Goal: Task Accomplishment & Management: Manage account settings

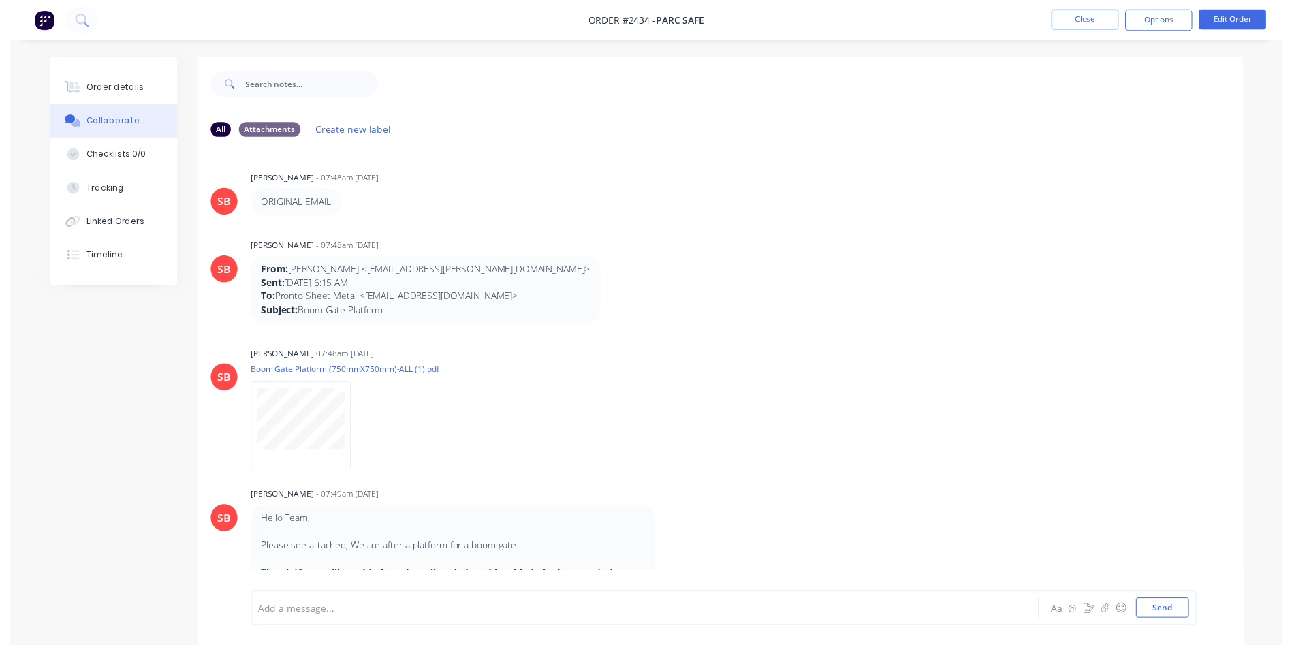
scroll to position [1555, 0]
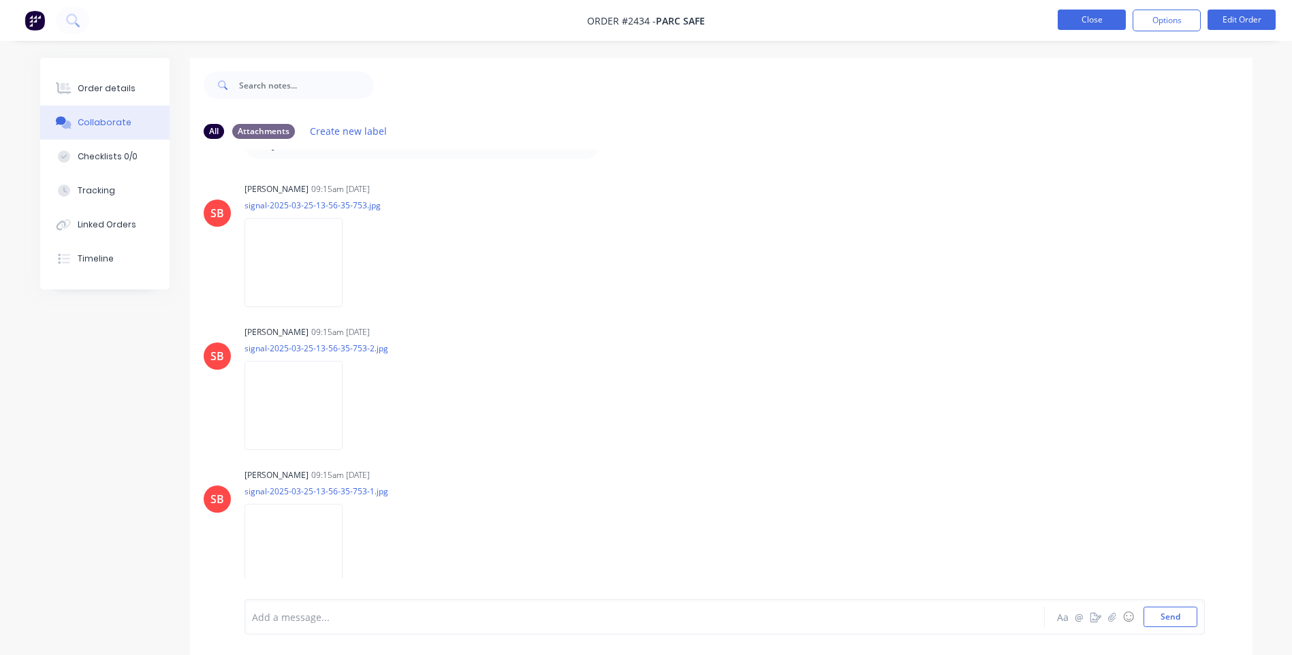
click at [1085, 22] on button "Close" at bounding box center [1092, 20] width 68 height 20
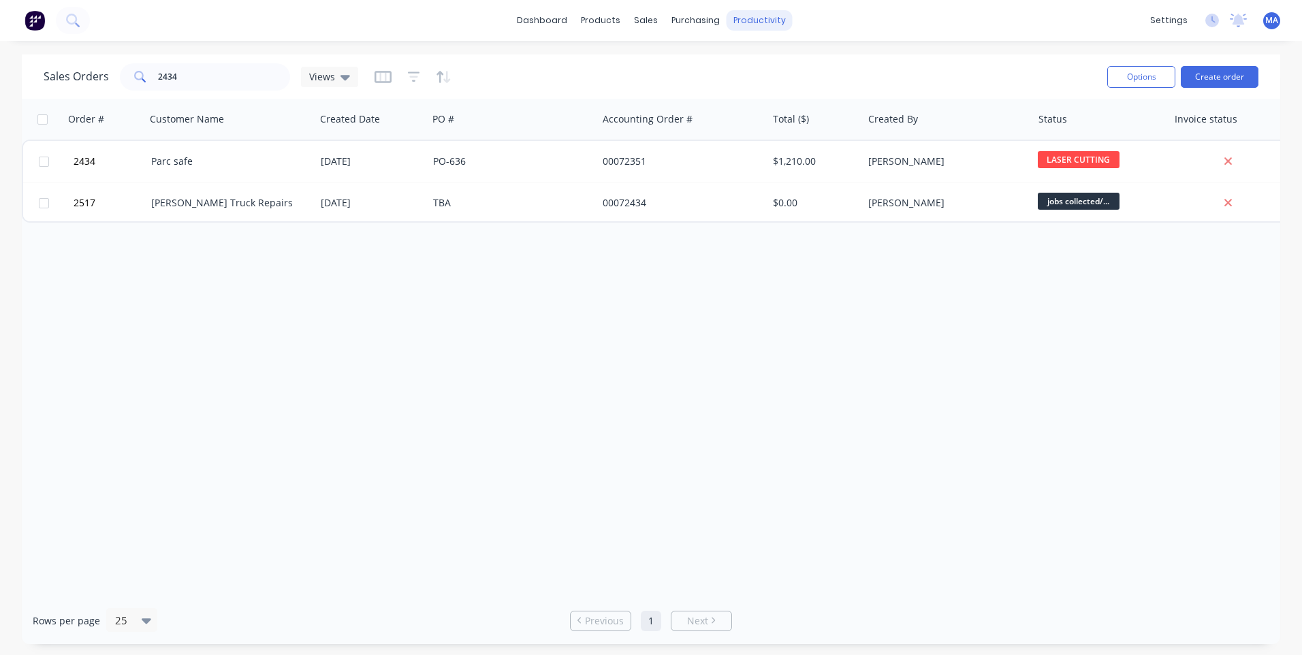
click at [734, 20] on div "productivity" at bounding box center [760, 20] width 66 height 20
click at [780, 71] on div "Workflow" at bounding box center [783, 65] width 41 height 12
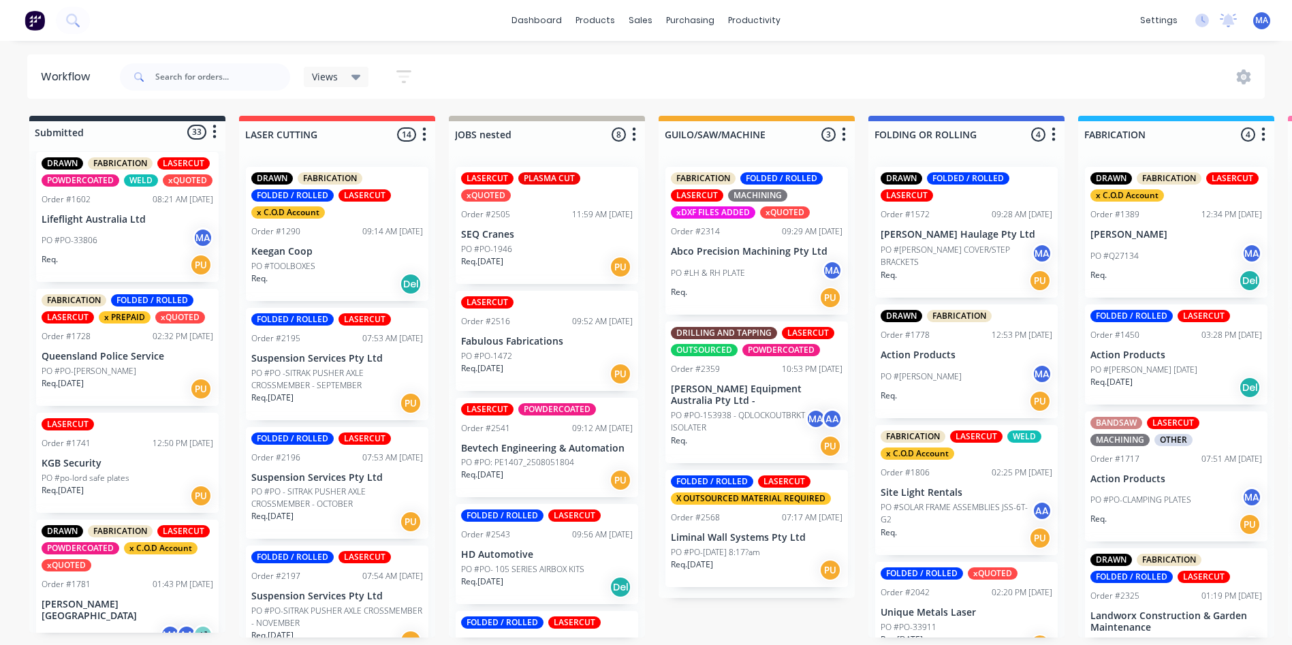
scroll to position [272, 0]
click at [115, 393] on div "Req. [DATE] PU" at bounding box center [128, 388] width 172 height 23
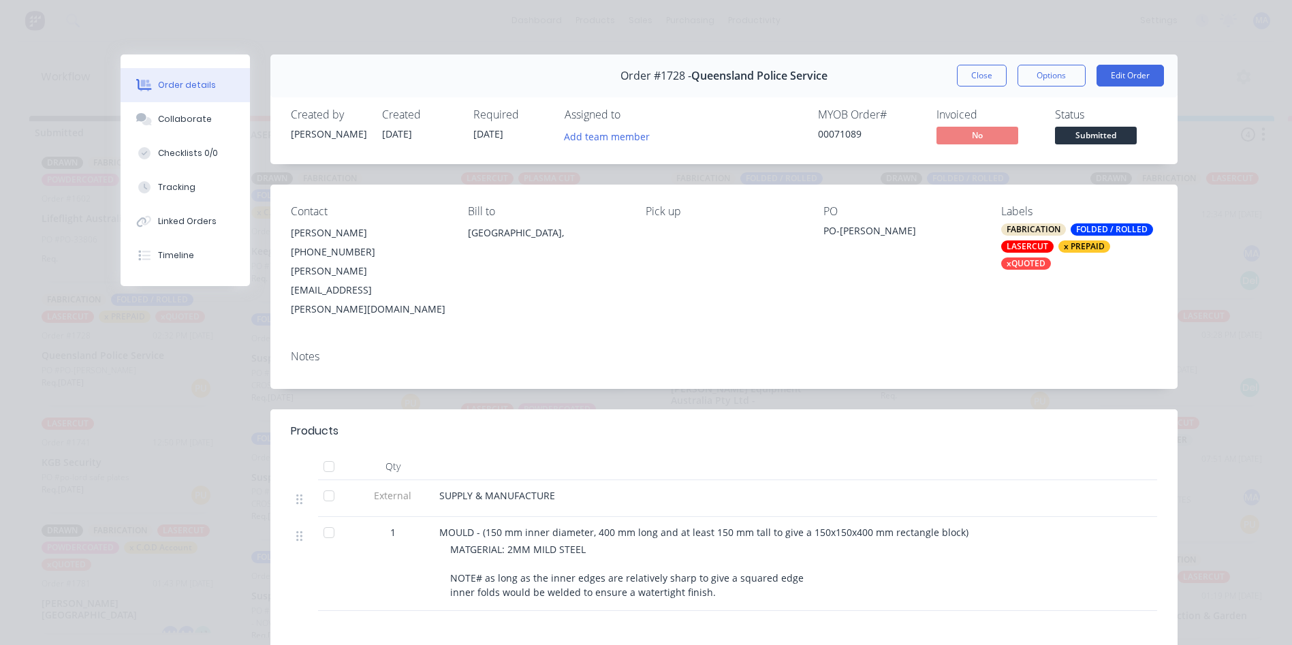
click at [968, 80] on button "Close" at bounding box center [982, 76] width 50 height 22
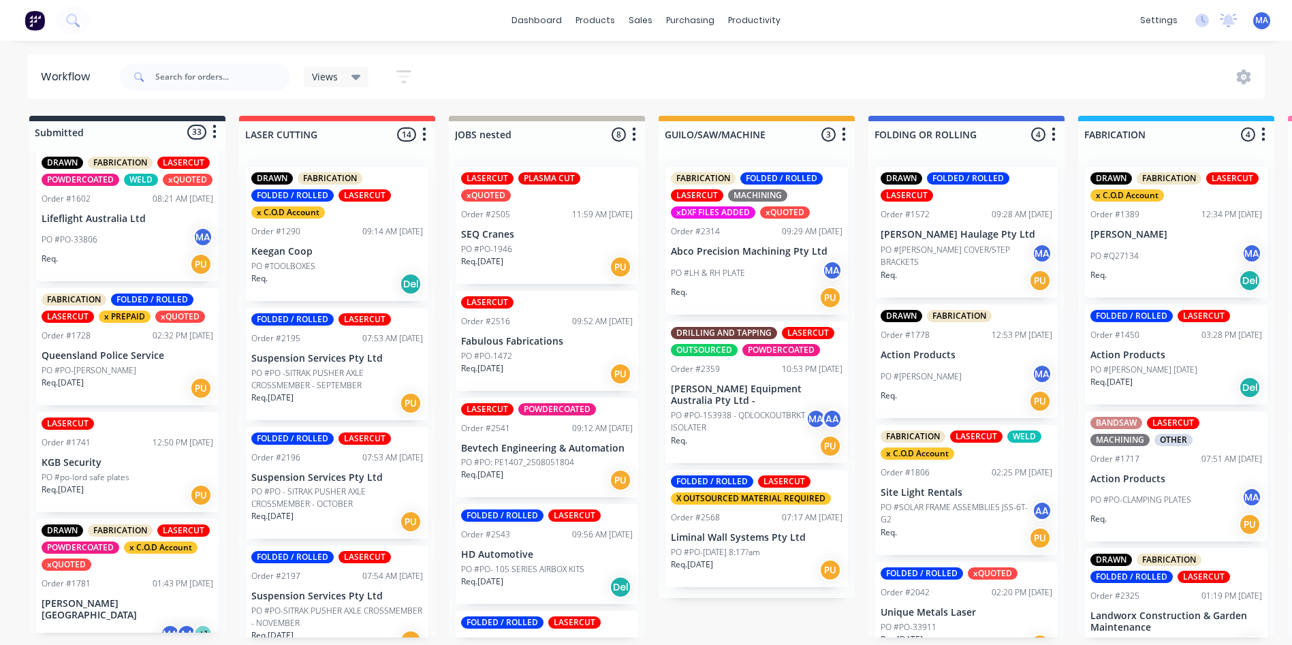
click at [132, 377] on div "PO #PO-[PERSON_NAME]" at bounding box center [128, 370] width 172 height 12
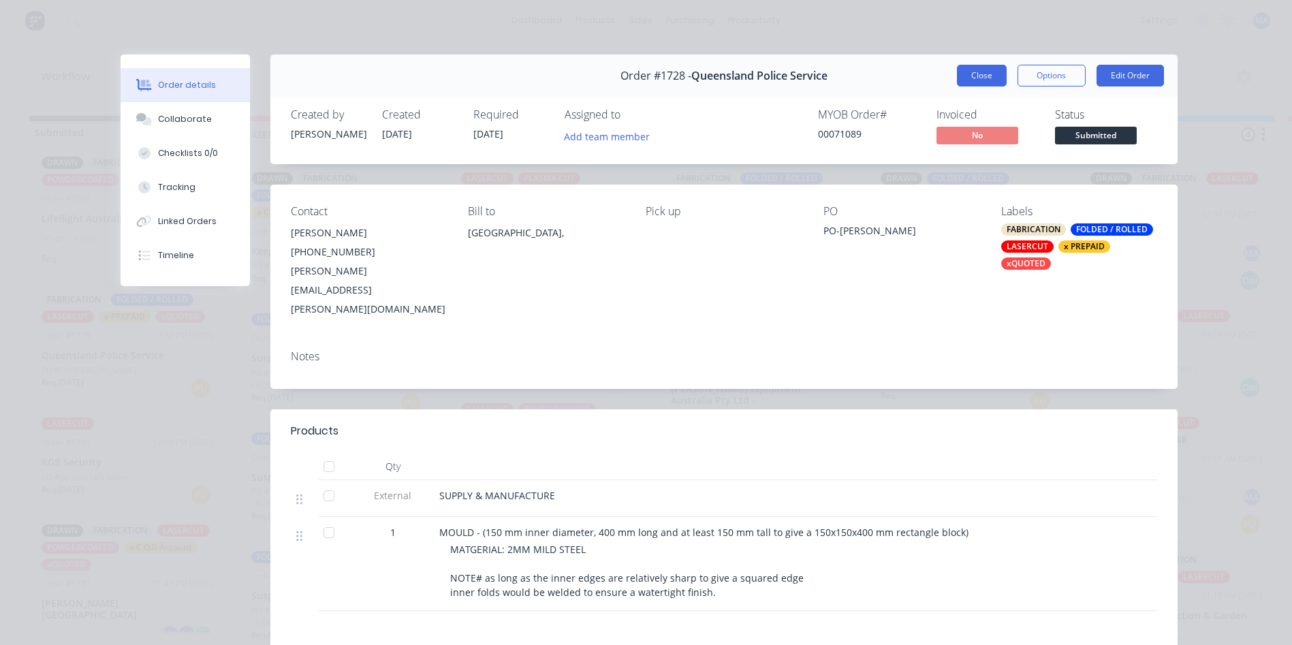
click at [981, 71] on button "Close" at bounding box center [982, 76] width 50 height 22
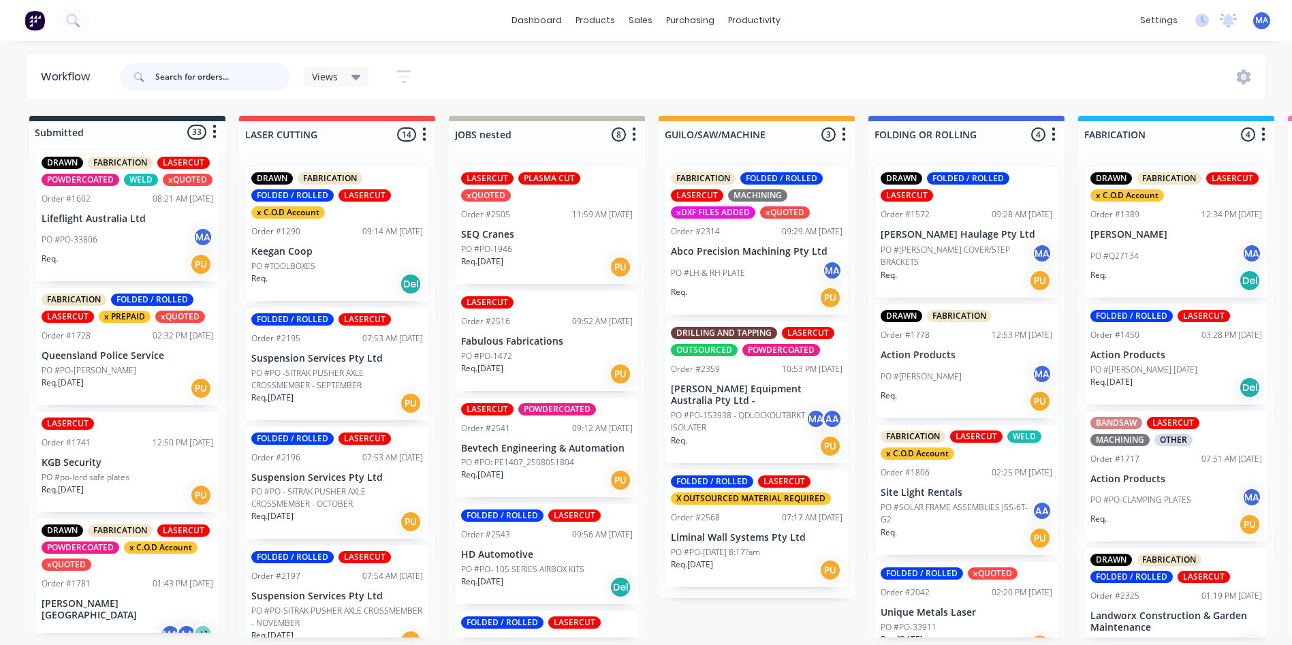
click at [202, 80] on input "text" at bounding box center [222, 76] width 135 height 27
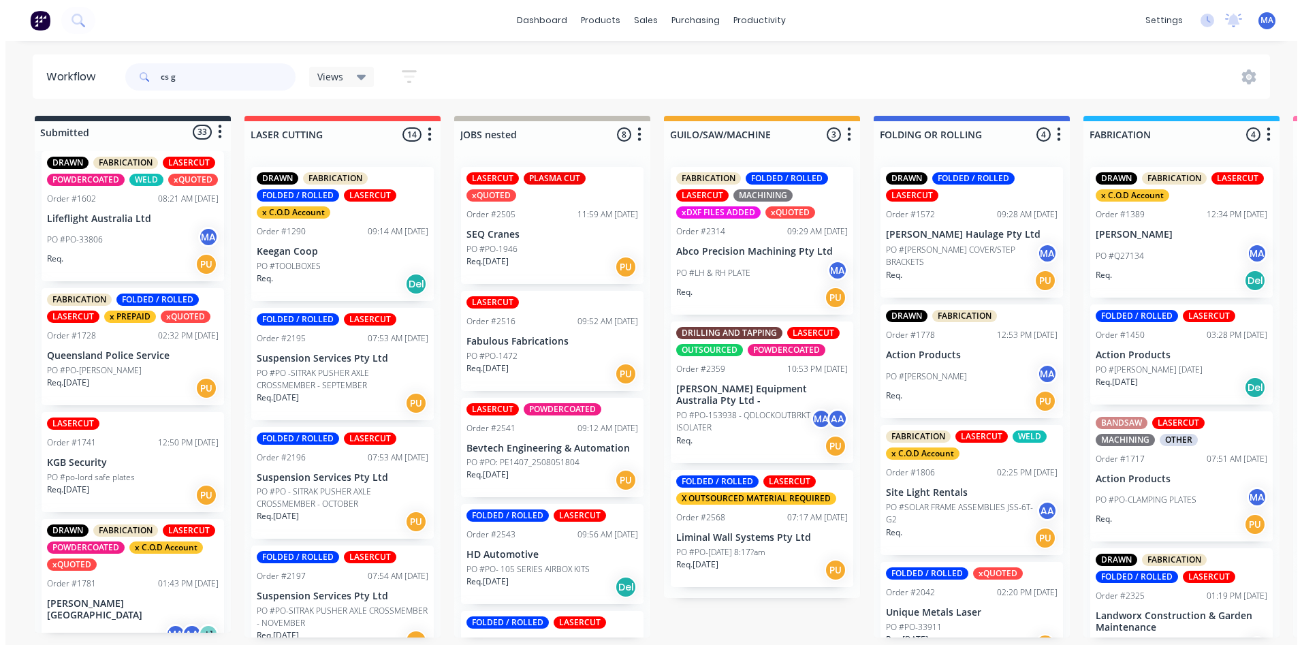
scroll to position [0, 0]
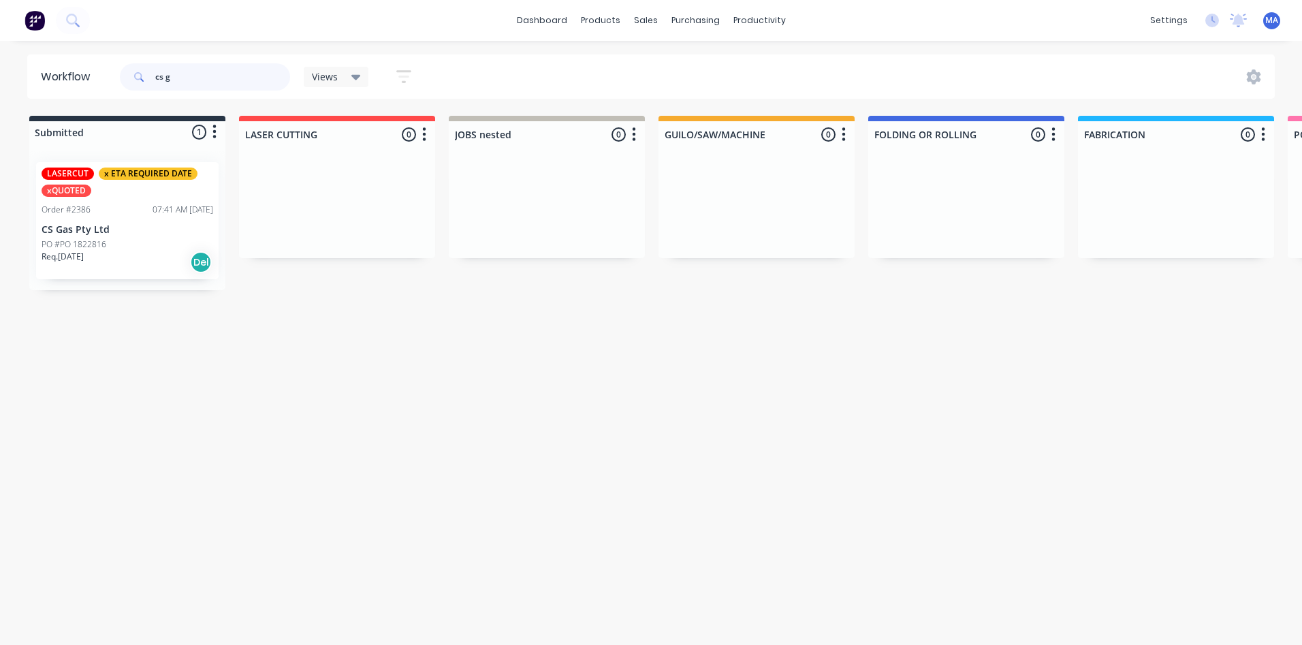
type input "cs g"
click at [170, 240] on div "PO #PO 1822816" at bounding box center [128, 244] width 172 height 12
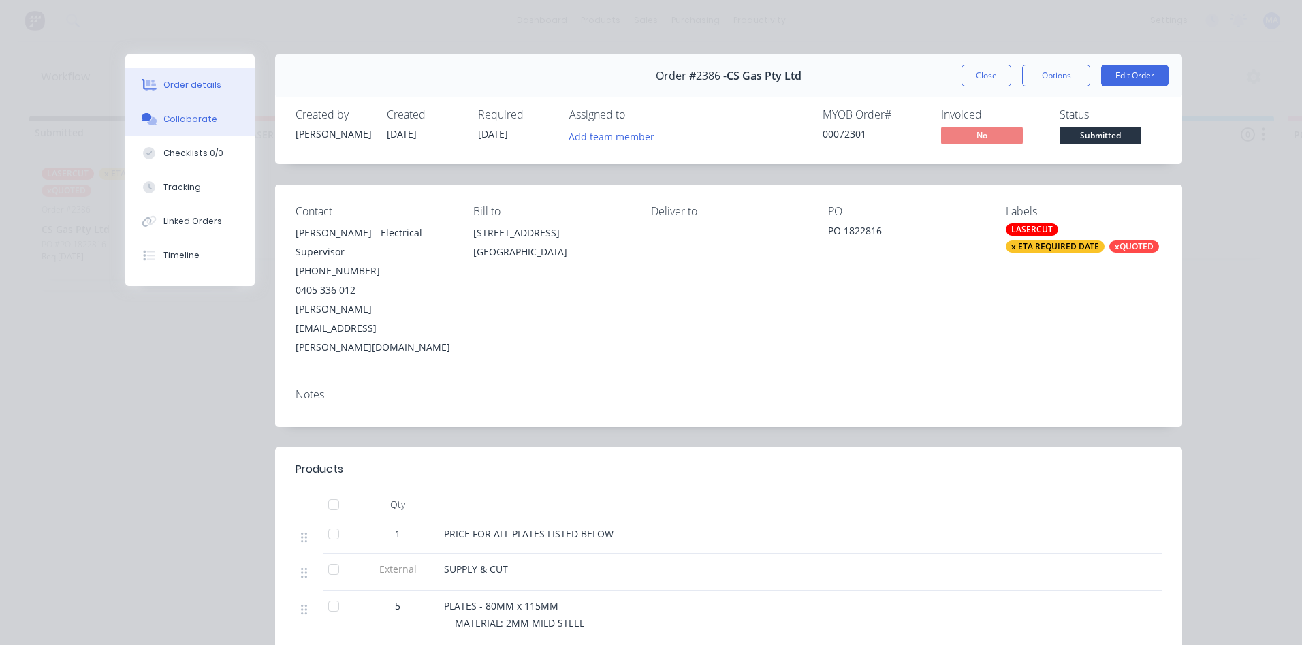
click at [212, 119] on button "Collaborate" at bounding box center [189, 119] width 129 height 34
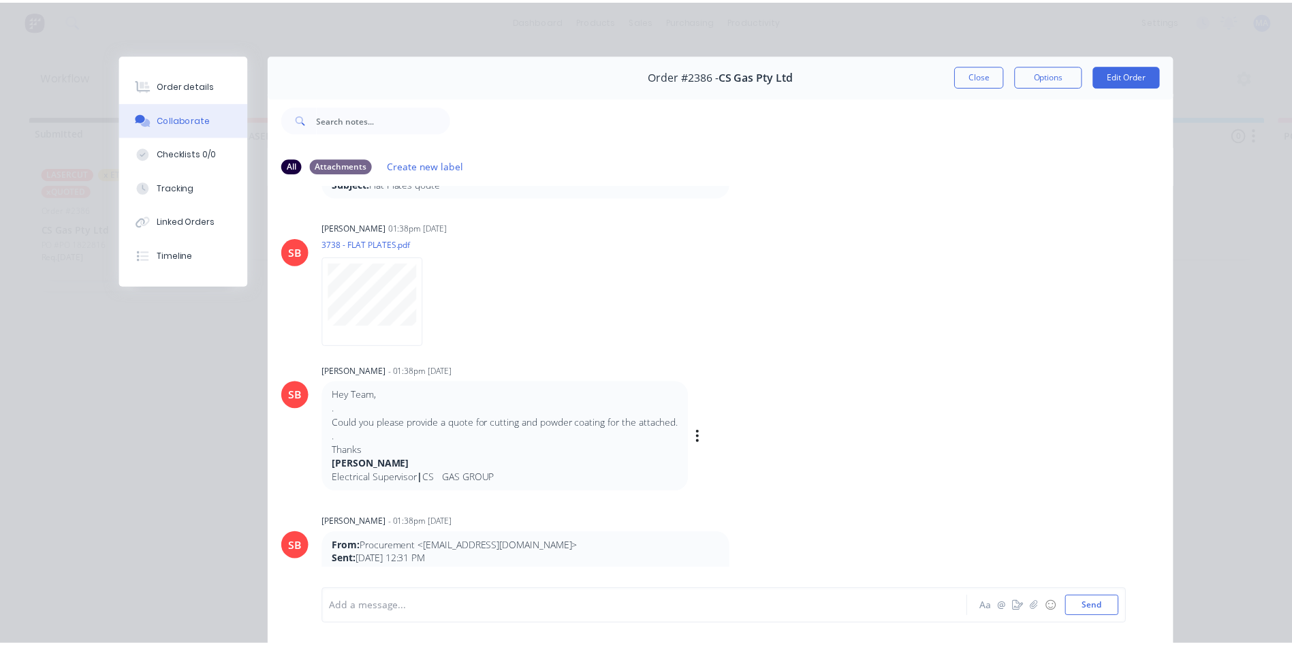
scroll to position [272, 0]
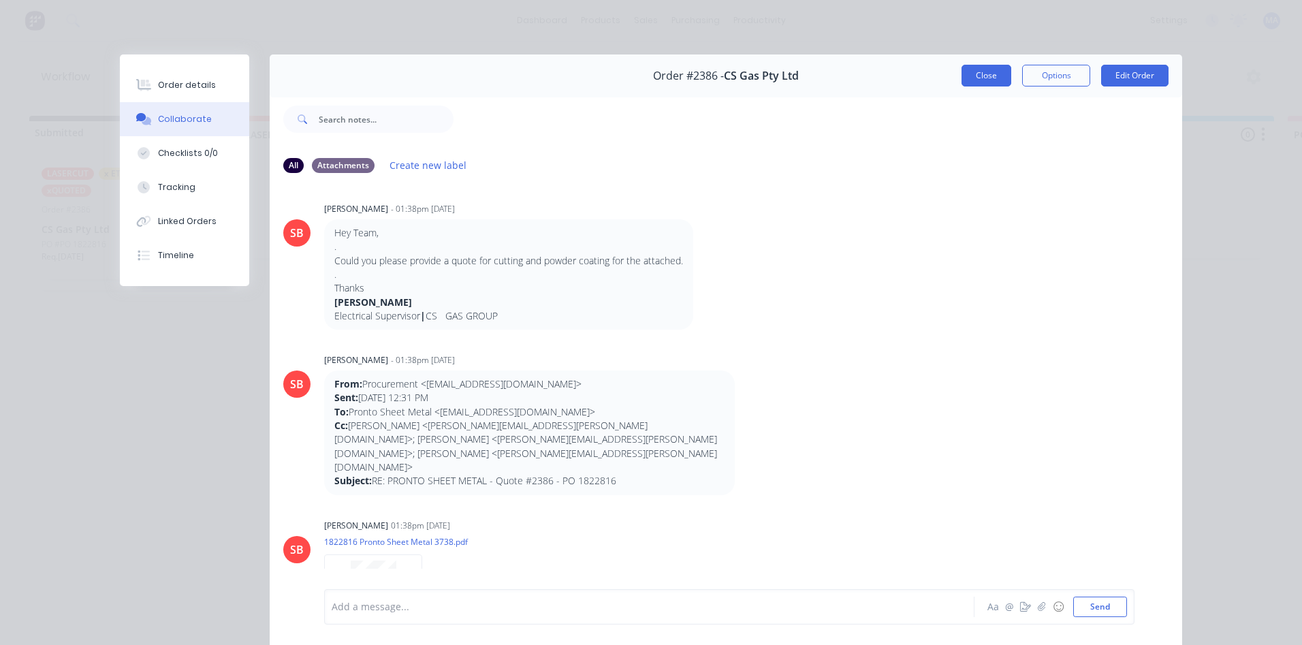
click at [991, 70] on button "Close" at bounding box center [987, 76] width 50 height 22
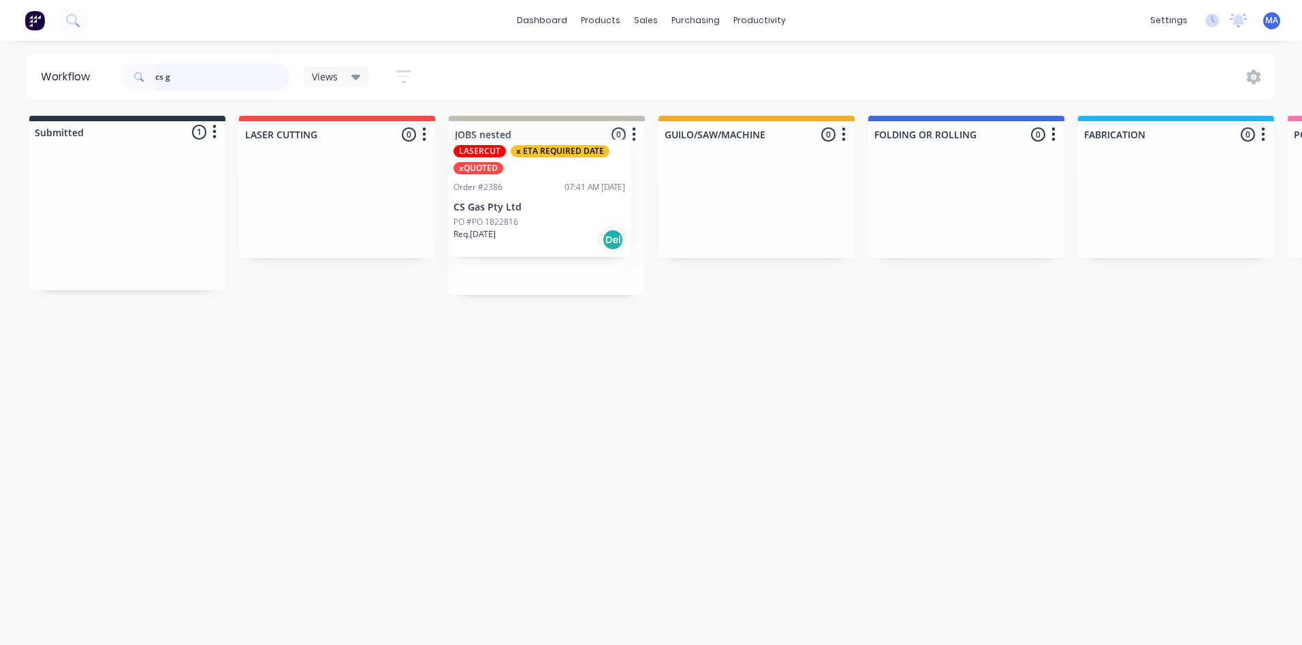
drag, startPoint x: 127, startPoint y: 218, endPoint x: 535, endPoint y: 215, distance: 408.6
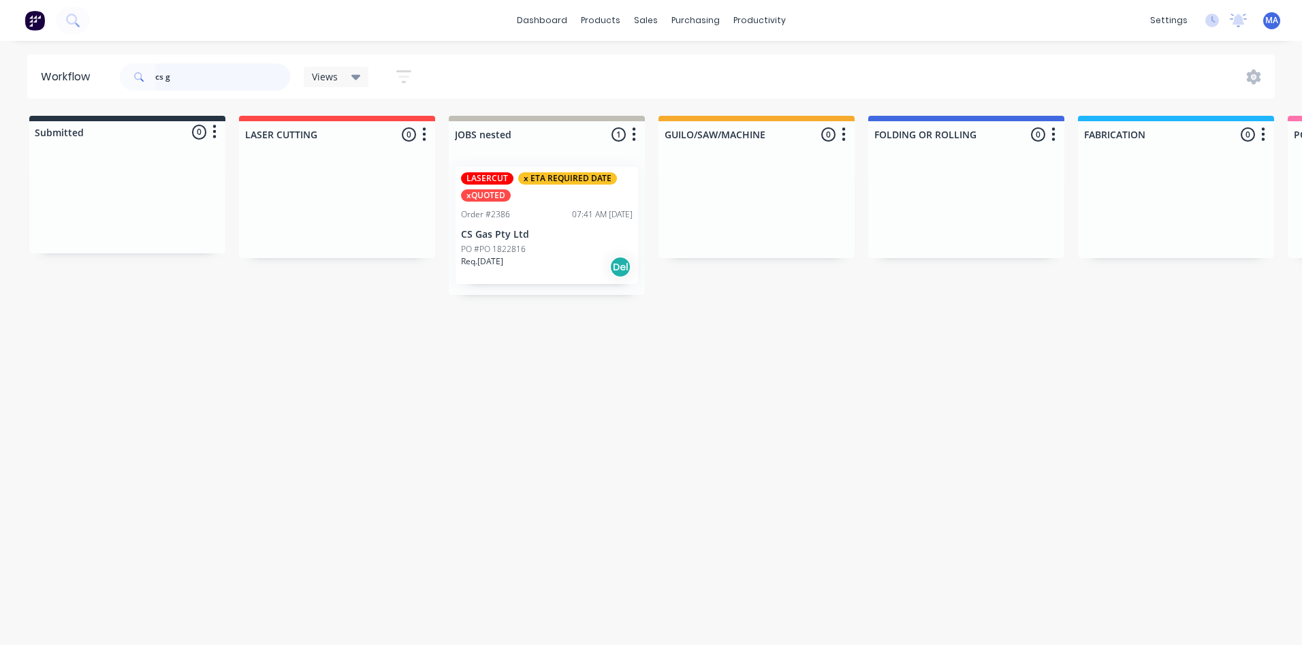
drag, startPoint x: 174, startPoint y: 67, endPoint x: 156, endPoint y: 72, distance: 19.0
click at [156, 72] on input "cs g" at bounding box center [222, 76] width 135 height 27
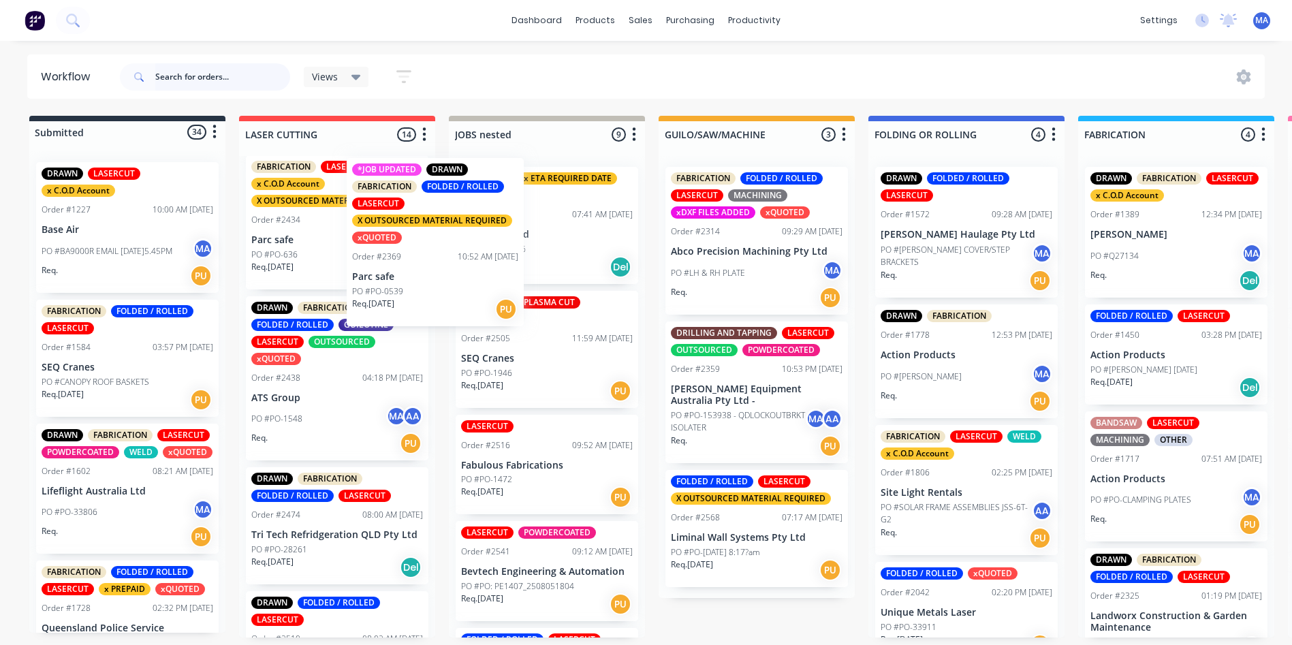
scroll to position [746, 0]
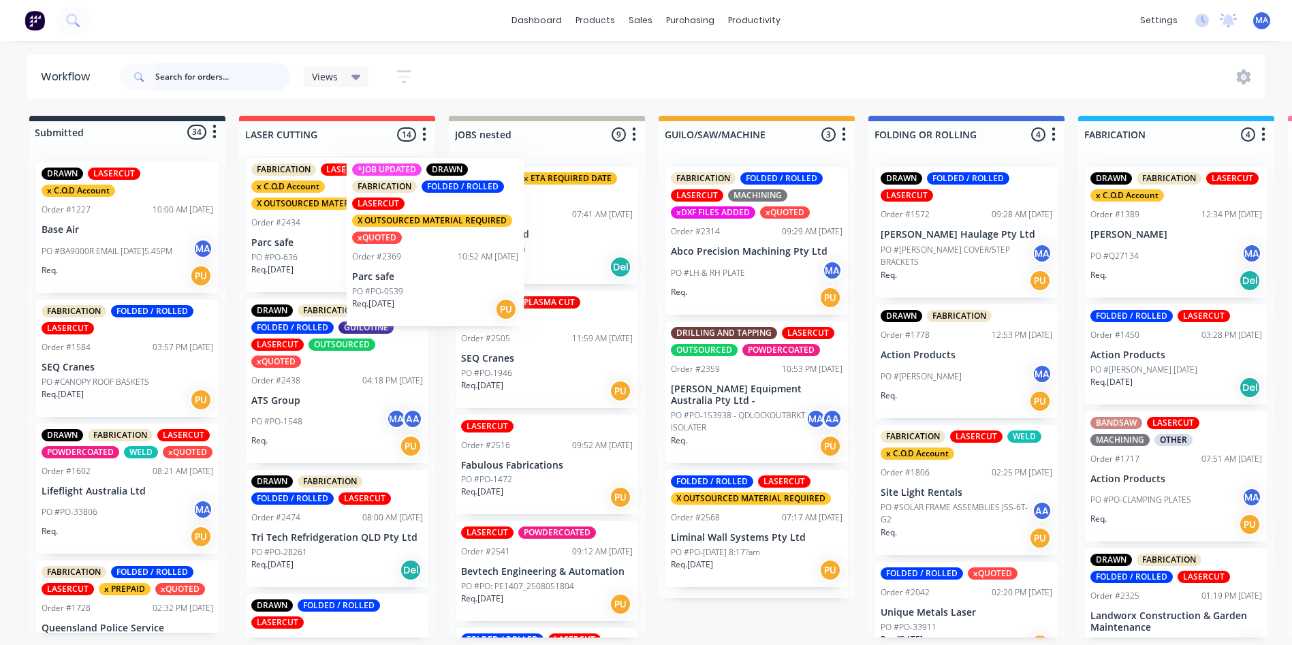
drag, startPoint x: 336, startPoint y: 281, endPoint x: 543, endPoint y: 294, distance: 207.4
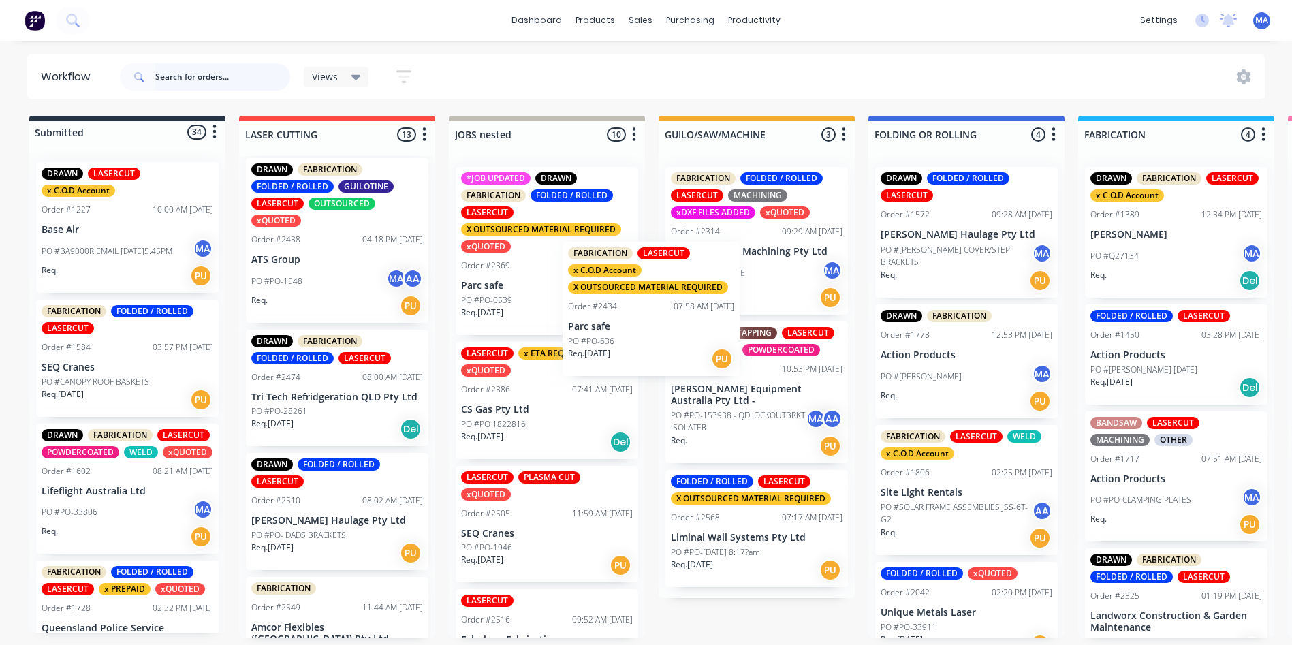
scroll to position [746, 0]
drag, startPoint x: 521, startPoint y: 297, endPoint x: 634, endPoint y: 326, distance: 116.6
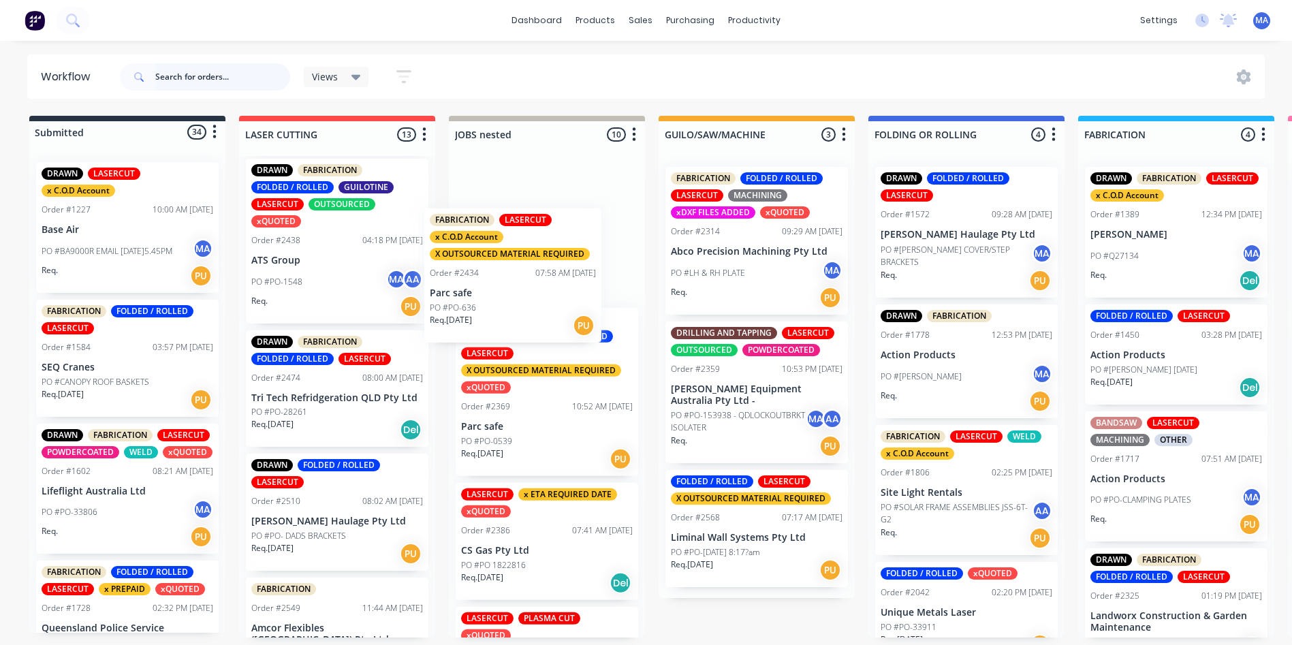
drag, startPoint x: 363, startPoint y: 279, endPoint x: 565, endPoint y: 340, distance: 211.4
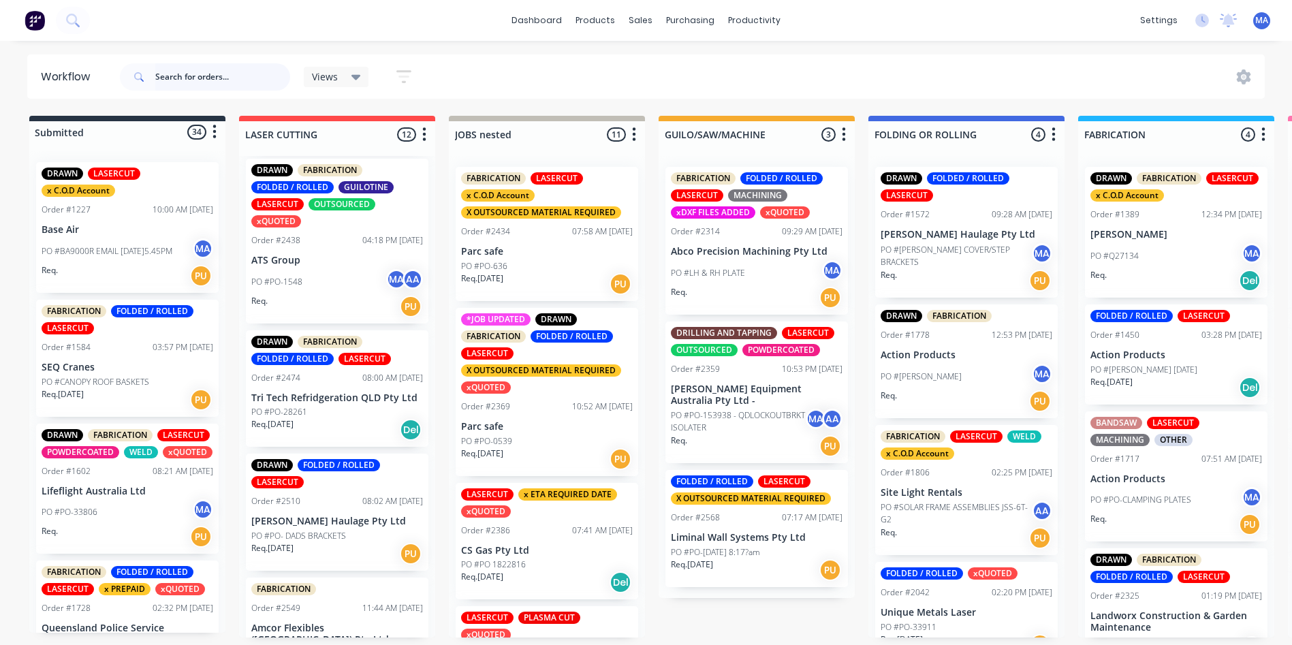
scroll to position [882, 0]
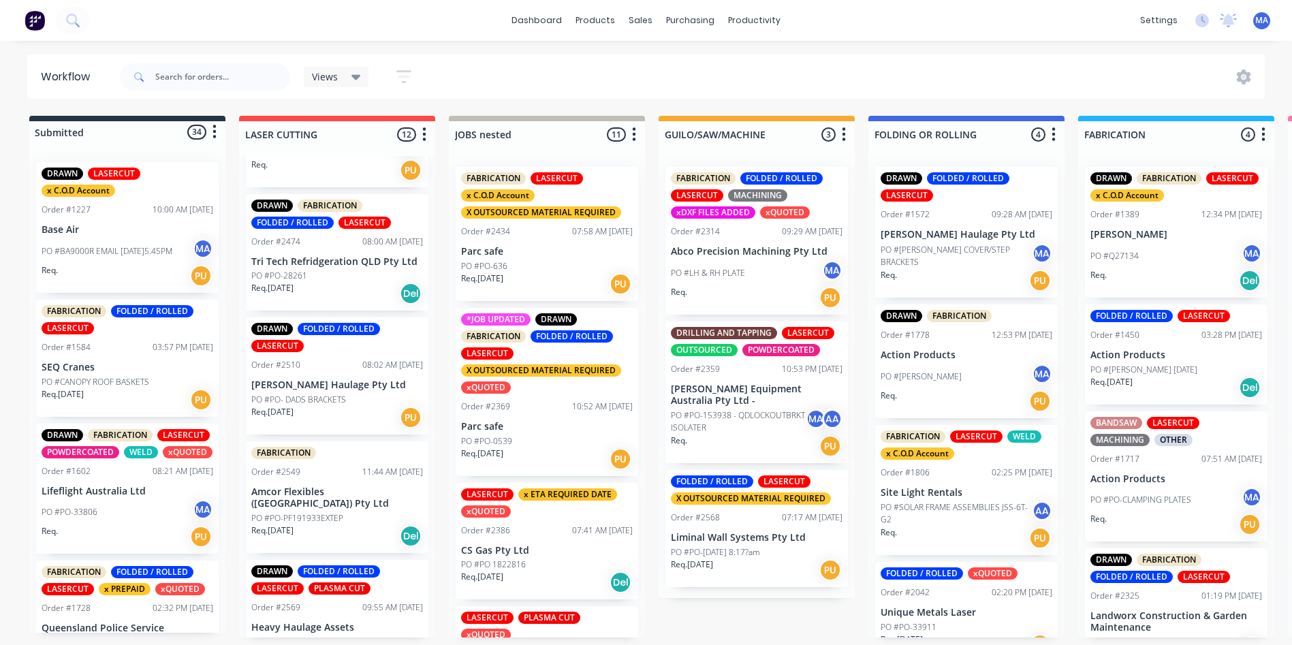
click at [324, 396] on p "PO #PO- DADS BRACKETS" at bounding box center [298, 400] width 95 height 12
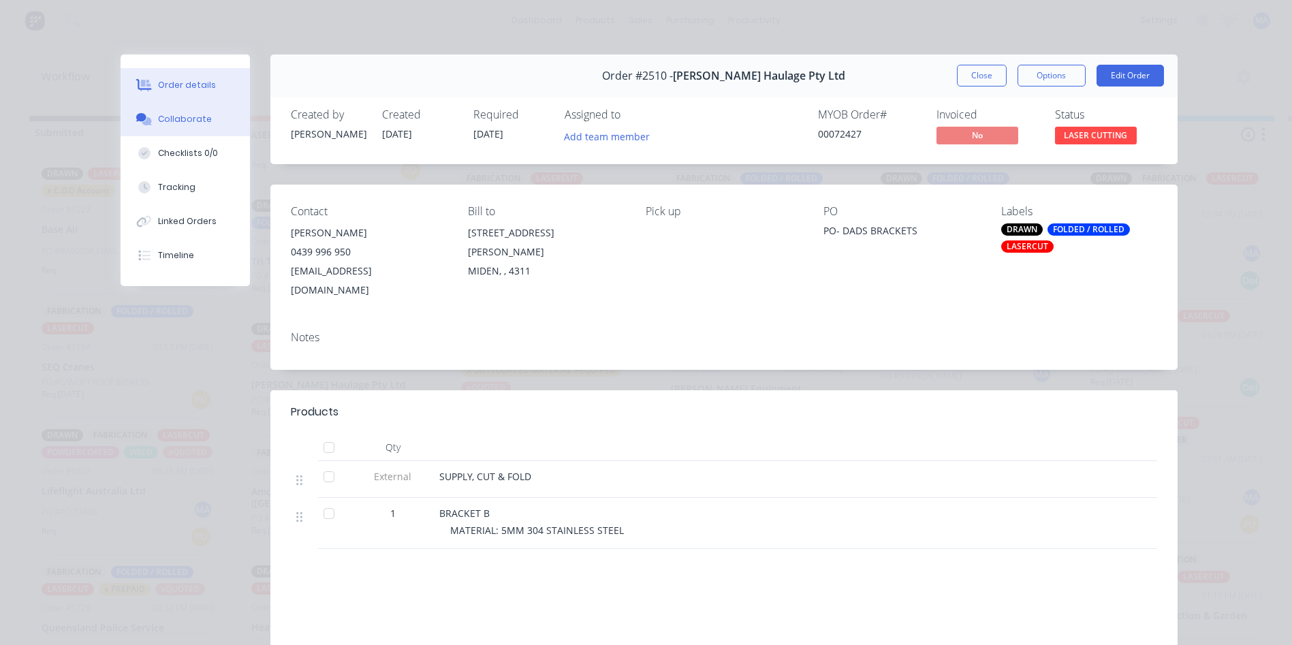
click at [160, 133] on button "Collaborate" at bounding box center [185, 119] width 129 height 34
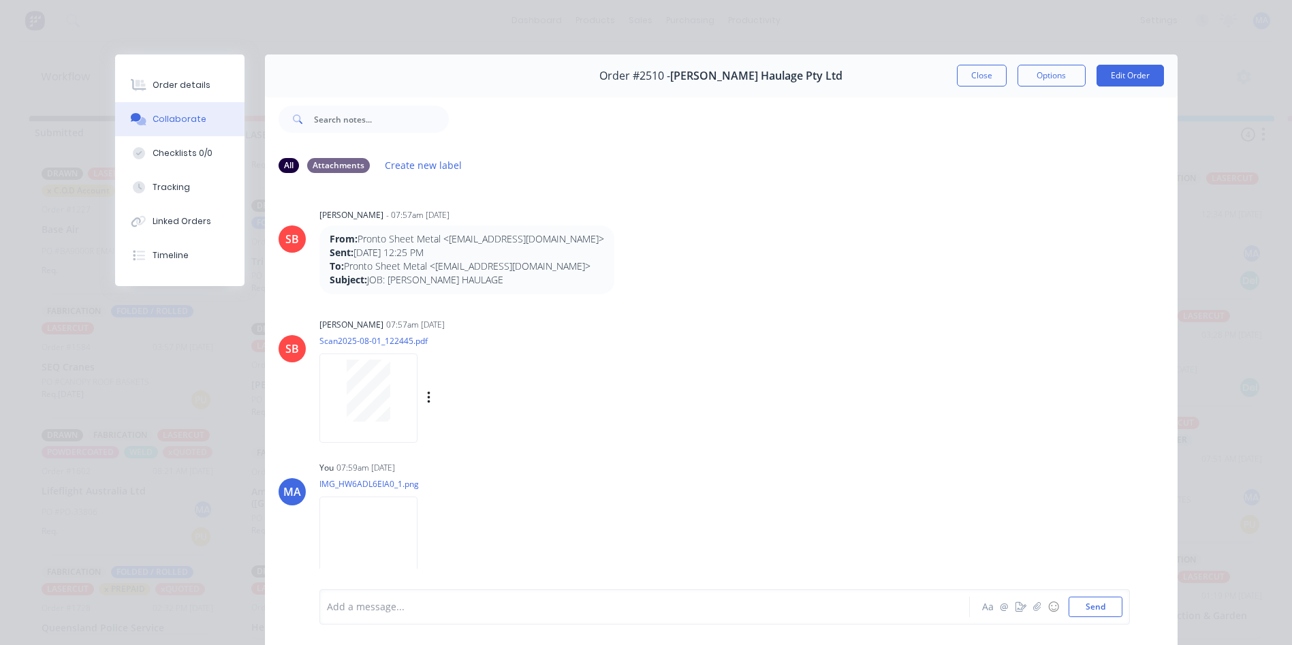
click at [380, 426] on div at bounding box center [368, 397] width 98 height 89
click at [386, 552] on img at bounding box center [368, 540] width 98 height 89
click at [195, 92] on button "Order details" at bounding box center [179, 85] width 129 height 34
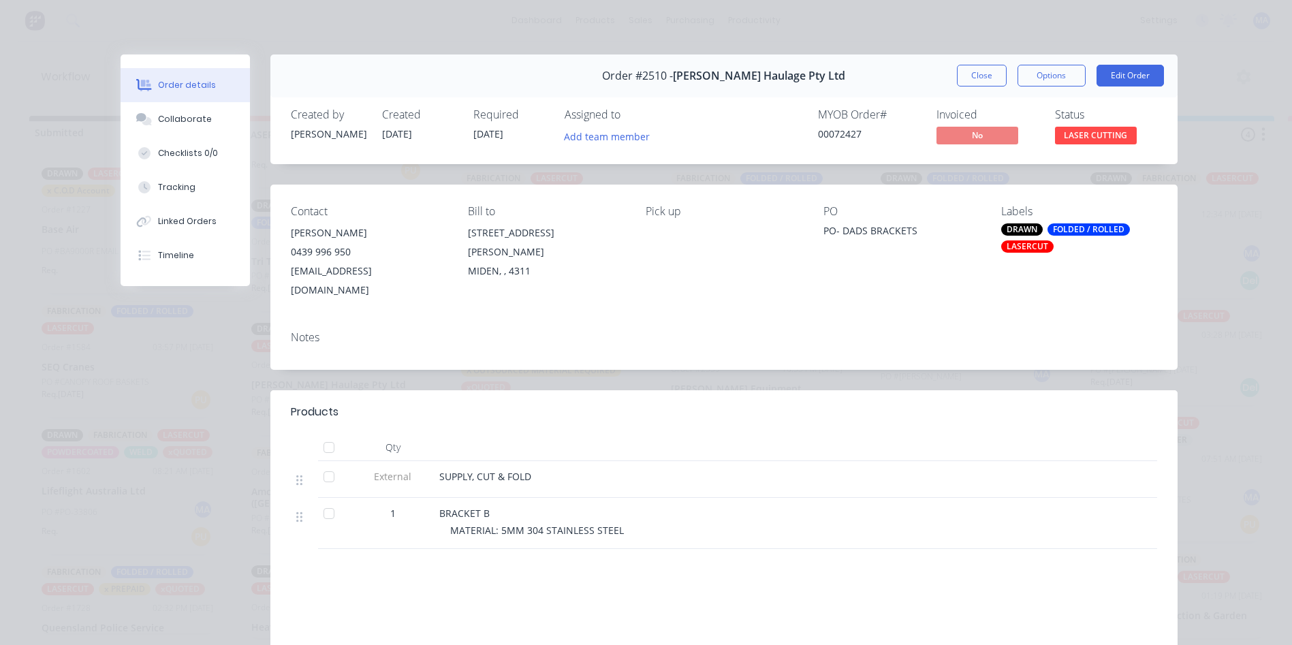
click at [980, 62] on div "Order #2510 - [PERSON_NAME] Haulage Pty Ltd Close Options Edit Order" at bounding box center [723, 75] width 907 height 43
click at [973, 72] on button "Close" at bounding box center [982, 76] width 50 height 22
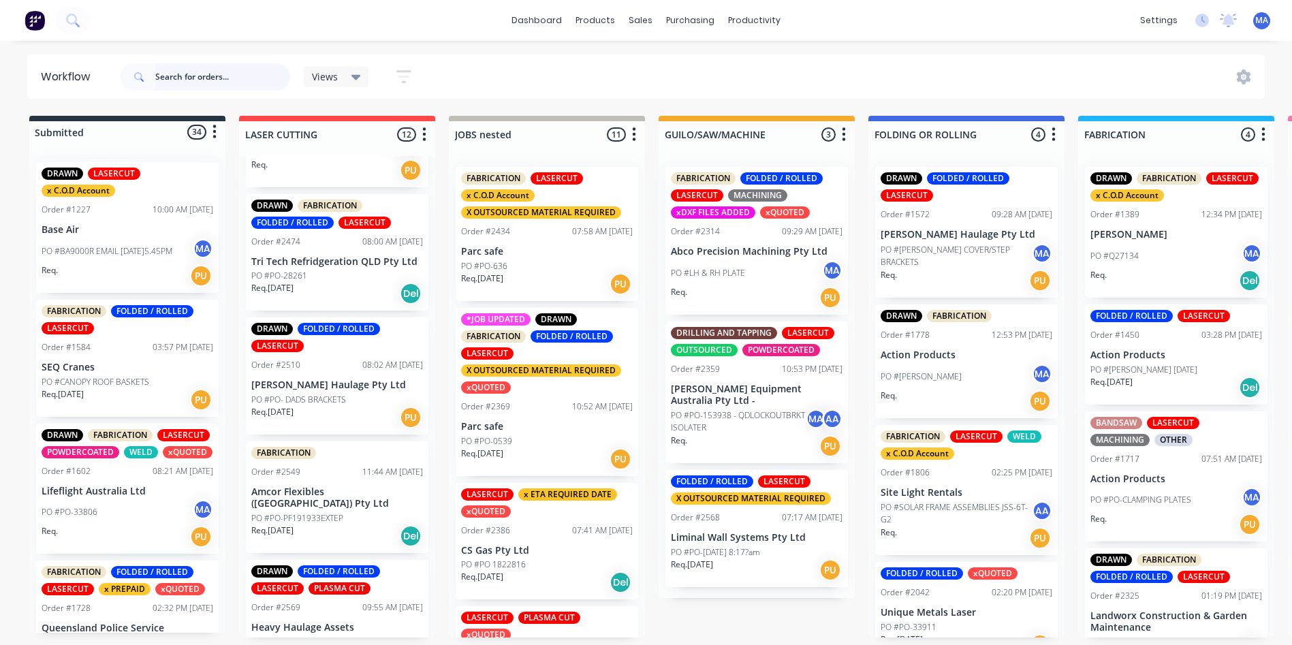
click at [264, 76] on input "text" at bounding box center [222, 76] width 135 height 27
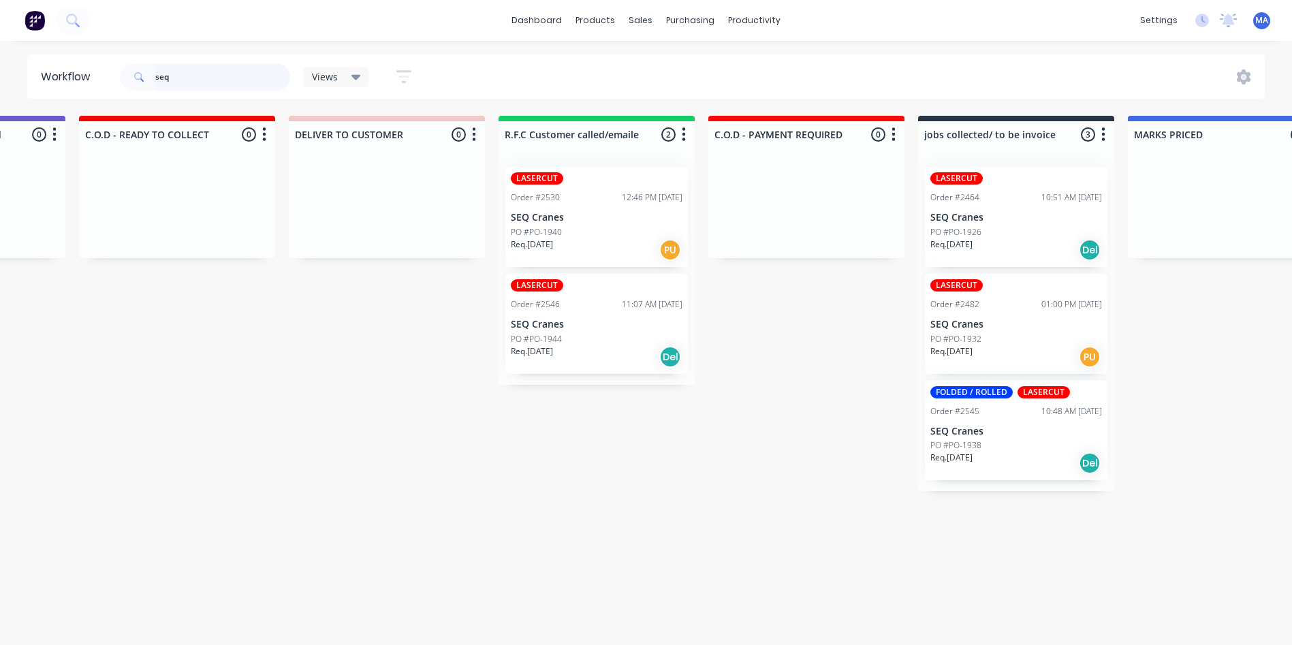
scroll to position [0, 1835]
type input "seq"
click at [602, 221] on p "SEQ Cranes" at bounding box center [600, 218] width 172 height 12
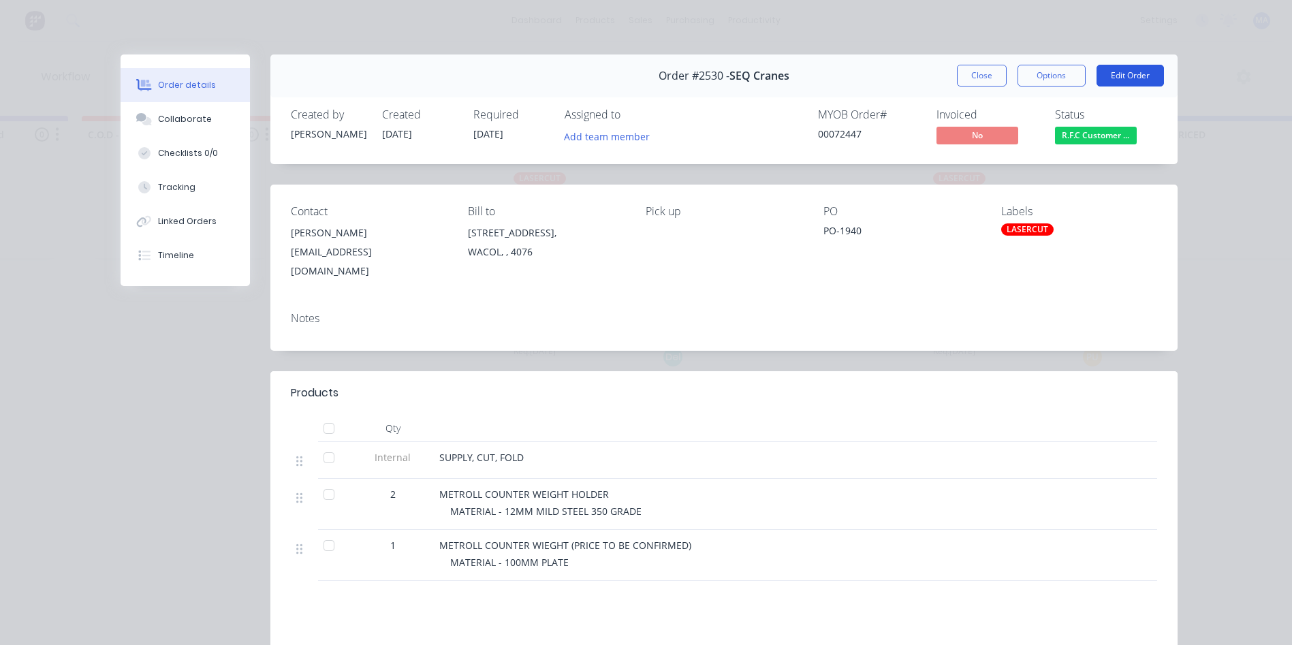
click at [1142, 74] on button "Edit Order" at bounding box center [1129, 76] width 67 height 22
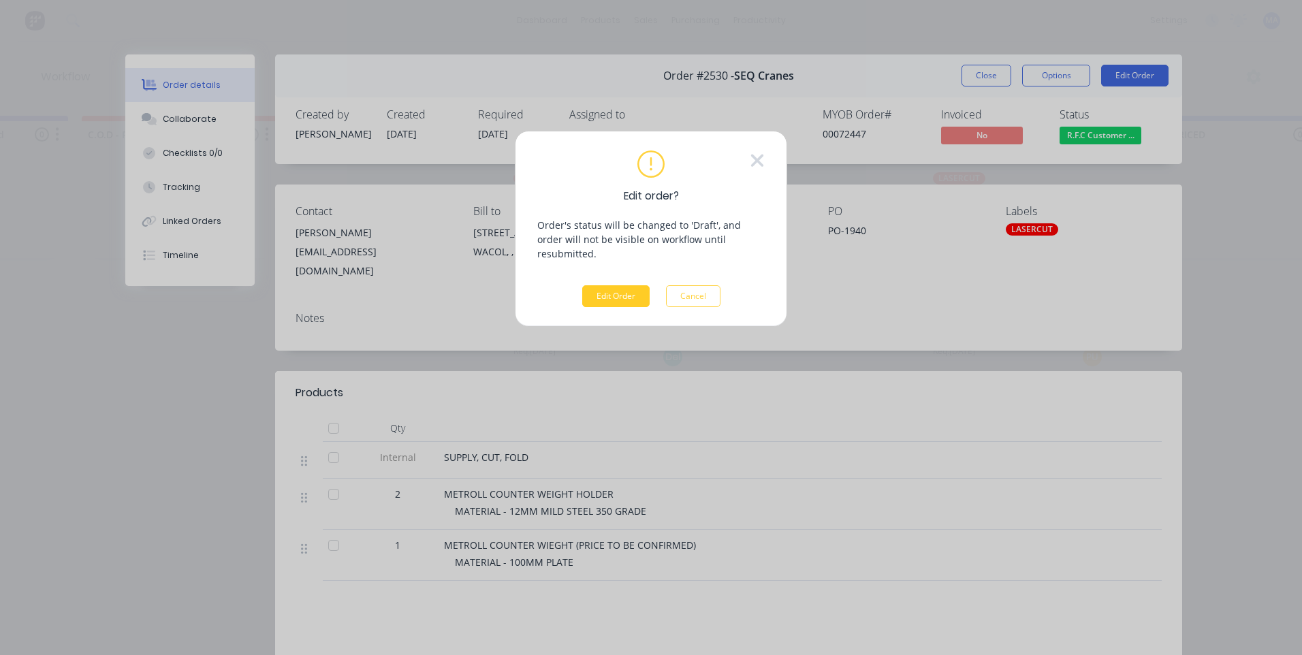
click at [625, 285] on button "Edit Order" at bounding box center [615, 296] width 67 height 22
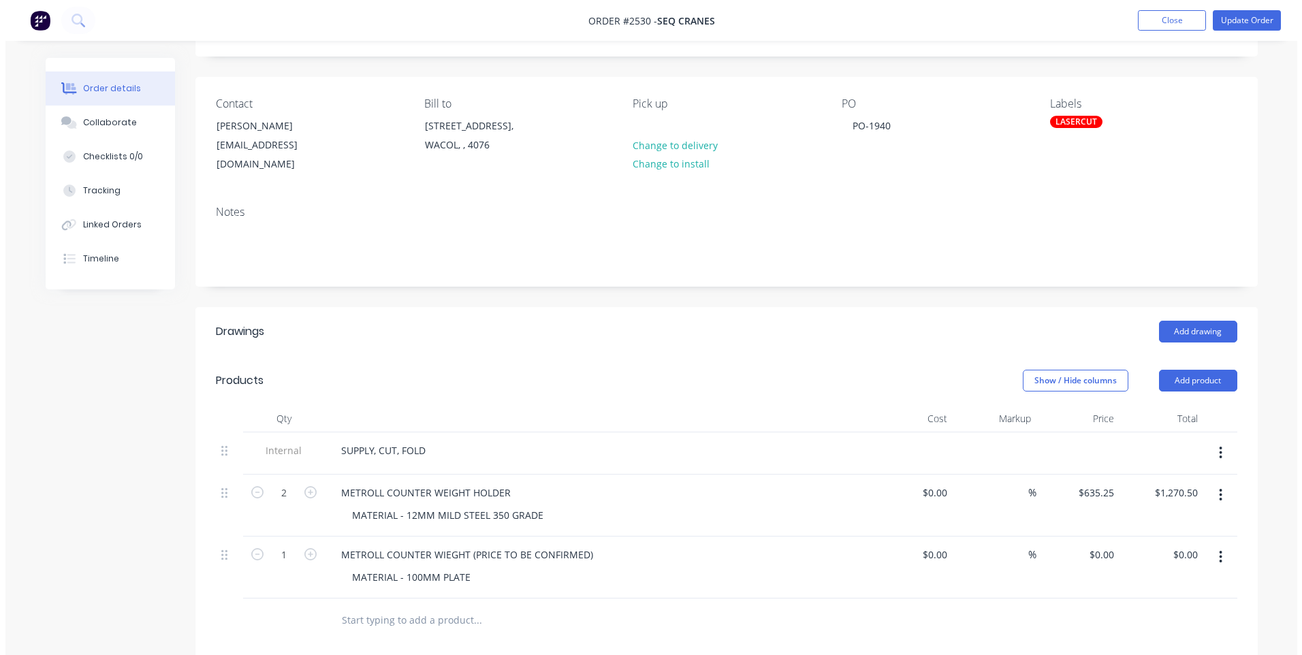
scroll to position [204, 0]
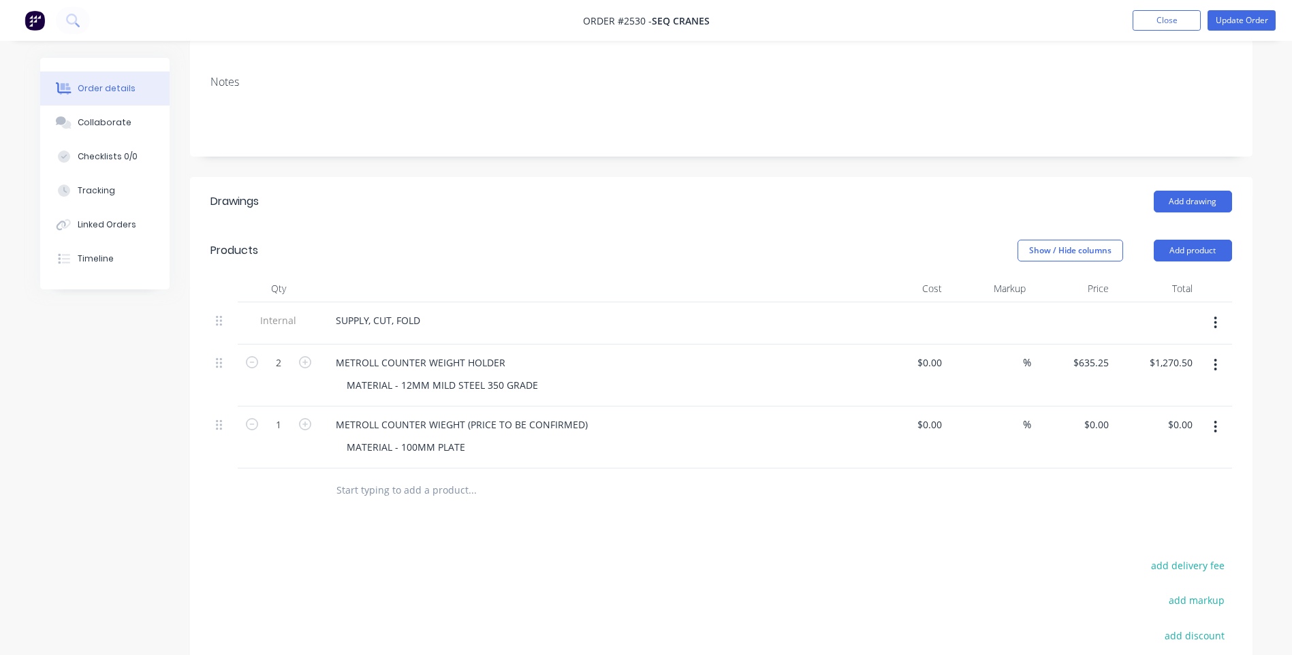
click at [1216, 420] on icon "button" at bounding box center [1215, 427] width 3 height 15
click at [1171, 535] on div "Delete" at bounding box center [1167, 545] width 105 height 20
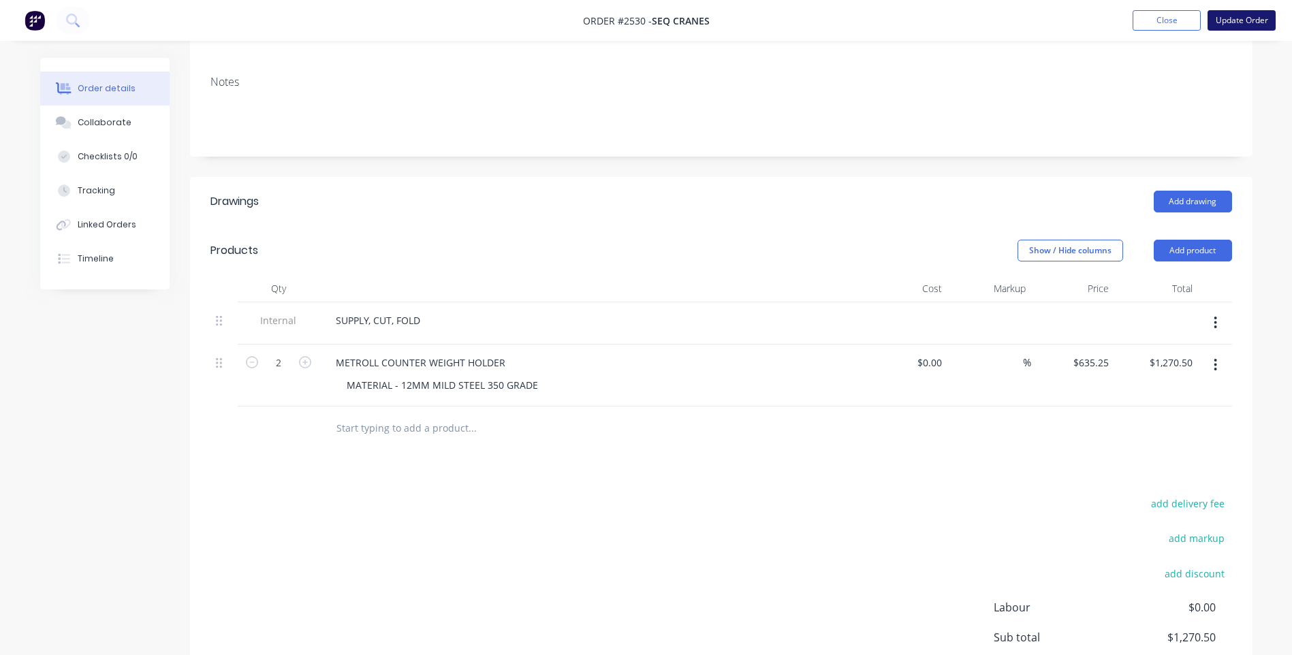
click at [1257, 22] on button "Update Order" at bounding box center [1241, 20] width 68 height 20
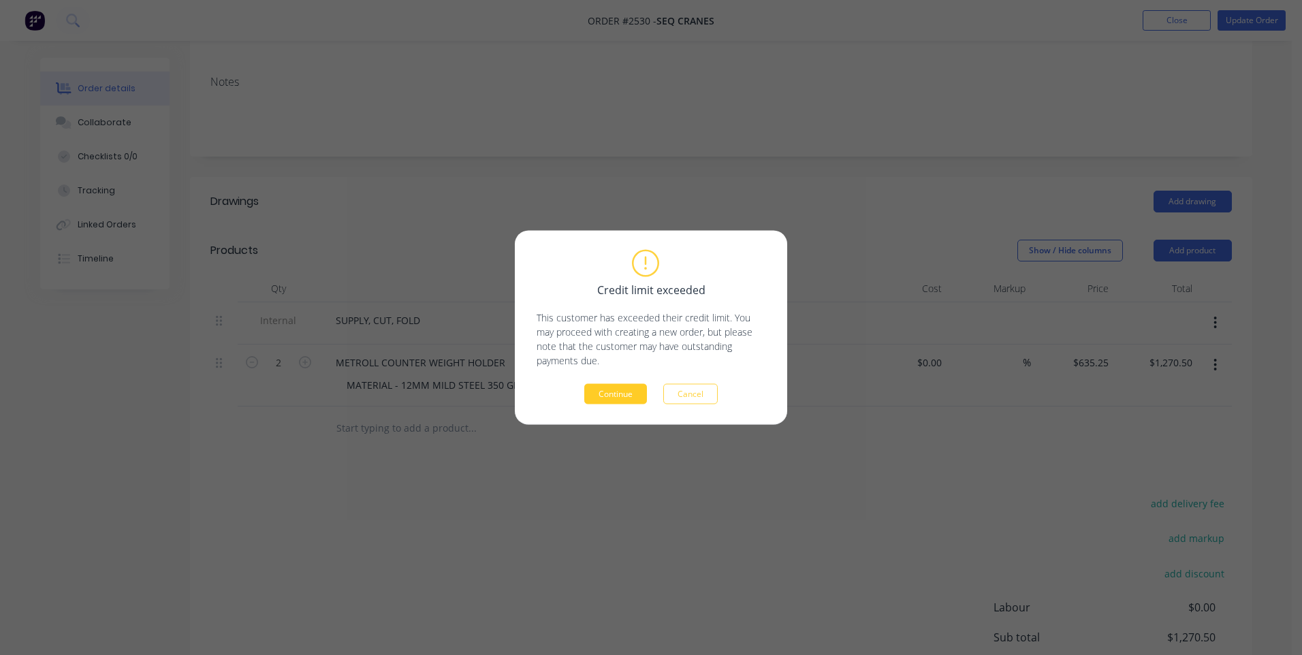
click at [639, 392] on button "Continue" at bounding box center [615, 394] width 63 height 20
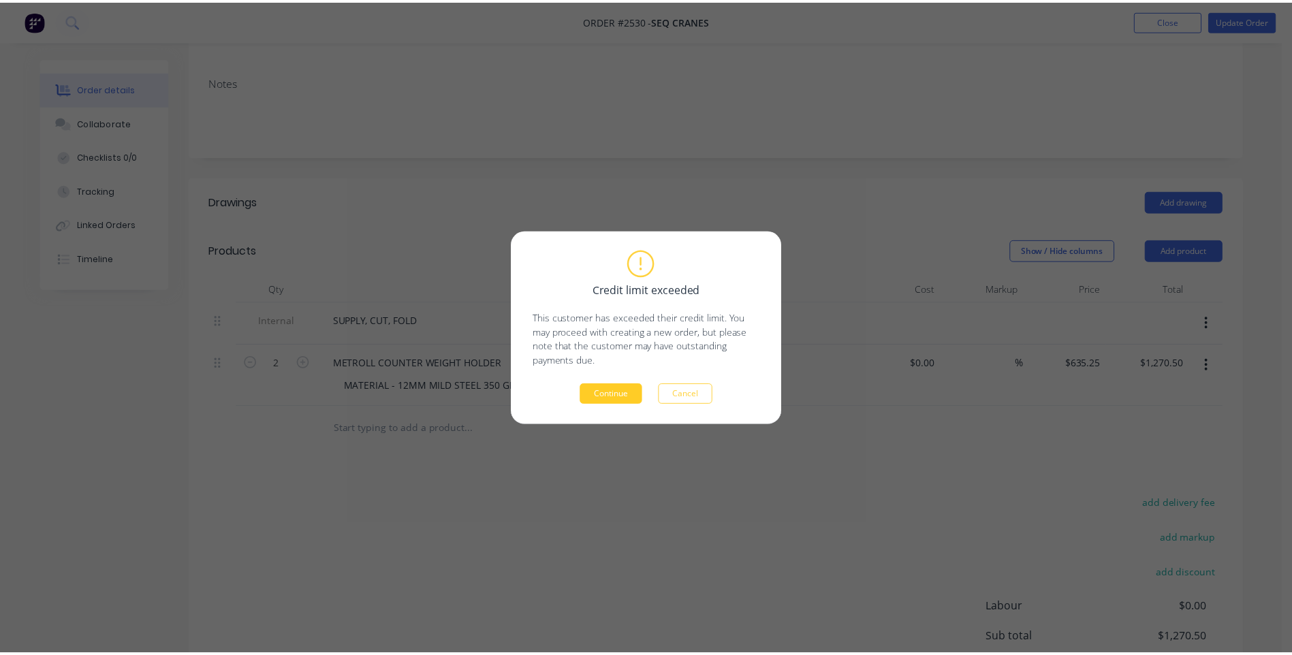
scroll to position [116, 0]
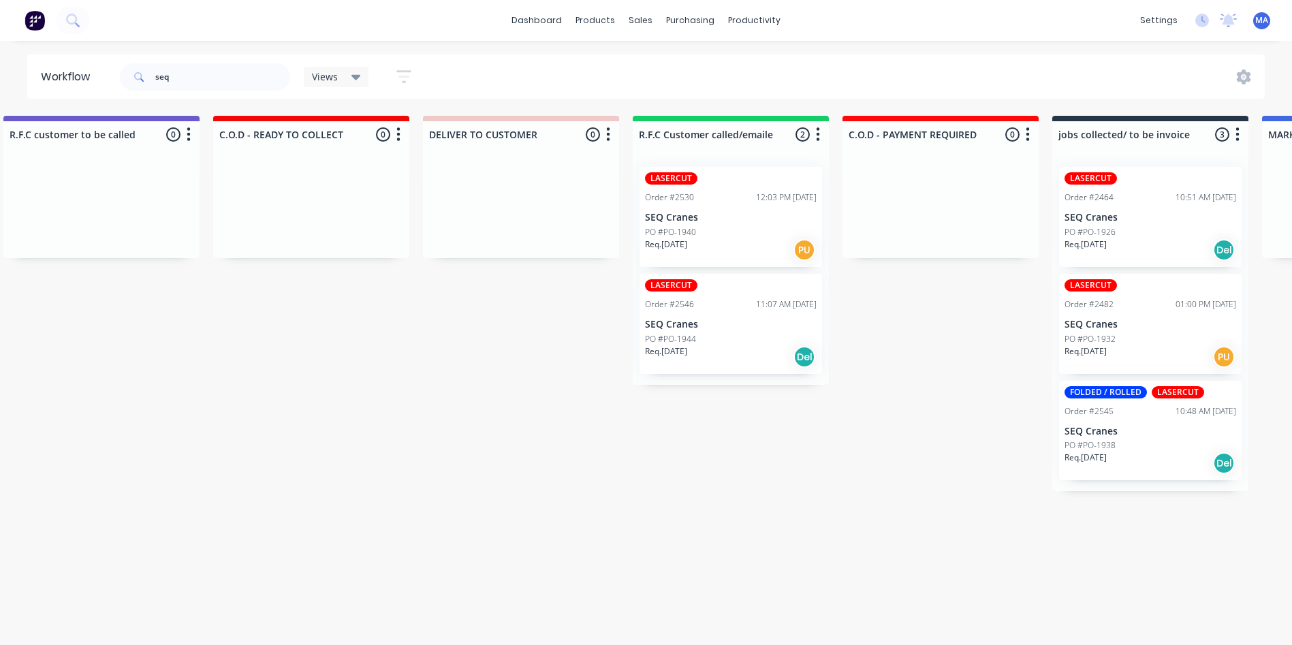
scroll to position [0, 1703]
click at [747, 230] on div "PO #PO-1940" at bounding box center [732, 232] width 172 height 12
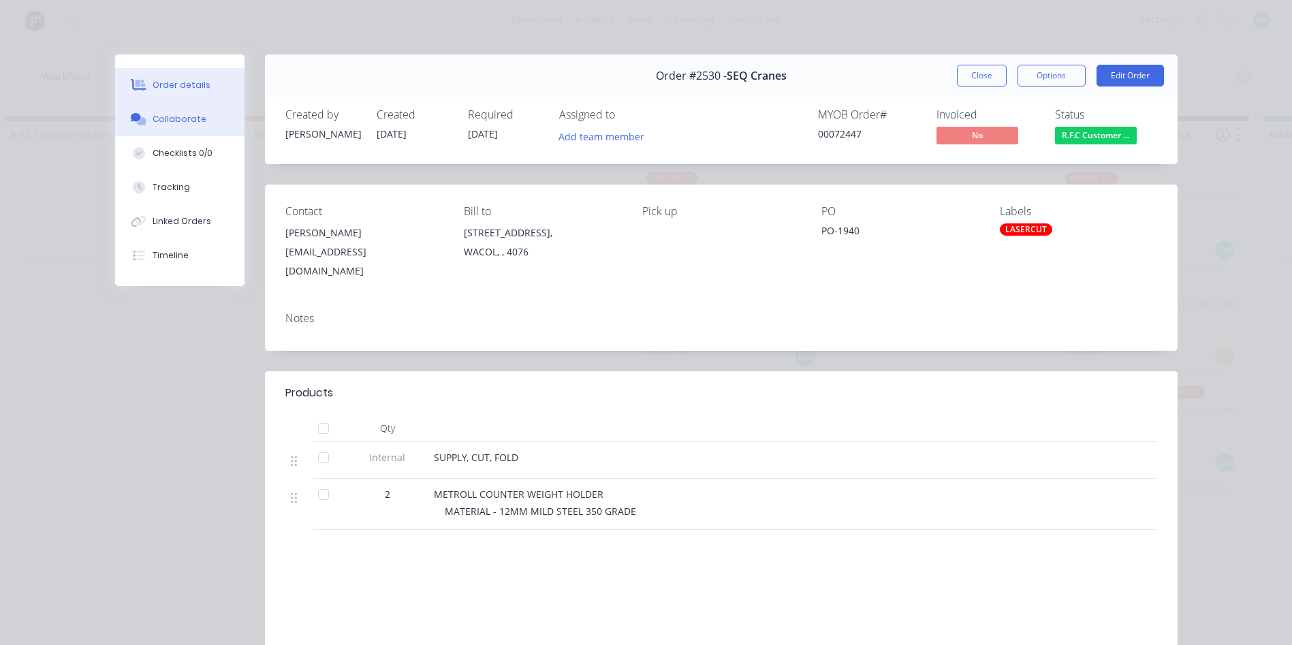
click at [184, 127] on button "Collaborate" at bounding box center [179, 119] width 129 height 34
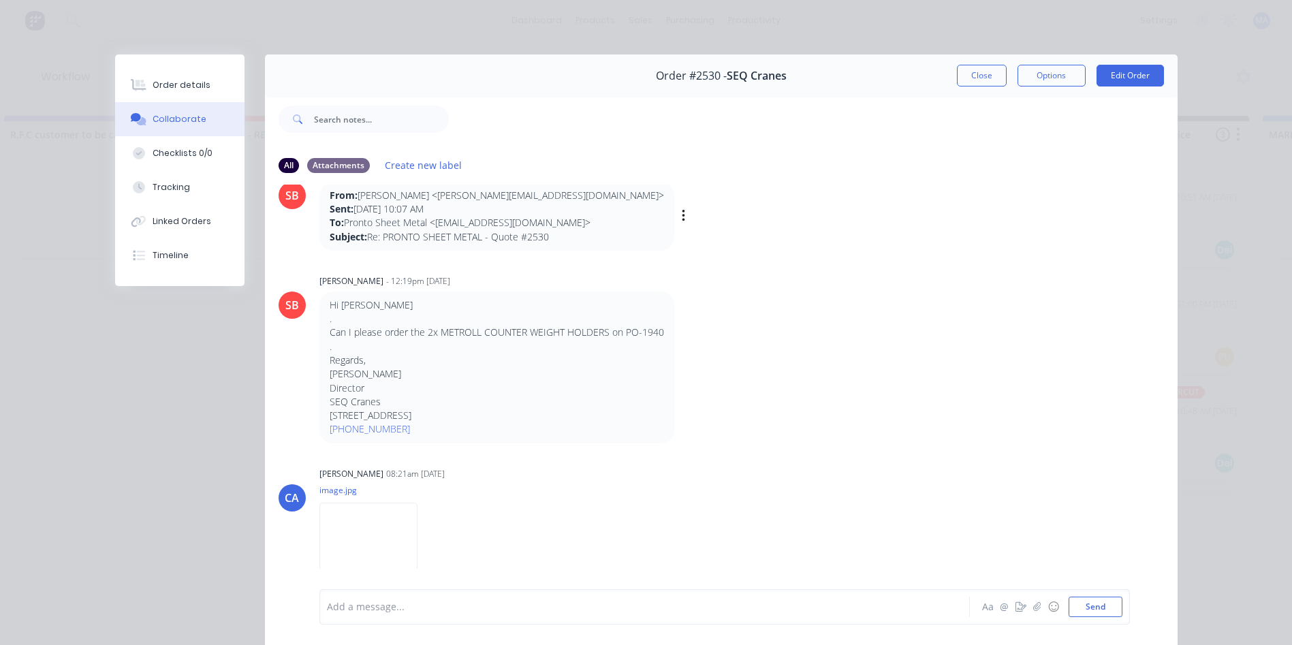
scroll to position [667, 0]
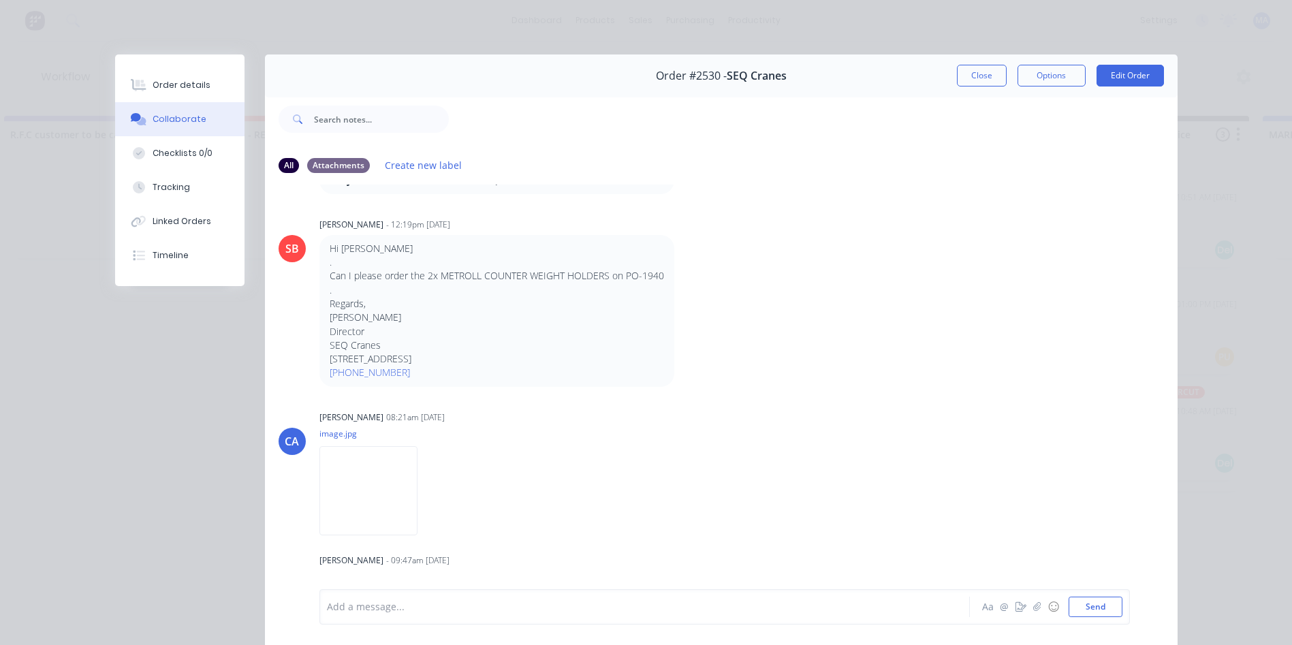
click at [597, 607] on div at bounding box center [626, 607] width 596 height 14
click at [986, 69] on button "Close" at bounding box center [982, 76] width 50 height 22
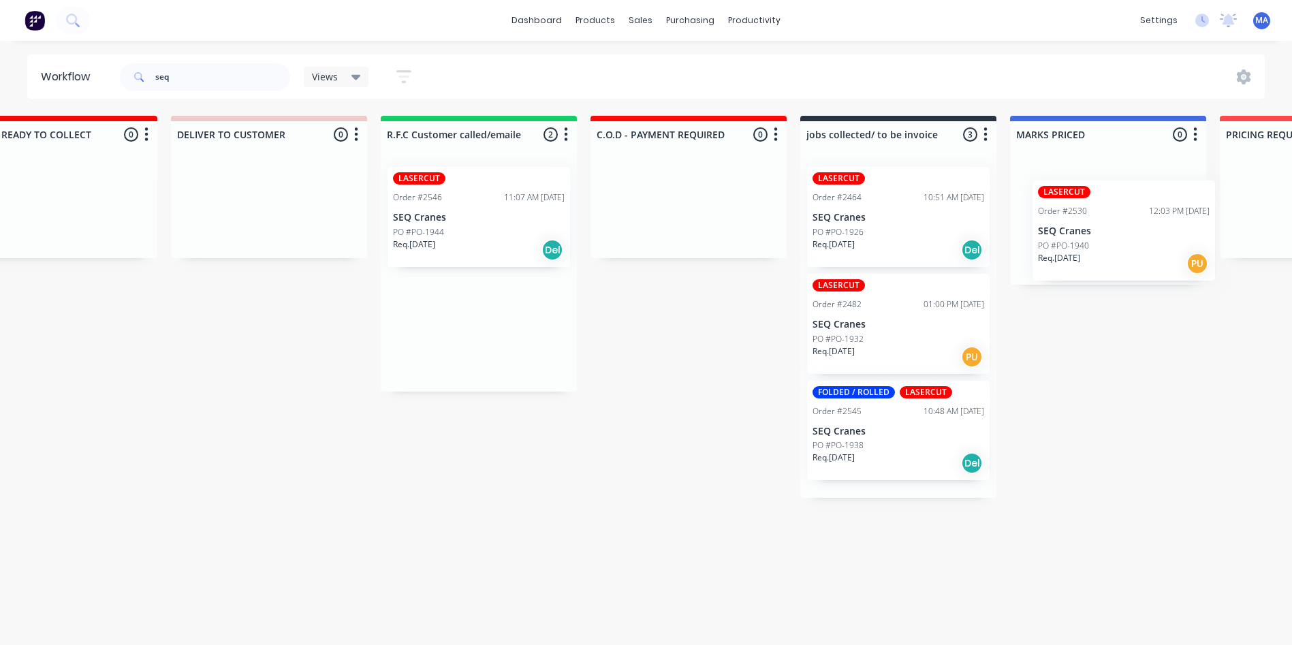
scroll to position [0, 1966]
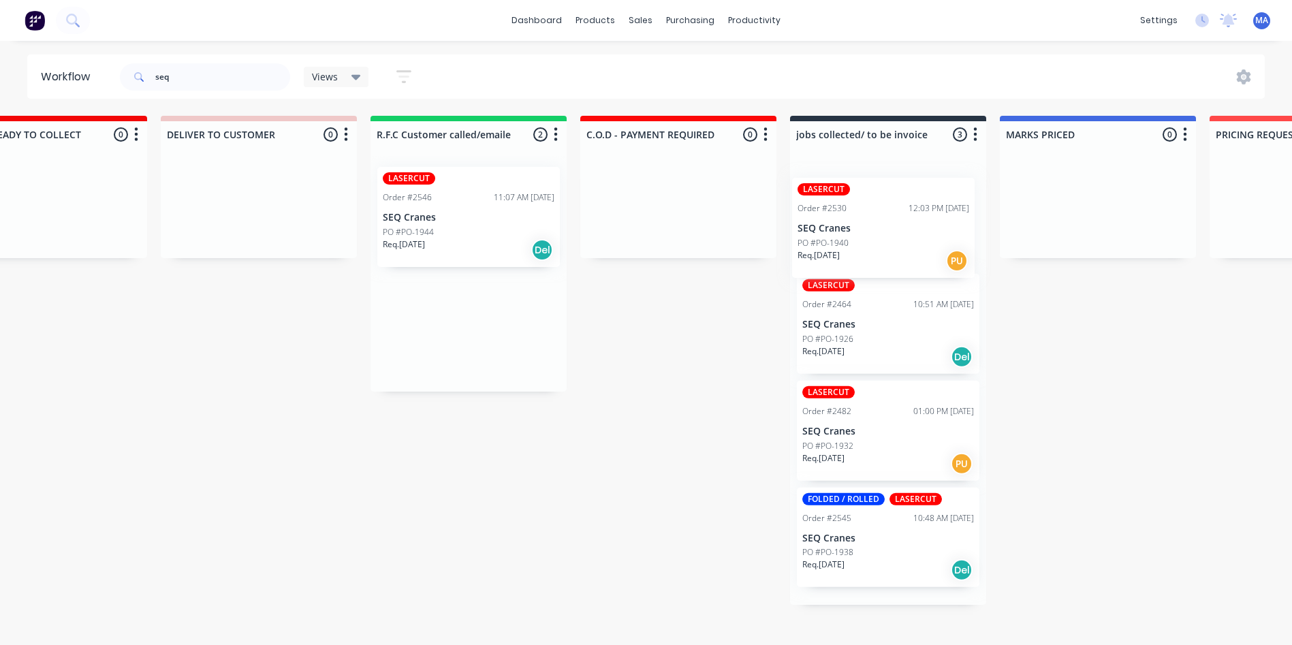
drag, startPoint x: 727, startPoint y: 216, endPoint x: 467, endPoint y: 250, distance: 261.7
click at [882, 226] on div "Submitted 6 Status colour #273444 hex #273444 Save Cancel Summaries Total order…" at bounding box center [48, 377] width 4049 height 522
click at [456, 225] on div "LASERCUT Order #2546 11:07 AM [DATE] SEQ Cranes PO #PO-1944 Req. [DATE] Del" at bounding box center [468, 217] width 183 height 100
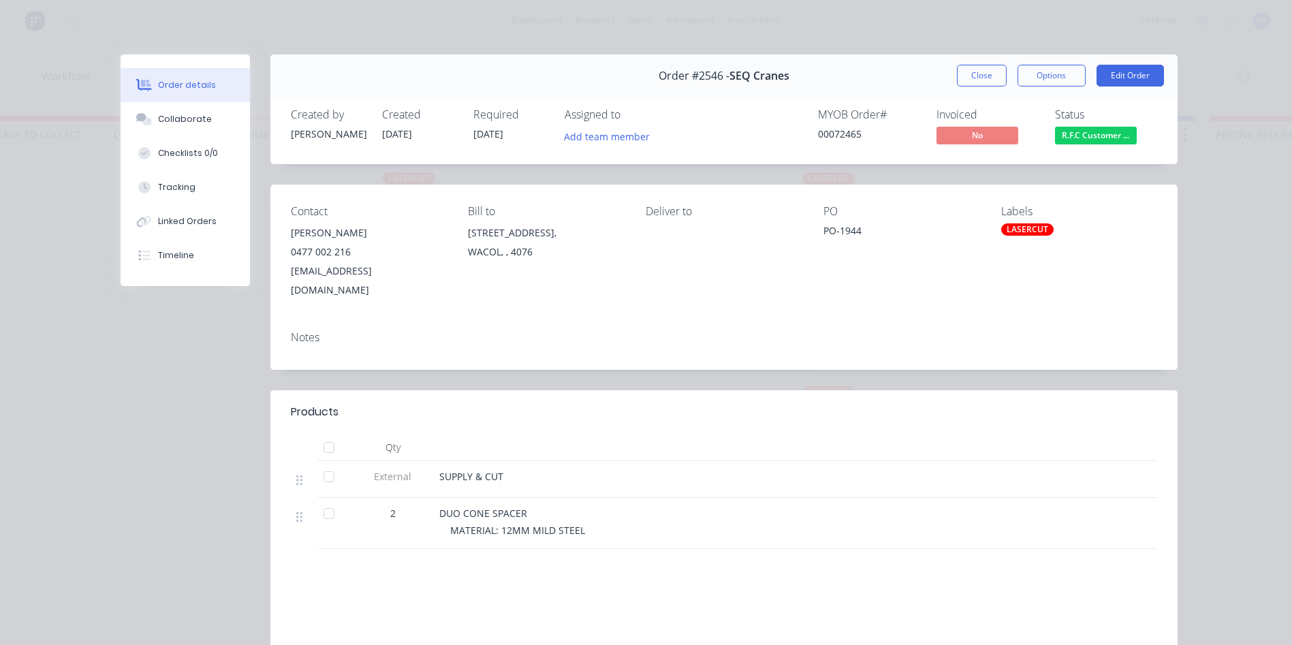
click at [962, 67] on button "Close" at bounding box center [982, 76] width 50 height 22
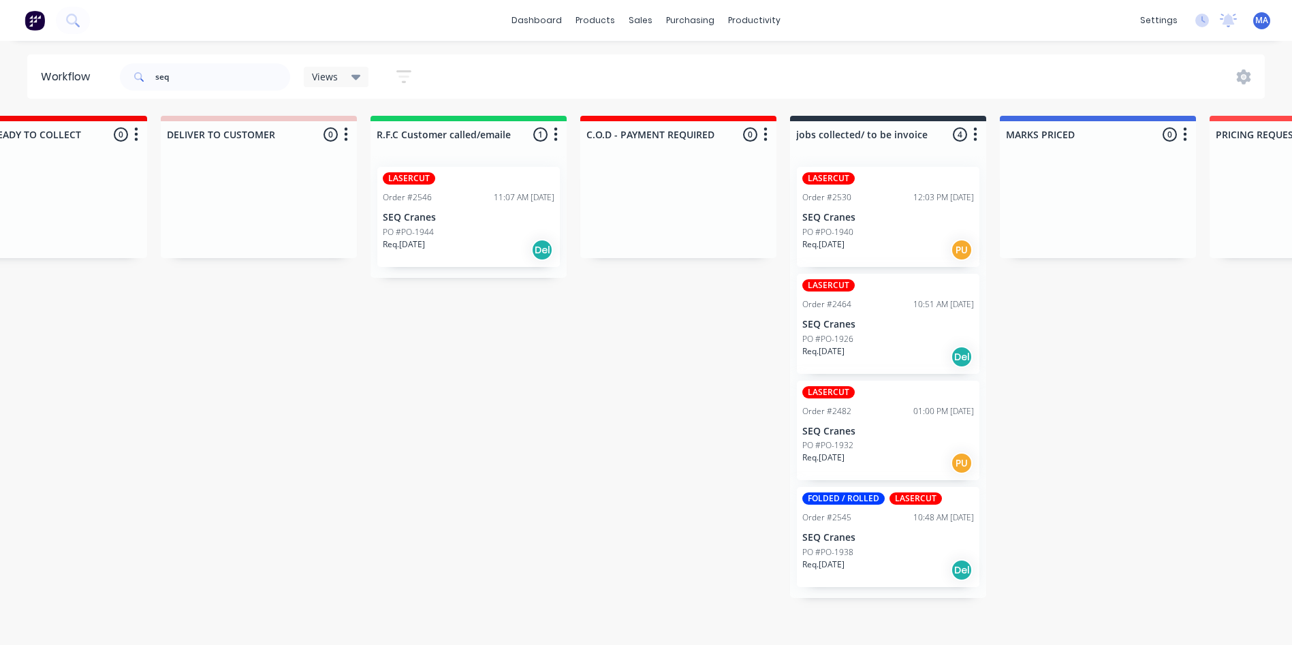
click at [535, 222] on p "SEQ Cranes" at bounding box center [469, 218] width 172 height 12
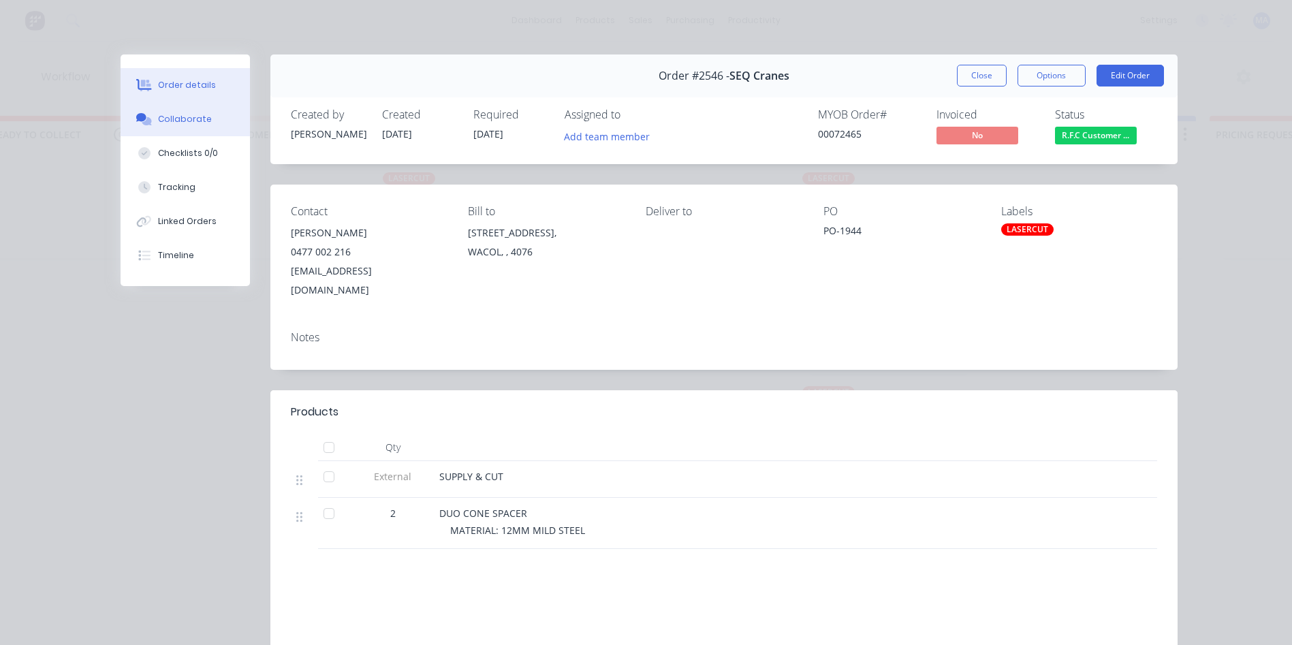
click at [180, 104] on button "Collaborate" at bounding box center [185, 119] width 129 height 34
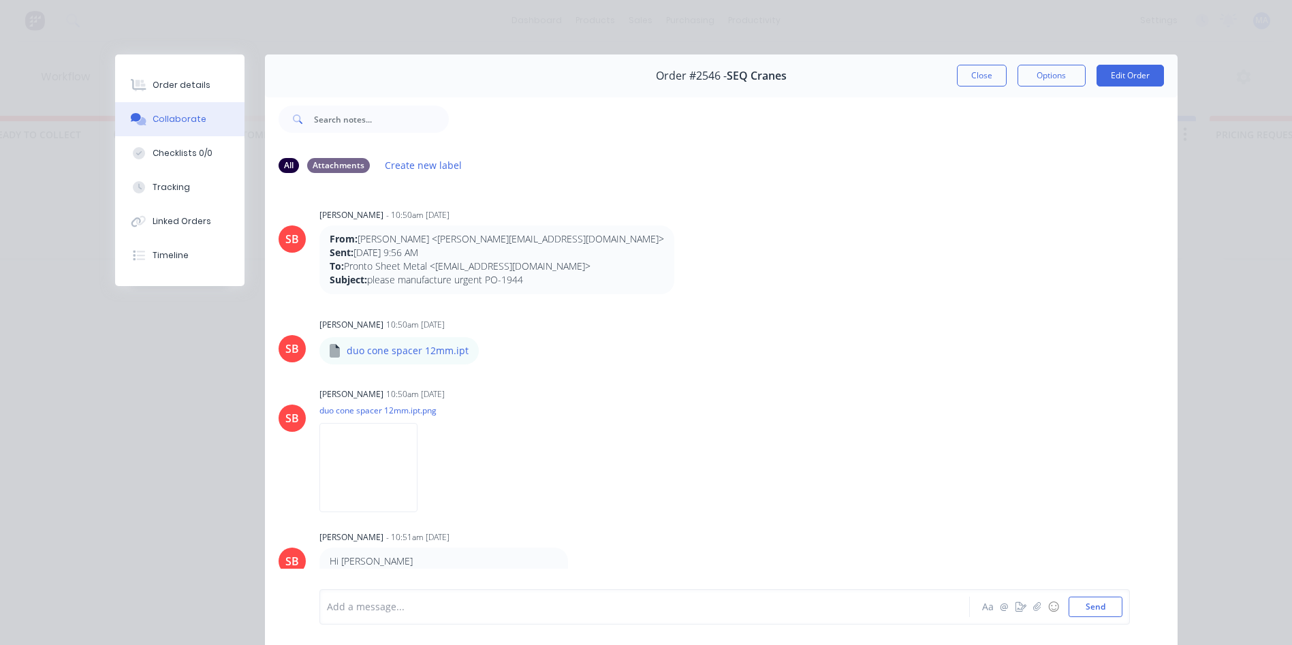
click at [409, 616] on div "Add a message..." at bounding box center [625, 607] width 597 height 20
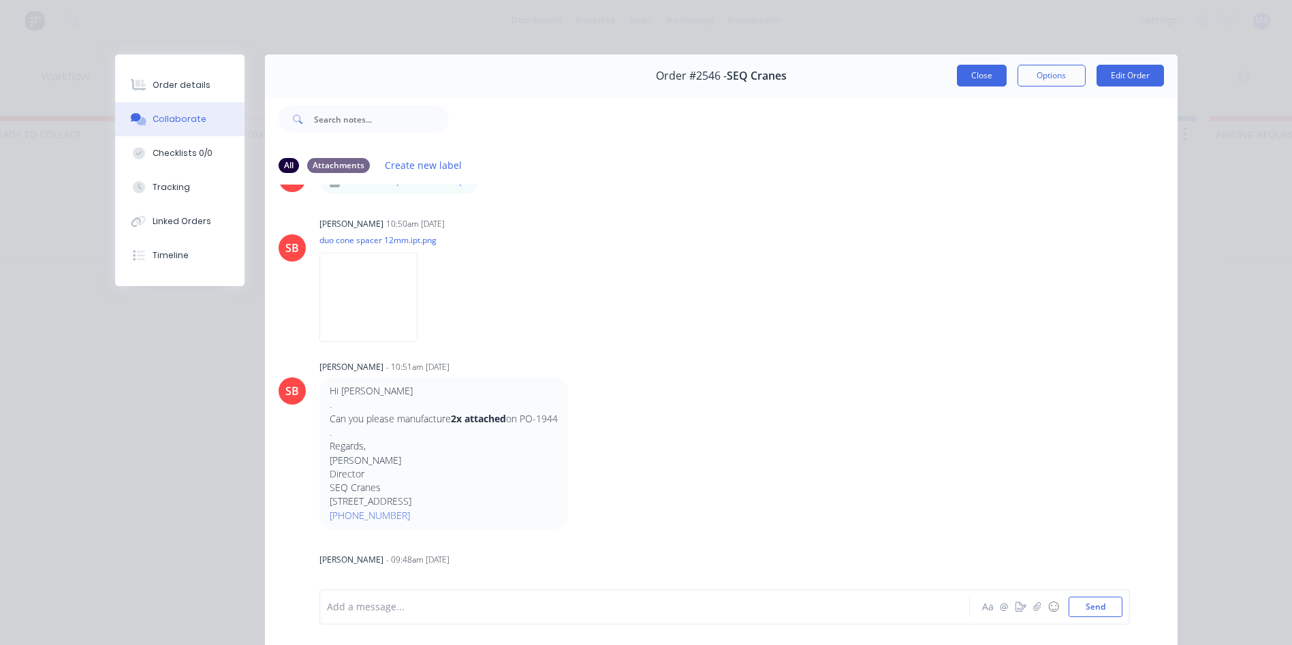
click at [985, 74] on button "Close" at bounding box center [982, 76] width 50 height 22
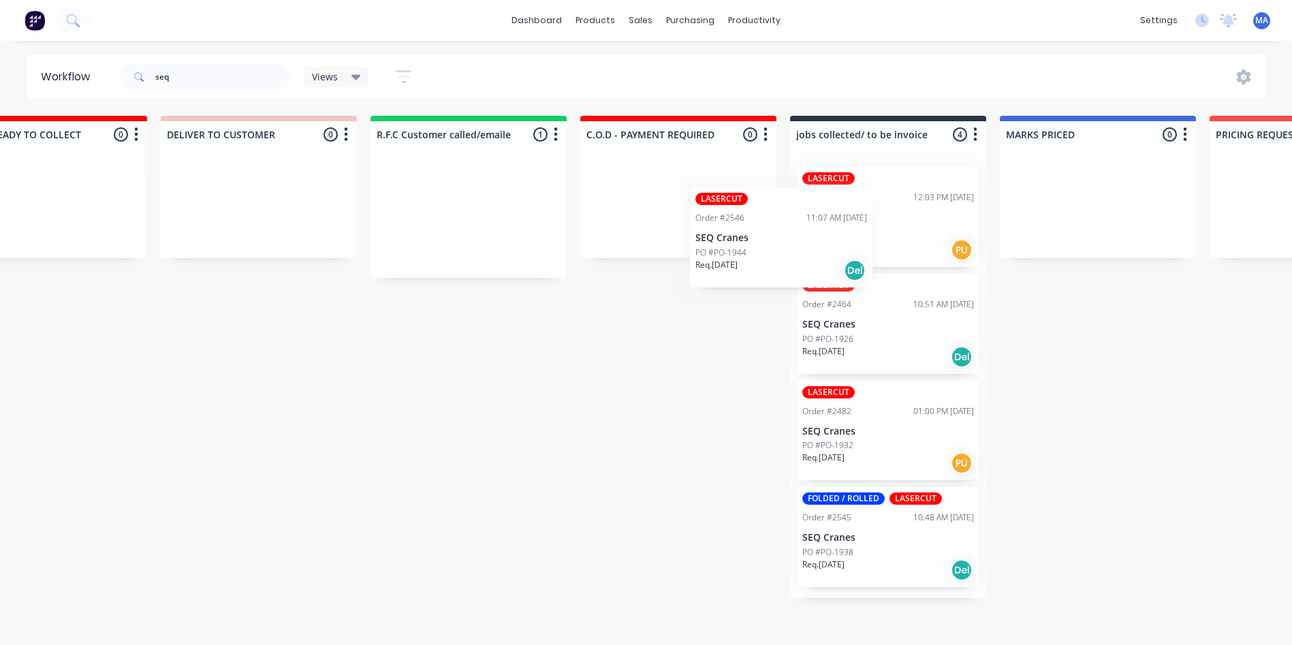
drag, startPoint x: 479, startPoint y: 222, endPoint x: 884, endPoint y: 263, distance: 407.3
click at [884, 263] on div "Submitted 6 Status colour #273444 hex #273444 Save Cancel Summaries Total order…" at bounding box center [48, 377] width 4049 height 522
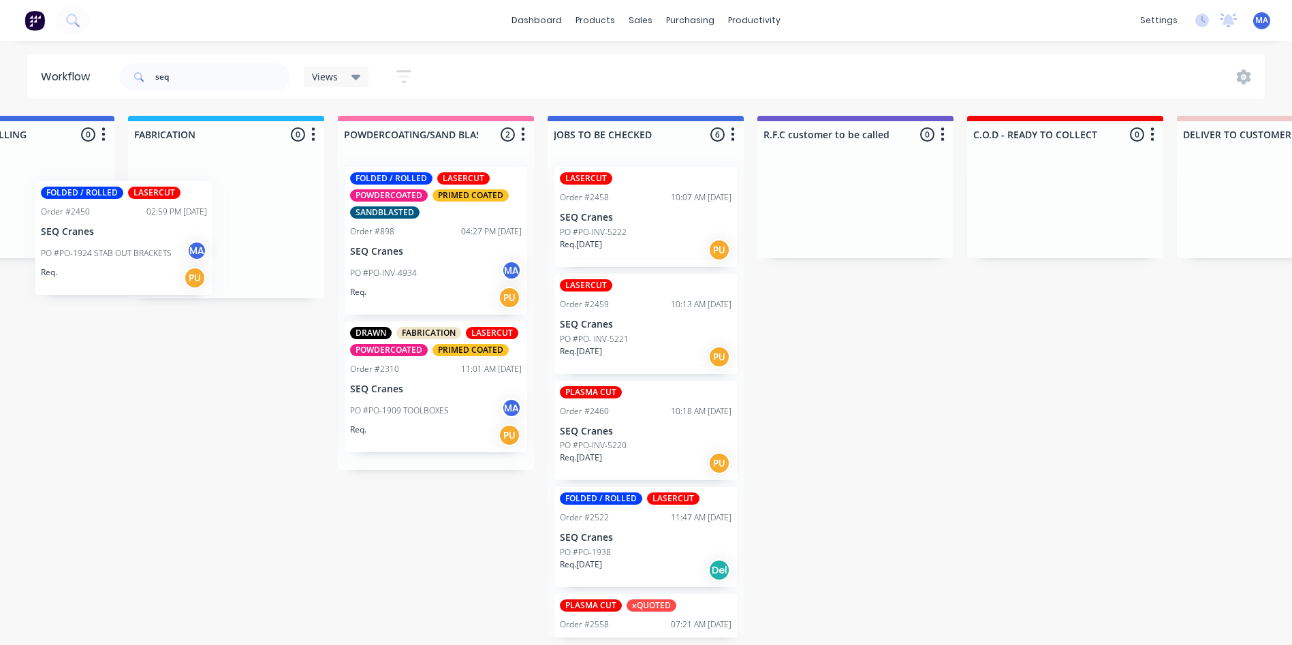
scroll to position [3, 935]
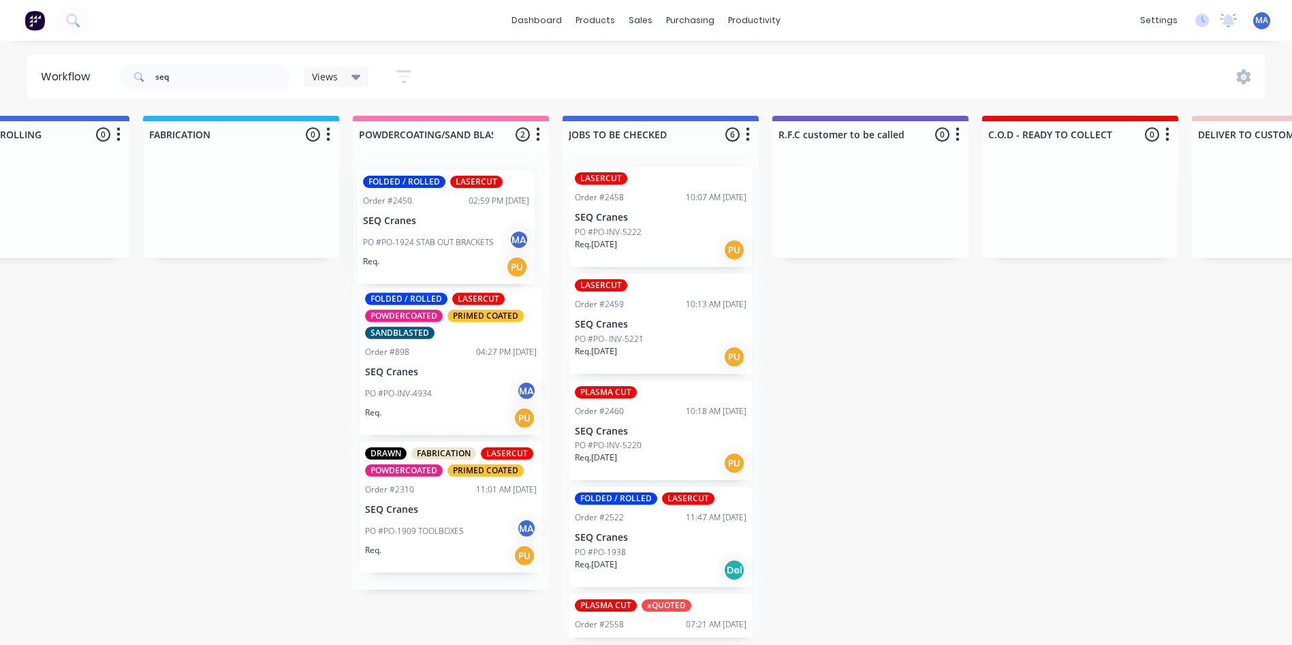
drag, startPoint x: 514, startPoint y: 217, endPoint x: 442, endPoint y: 229, distance: 73.1
click at [442, 229] on div "Submitted 6 Status colour #273444 hex #273444 Save Cancel Summaries Total order…" at bounding box center [1079, 377] width 4049 height 522
click at [443, 229] on div "PO #PO-1924 STAB OUT BRACKETS MA" at bounding box center [451, 239] width 172 height 26
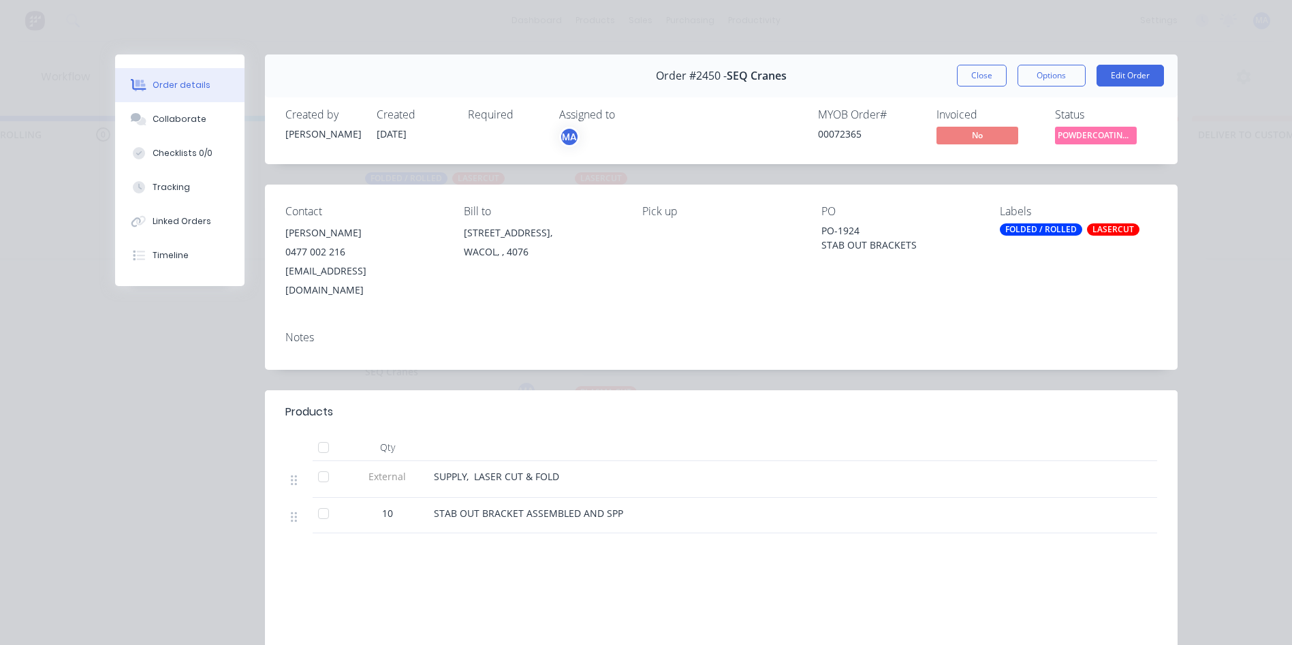
click at [1101, 237] on div "Labels FOLDED / ROLLED LASERCUT" at bounding box center [1078, 252] width 157 height 95
click at [1103, 234] on div "LASERCUT" at bounding box center [1113, 229] width 52 height 12
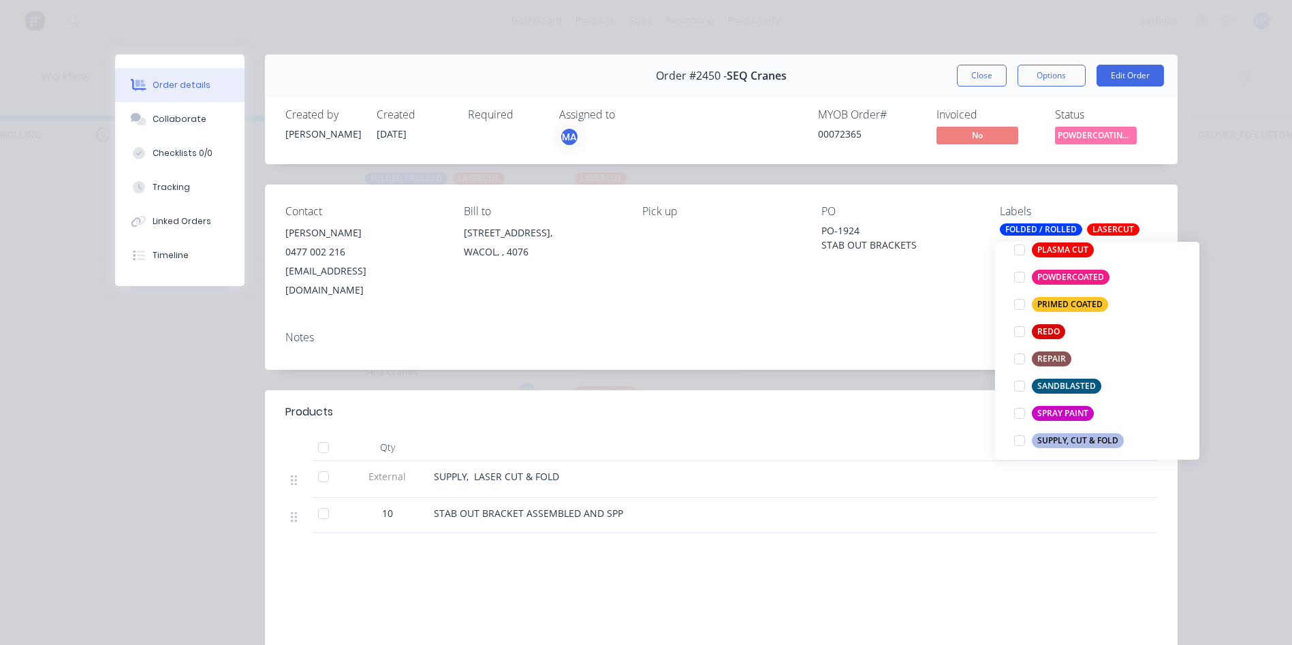
scroll to position [613, 0]
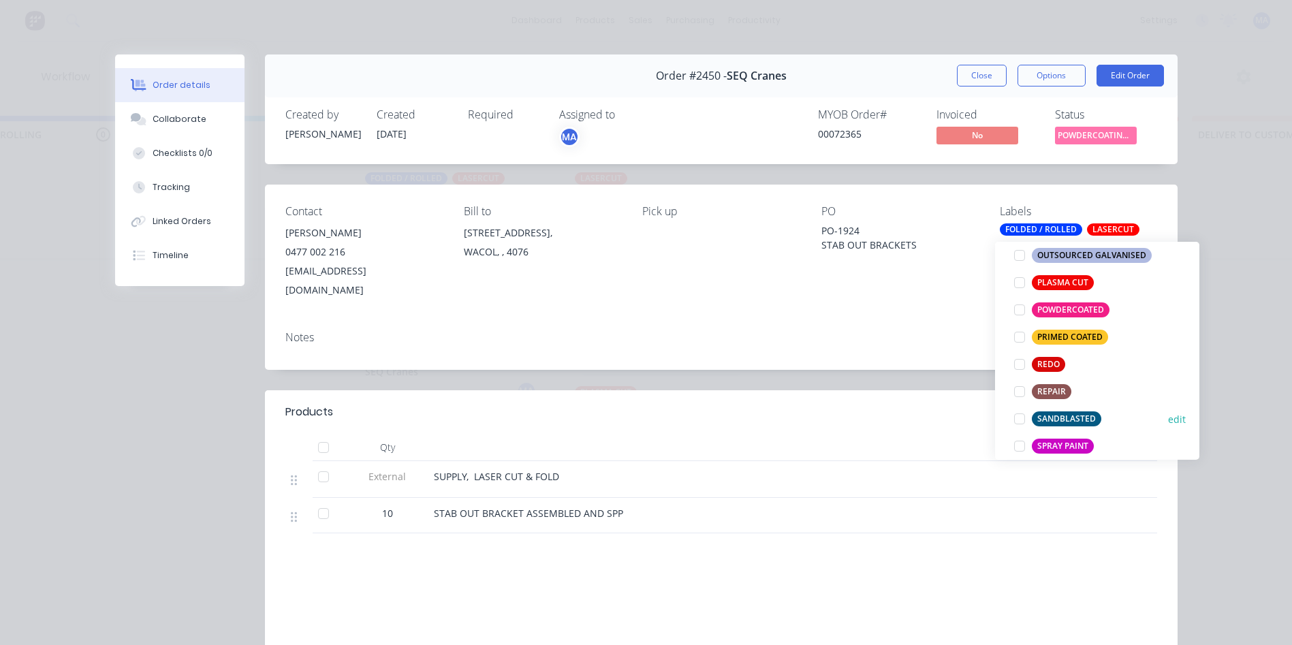
click at [1022, 416] on div at bounding box center [1019, 418] width 27 height 27
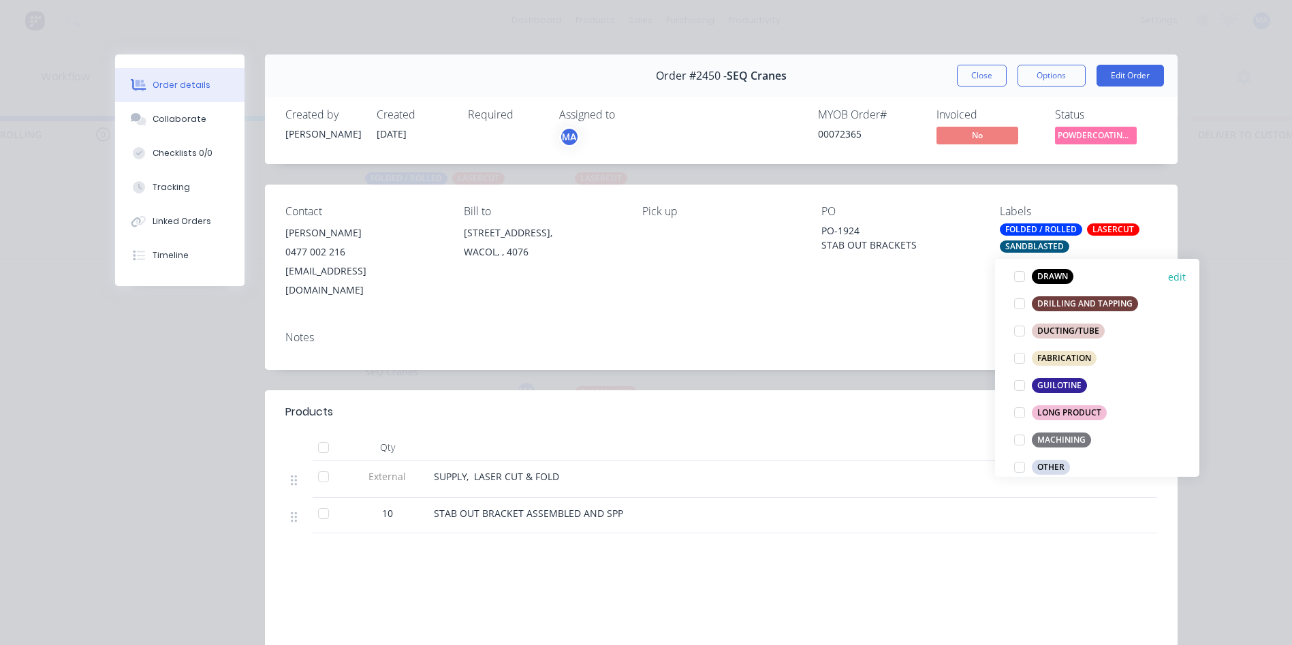
scroll to position [477, 0]
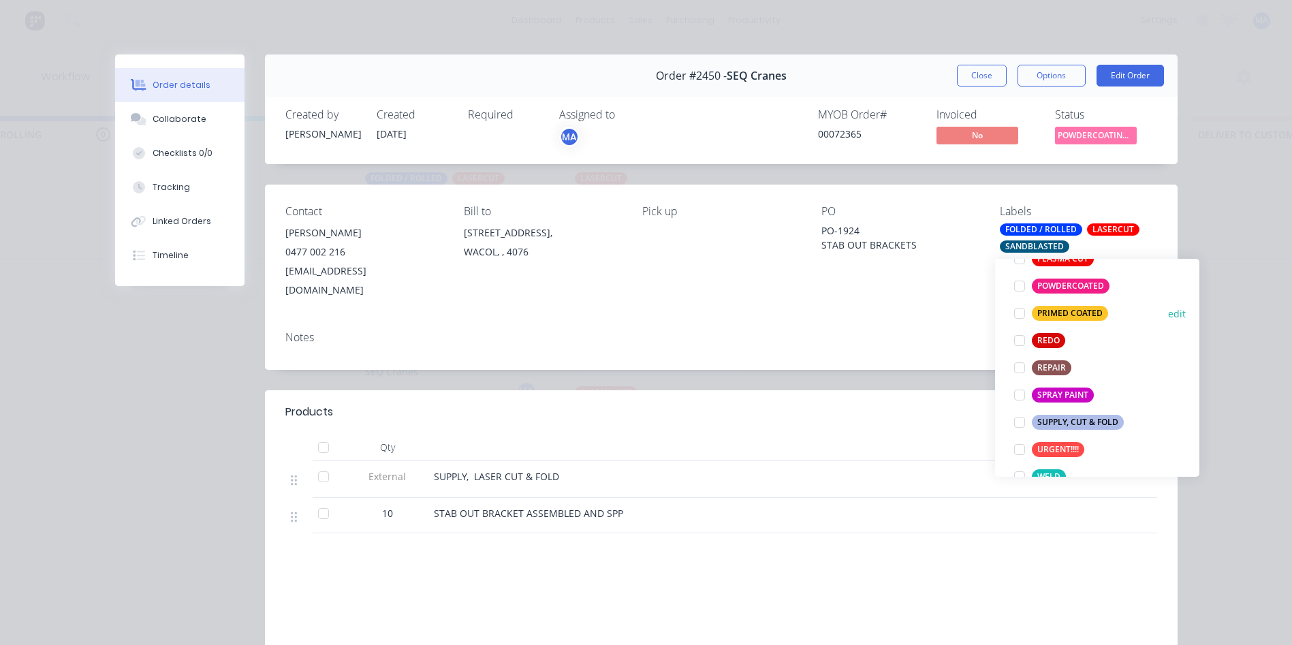
click at [1045, 313] on div "PRIMED COATED" at bounding box center [1070, 313] width 76 height 15
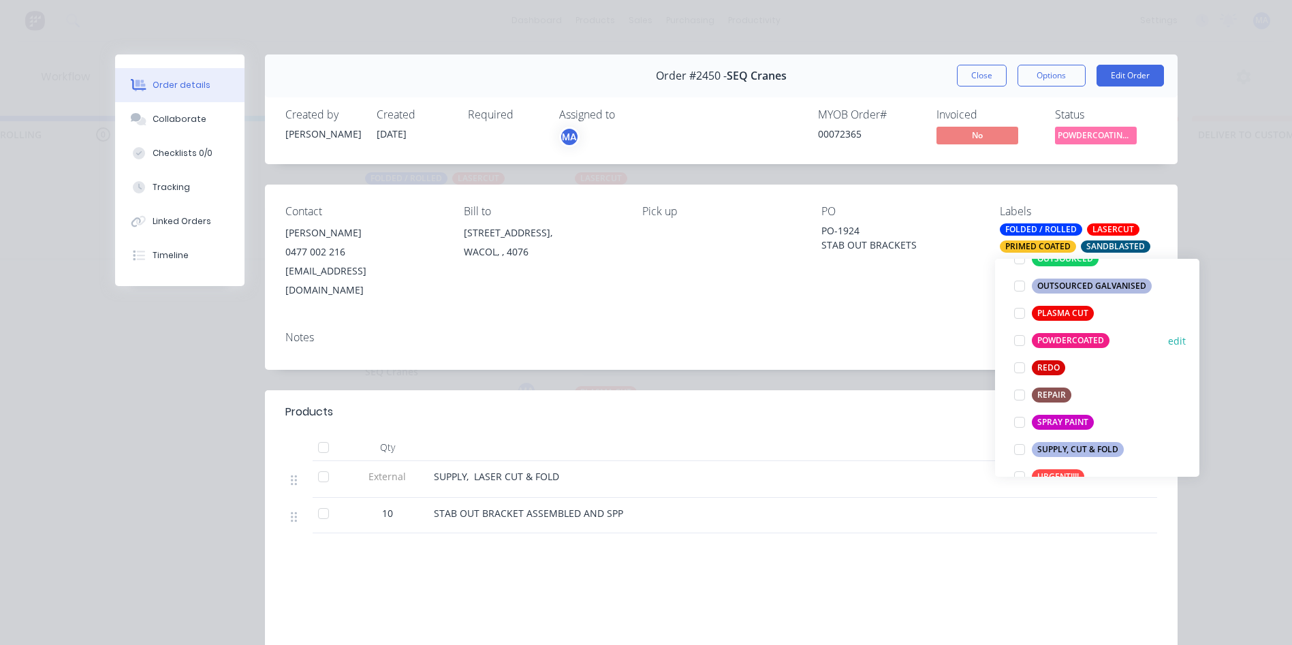
click at [1056, 335] on div "POWDERCOATED" at bounding box center [1071, 340] width 78 height 15
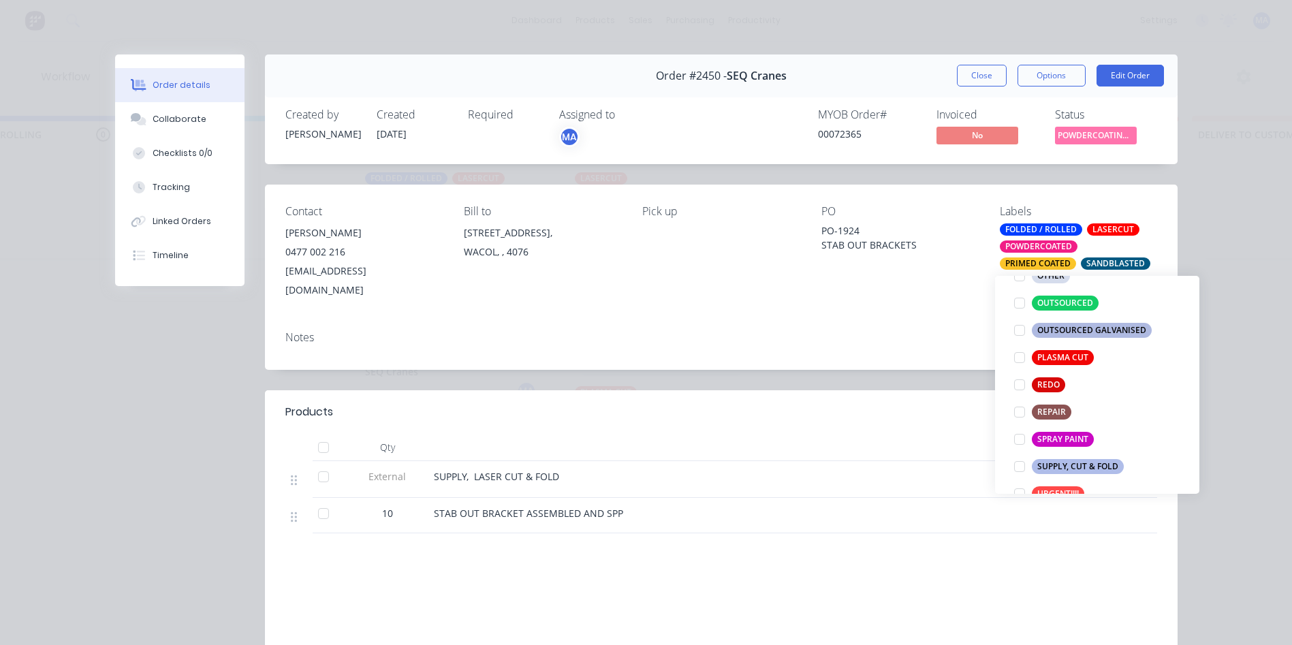
scroll to position [82, 0]
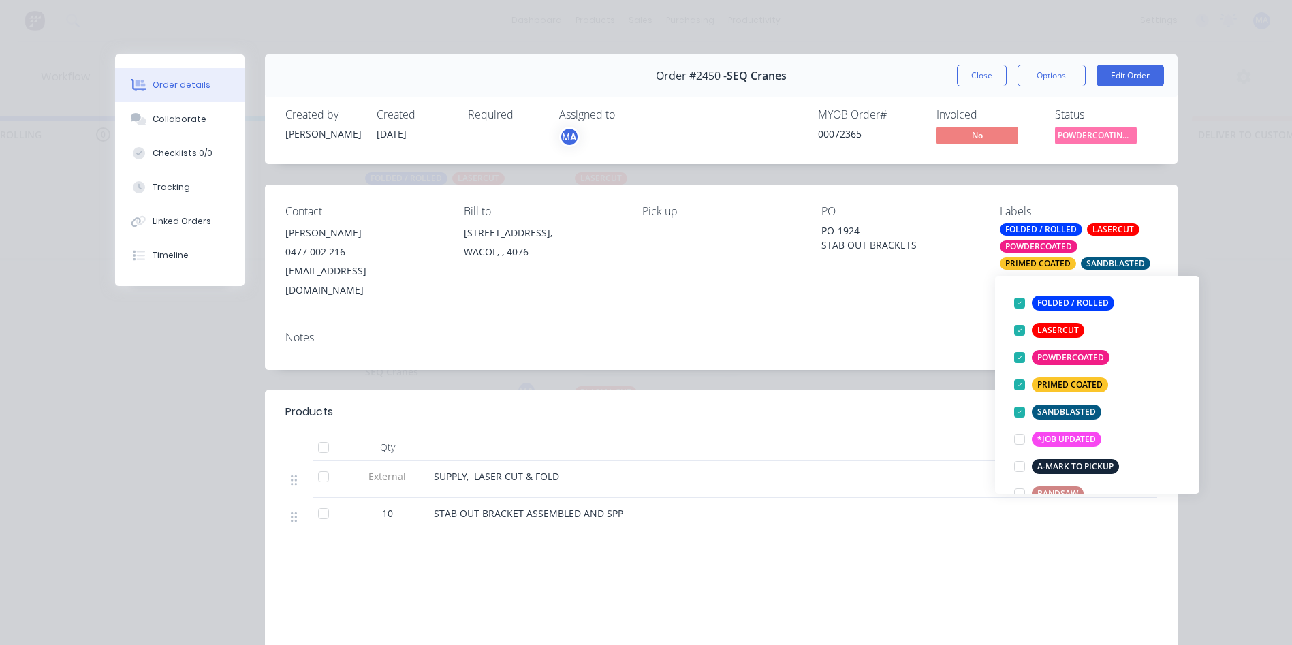
click at [914, 341] on div "Notes" at bounding box center [721, 345] width 913 height 50
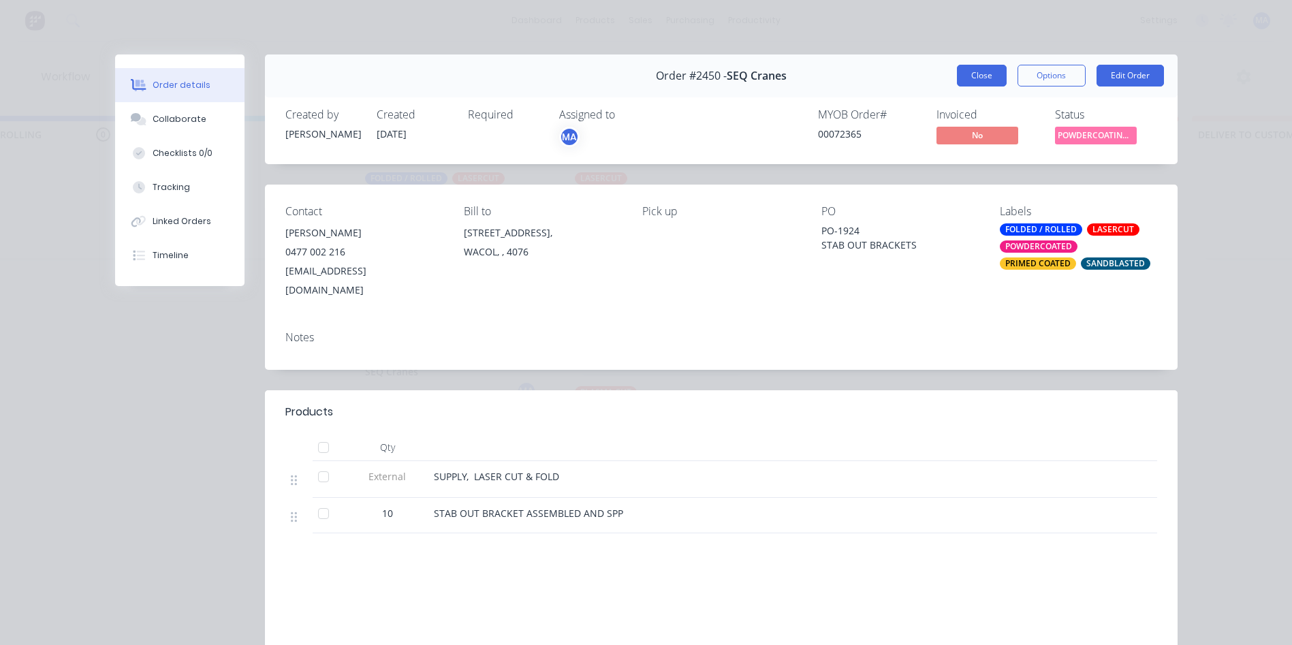
click at [979, 70] on button "Close" at bounding box center [982, 76] width 50 height 22
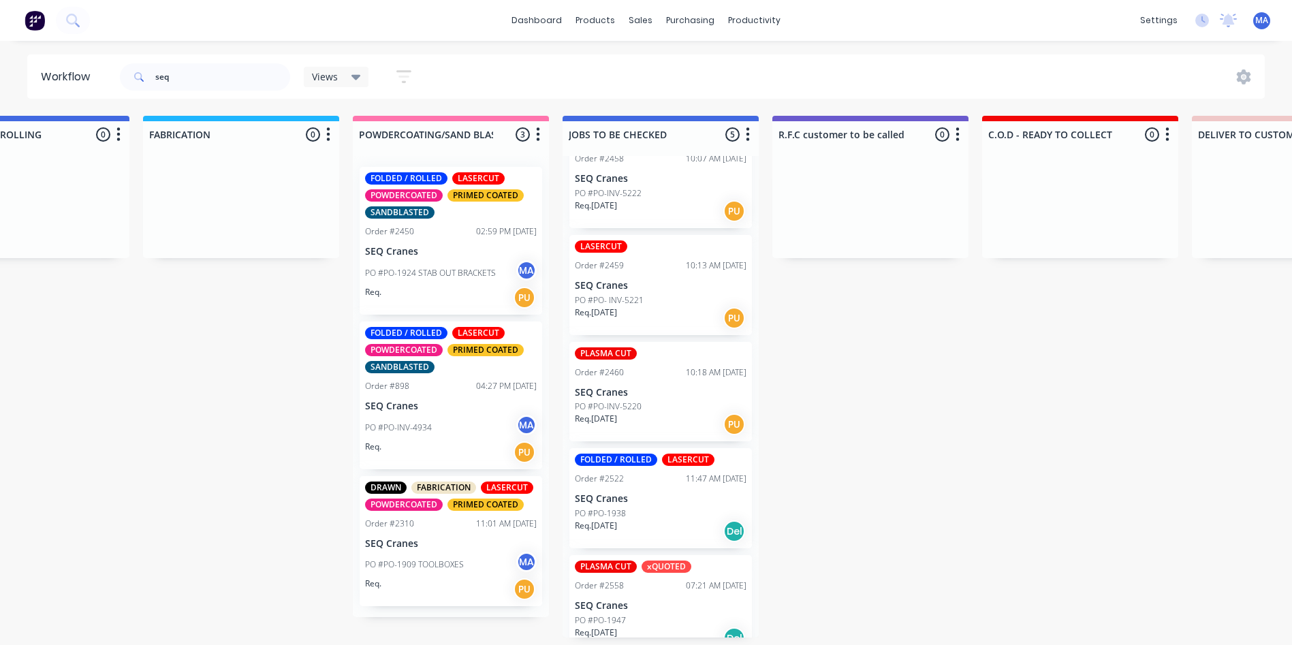
scroll to position [57, 0]
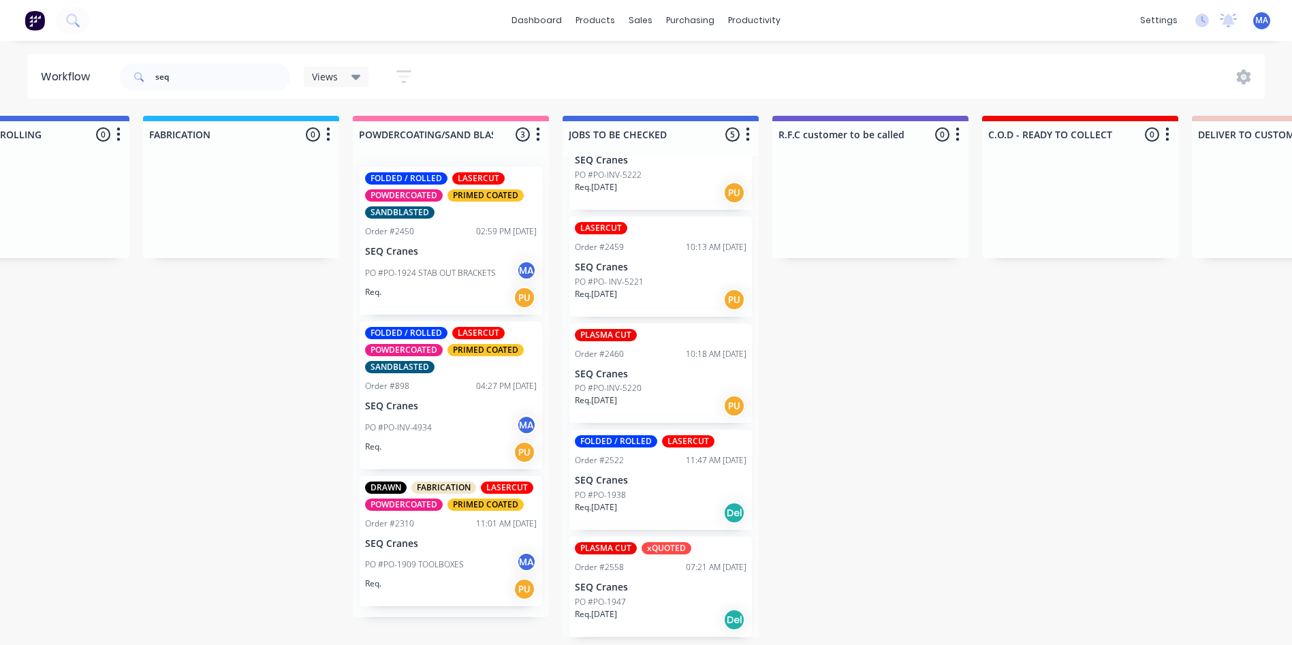
click at [656, 503] on div "Req. [DATE] Del" at bounding box center [661, 512] width 172 height 23
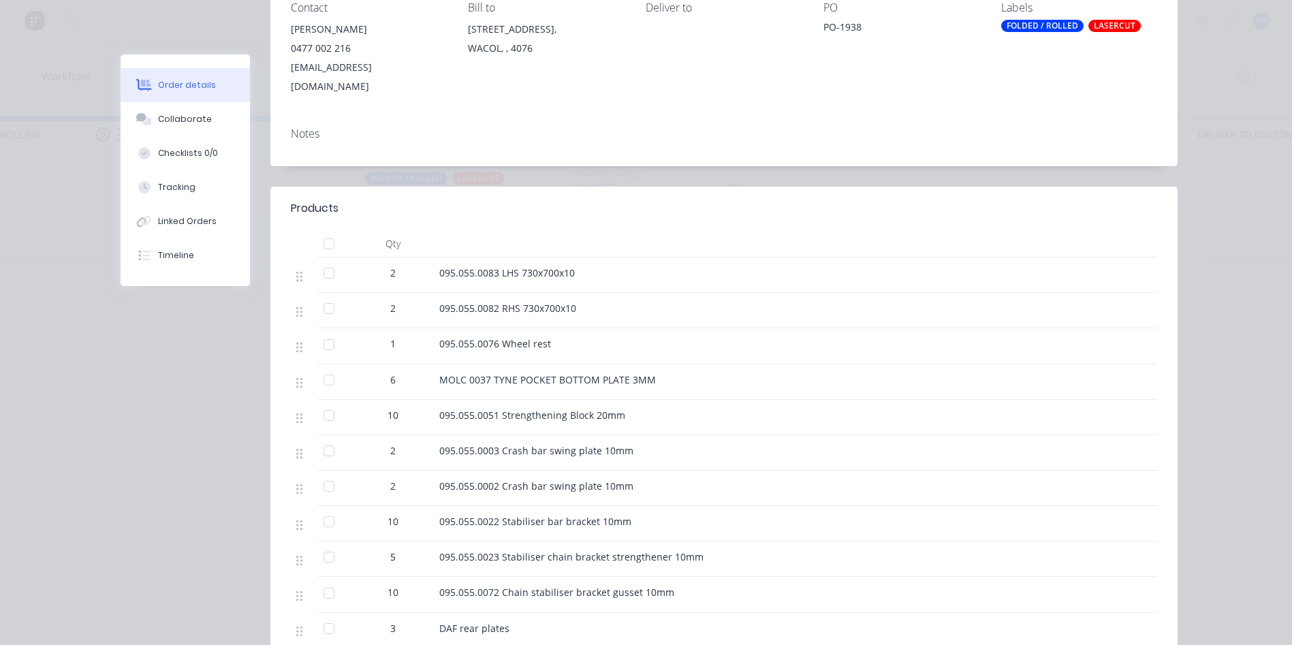
scroll to position [204, 0]
drag, startPoint x: 321, startPoint y: 253, endPoint x: 323, endPoint y: 274, distance: 21.2
click at [321, 259] on div at bounding box center [328, 272] width 27 height 27
click at [323, 294] on div at bounding box center [328, 307] width 27 height 27
click at [321, 330] on div at bounding box center [328, 343] width 27 height 27
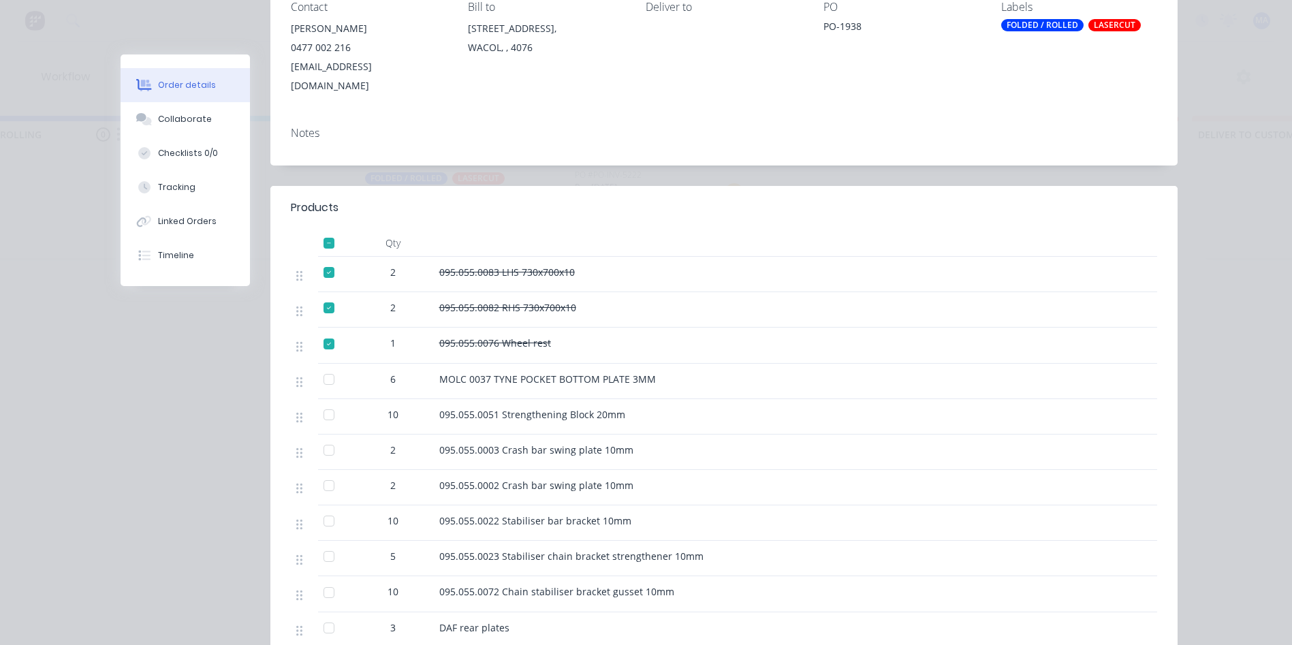
click at [321, 437] on div at bounding box center [328, 450] width 27 height 27
click at [323, 472] on div at bounding box center [328, 485] width 27 height 27
click at [319, 472] on div at bounding box center [328, 485] width 27 height 27
click at [322, 437] on div at bounding box center [328, 450] width 27 height 27
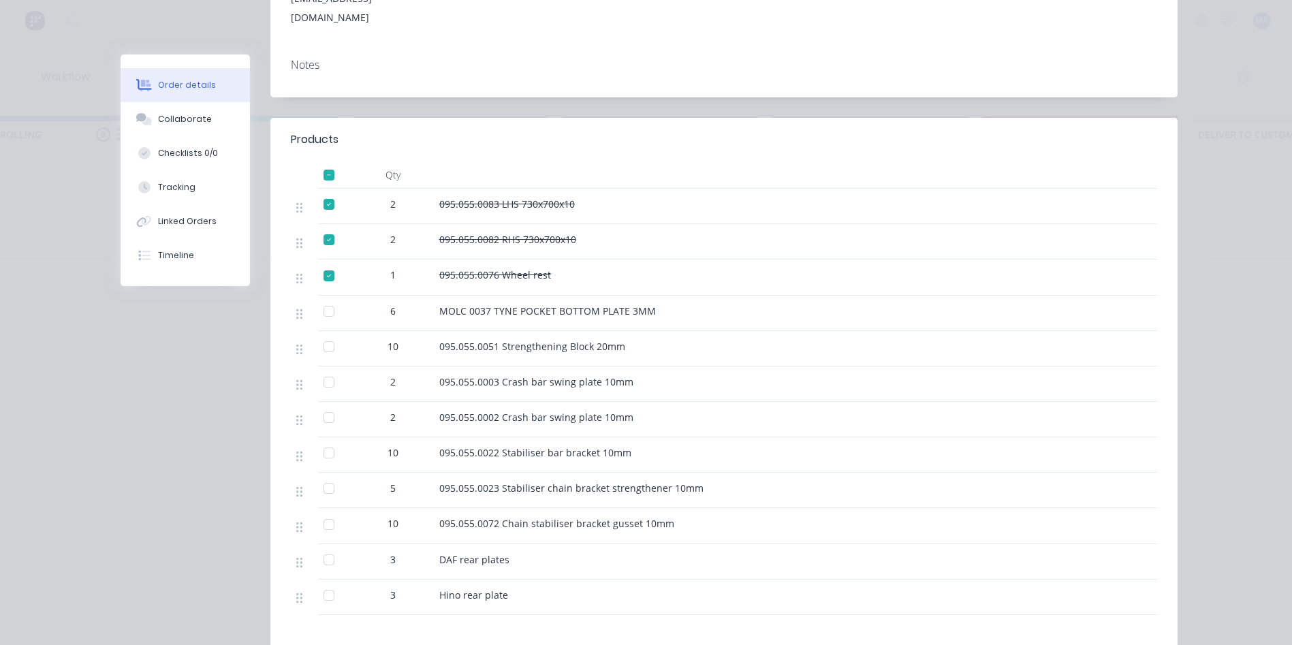
scroll to position [341, 0]
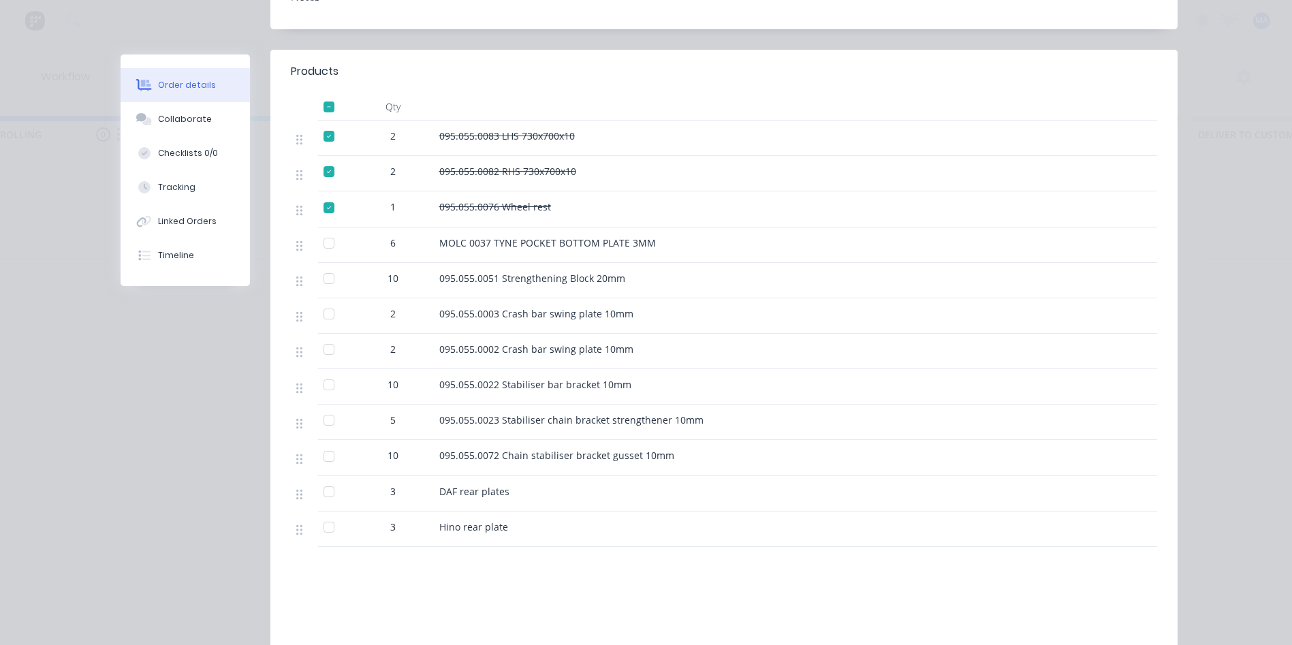
click at [324, 514] on div at bounding box center [328, 527] width 27 height 27
click at [322, 478] on div at bounding box center [328, 491] width 27 height 27
click at [321, 336] on div at bounding box center [328, 349] width 27 height 27
click at [322, 300] on div at bounding box center [328, 313] width 27 height 27
click at [323, 443] on div at bounding box center [328, 456] width 27 height 27
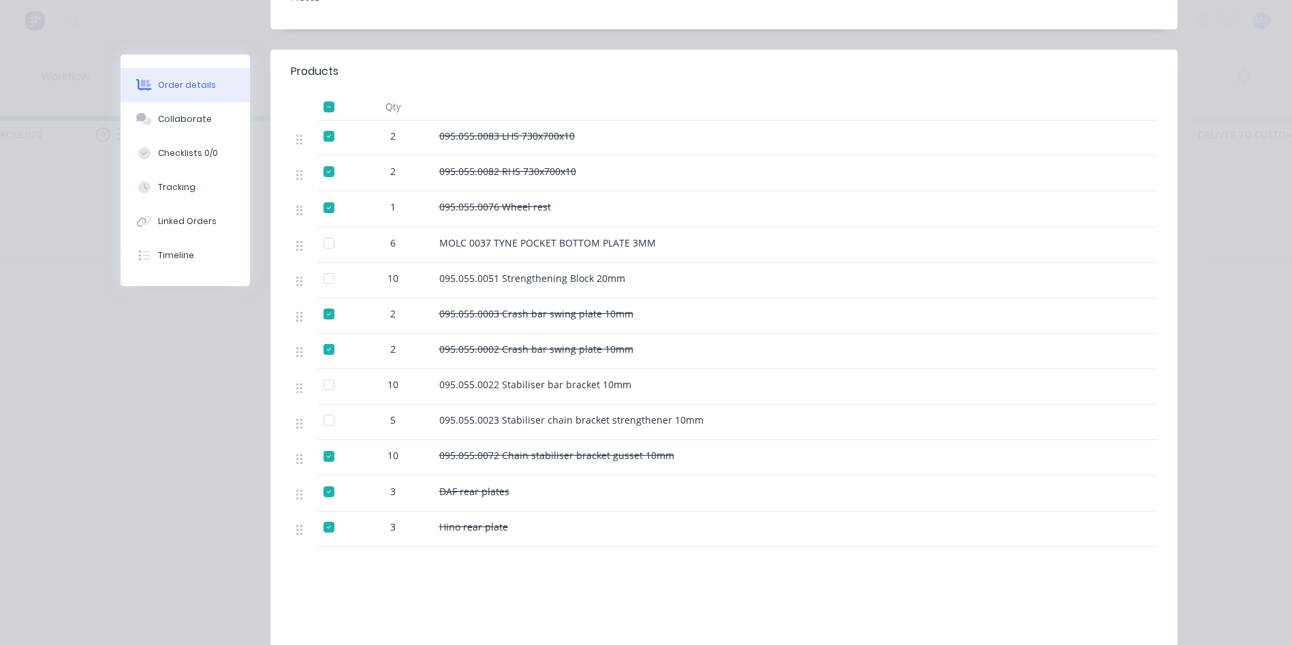
click at [326, 407] on div at bounding box center [328, 420] width 27 height 27
click at [325, 371] on div at bounding box center [328, 384] width 27 height 27
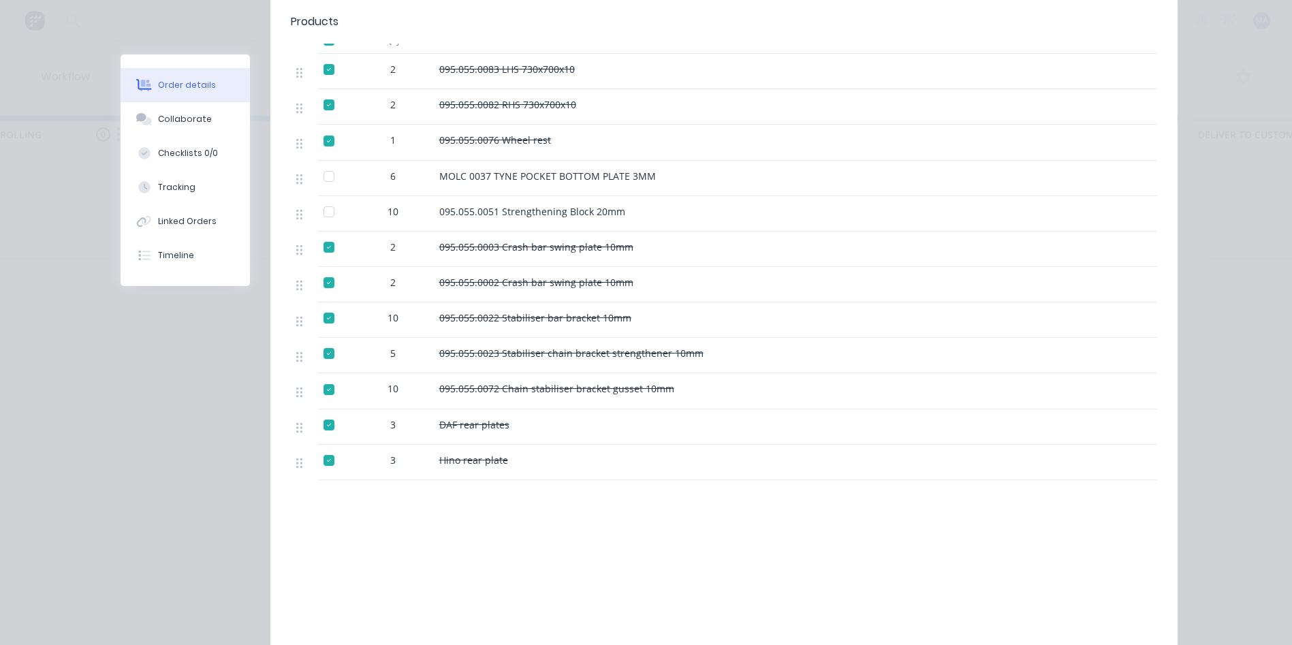
scroll to position [409, 0]
click at [170, 119] on div "Collaborate" at bounding box center [185, 119] width 54 height 12
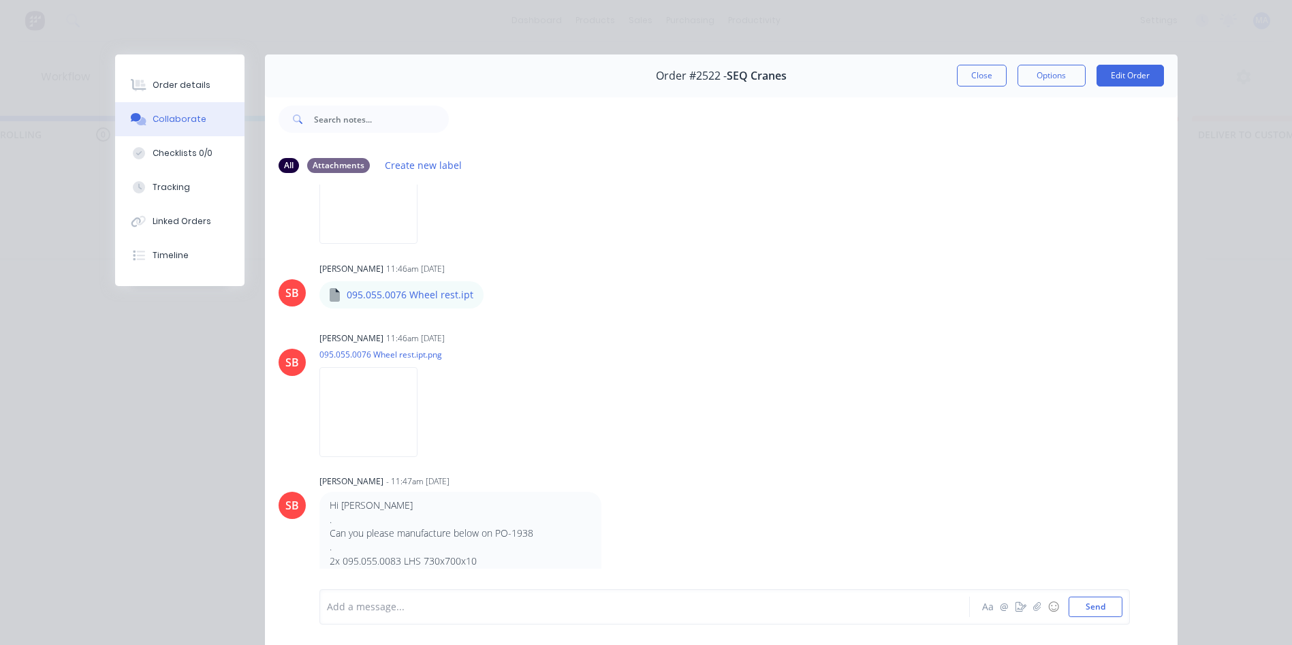
scroll to position [2574, 0]
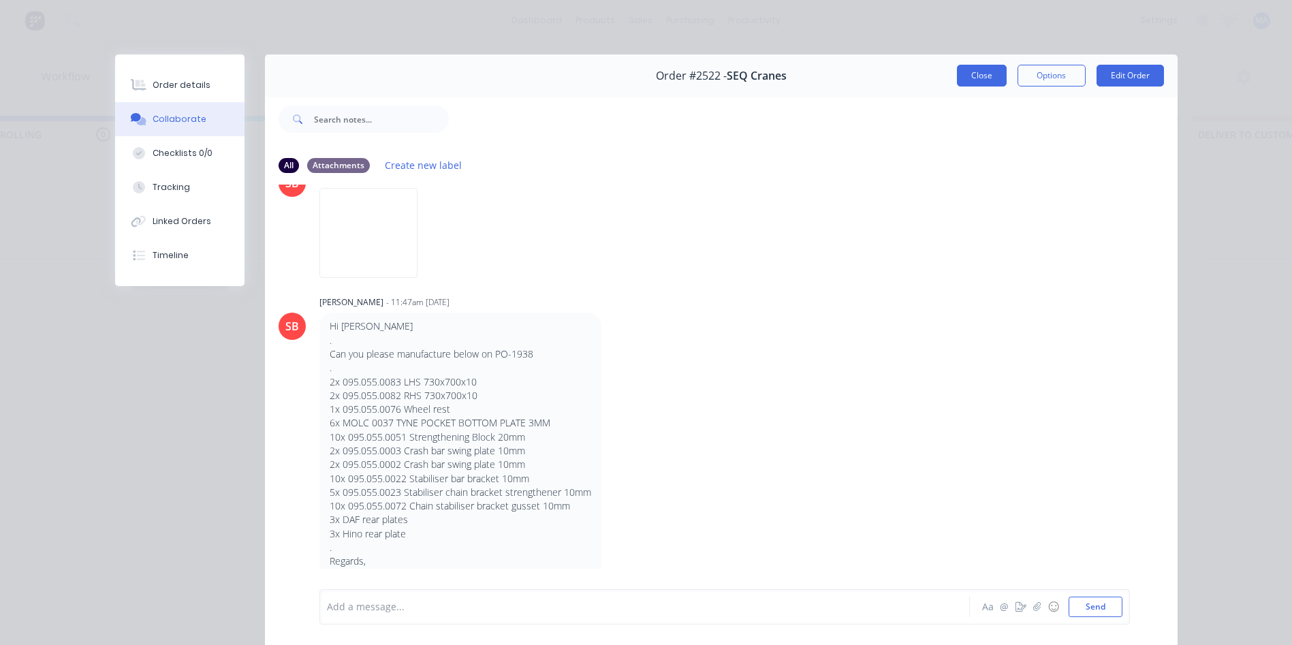
click at [990, 78] on button "Close" at bounding box center [982, 76] width 50 height 22
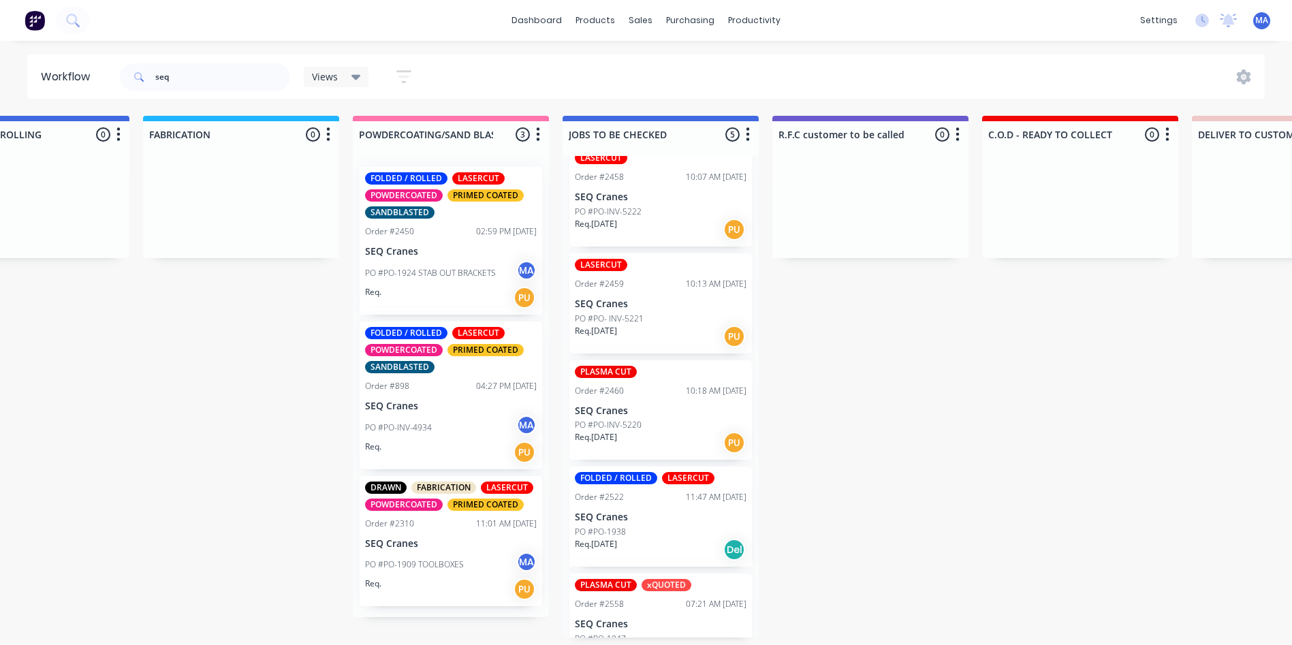
scroll to position [0, 0]
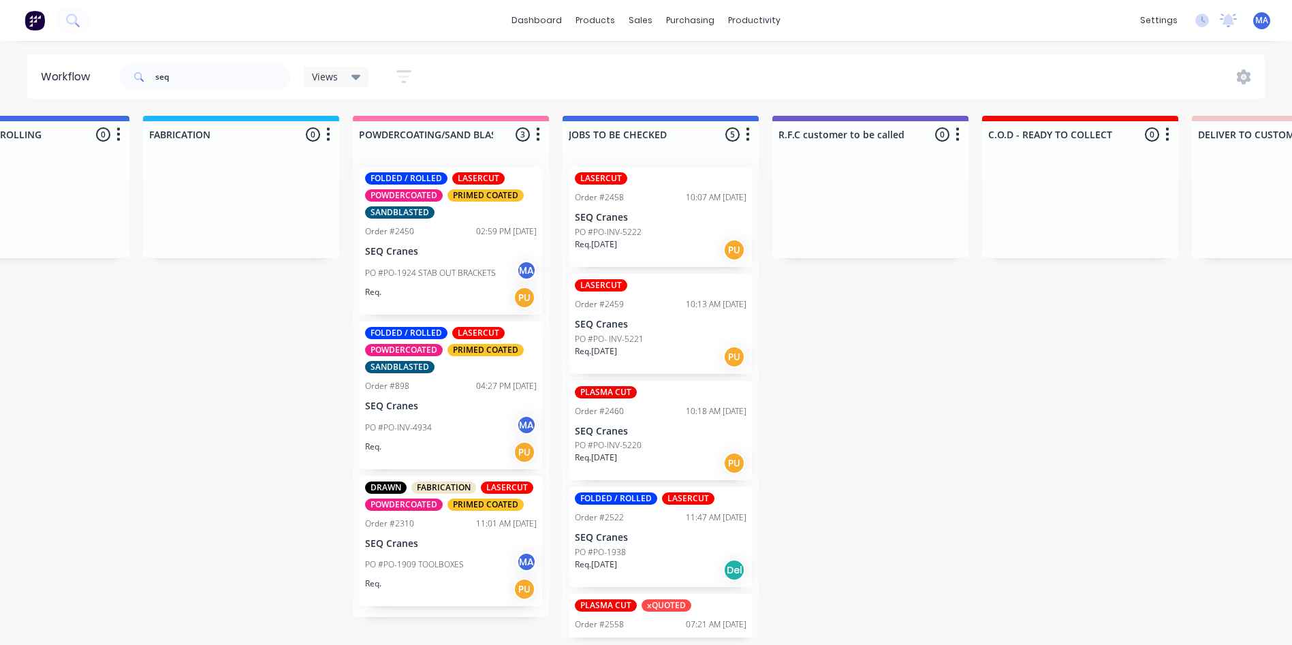
click at [72, 431] on div "Submitted 6 Status colour #273444 hex #273444 Save Cancel Summaries Total order…" at bounding box center [1079, 377] width 4049 height 522
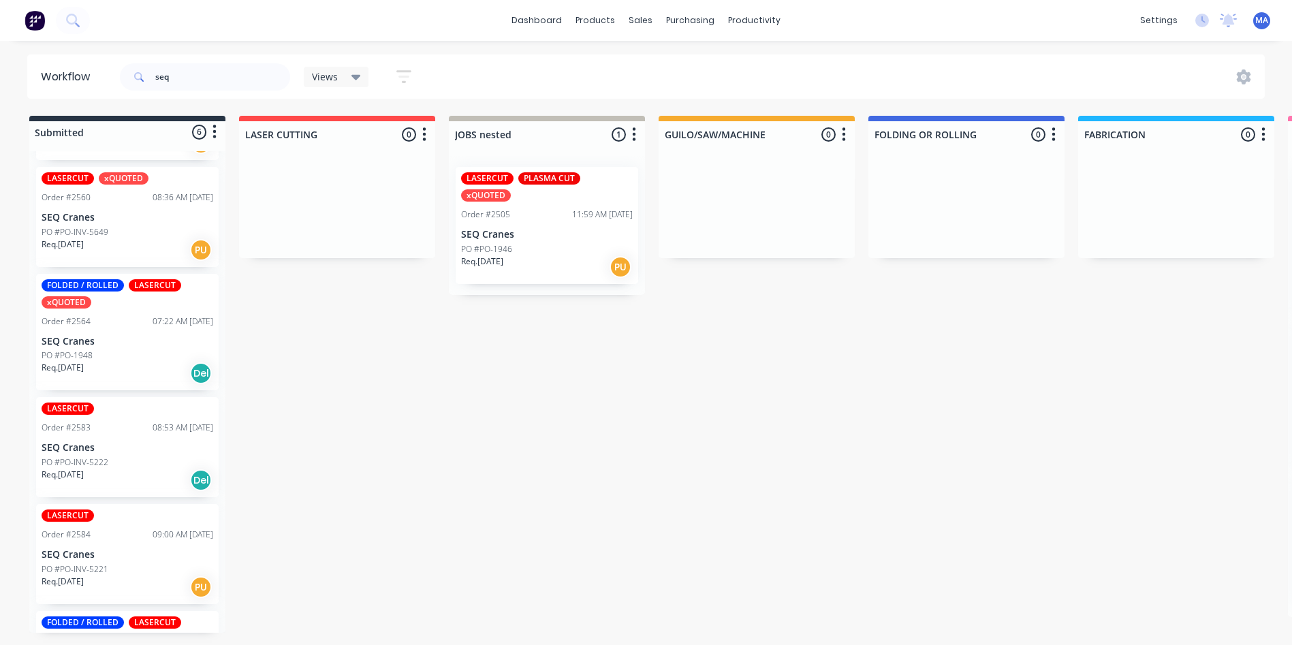
scroll to position [198, 0]
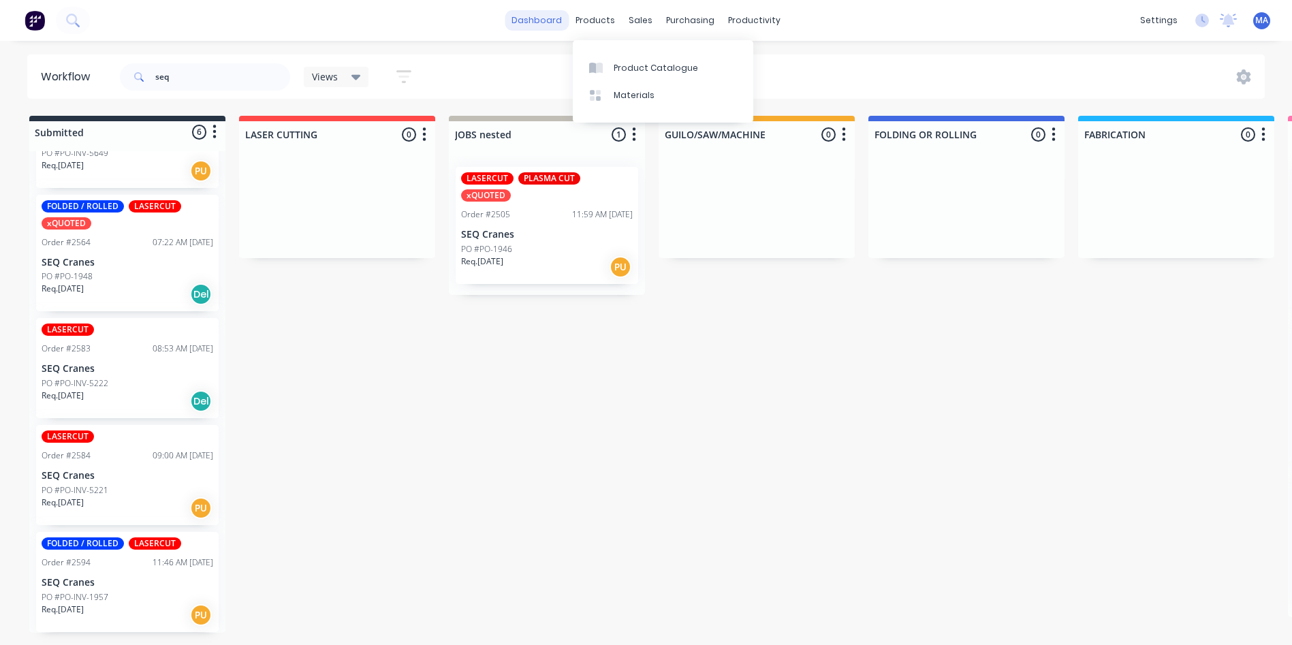
click at [533, 18] on link "dashboard" at bounding box center [537, 20] width 64 height 20
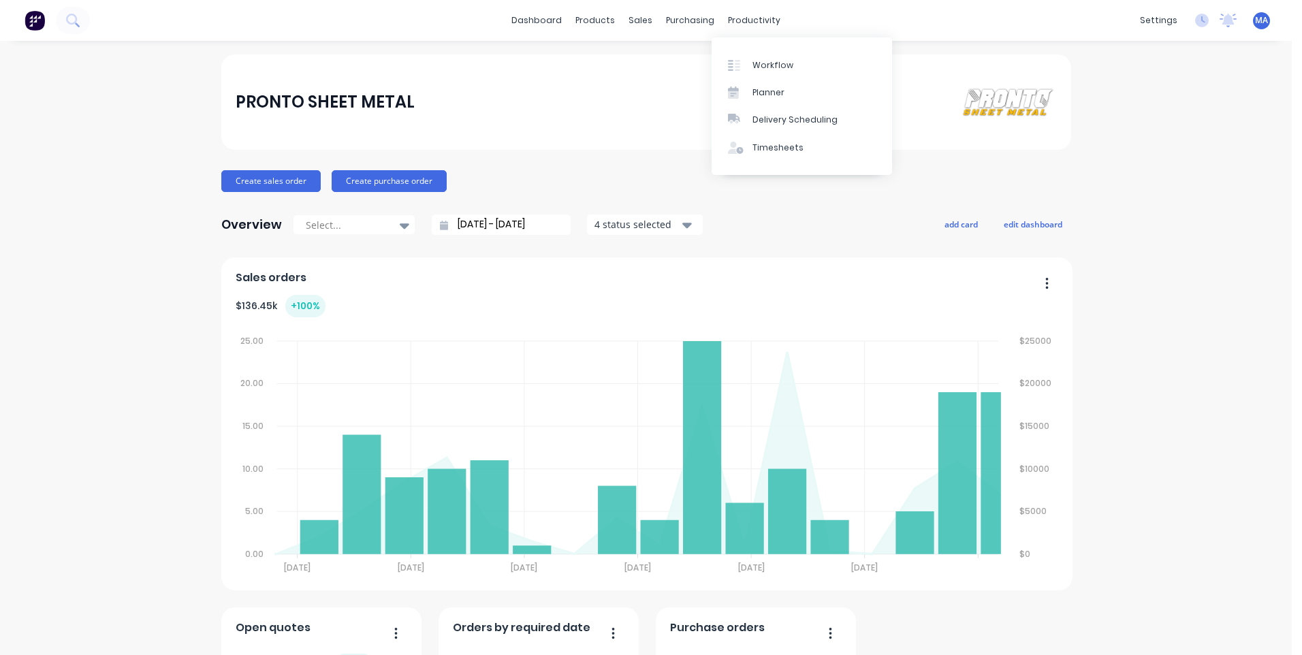
click at [752, 8] on div "dashboard products sales purchasing productivity dashboard products Product Cat…" at bounding box center [646, 20] width 1292 height 41
click at [756, 27] on div "productivity" at bounding box center [754, 20] width 66 height 20
copy div "v"
click at [774, 70] on div "Workflow" at bounding box center [773, 65] width 41 height 12
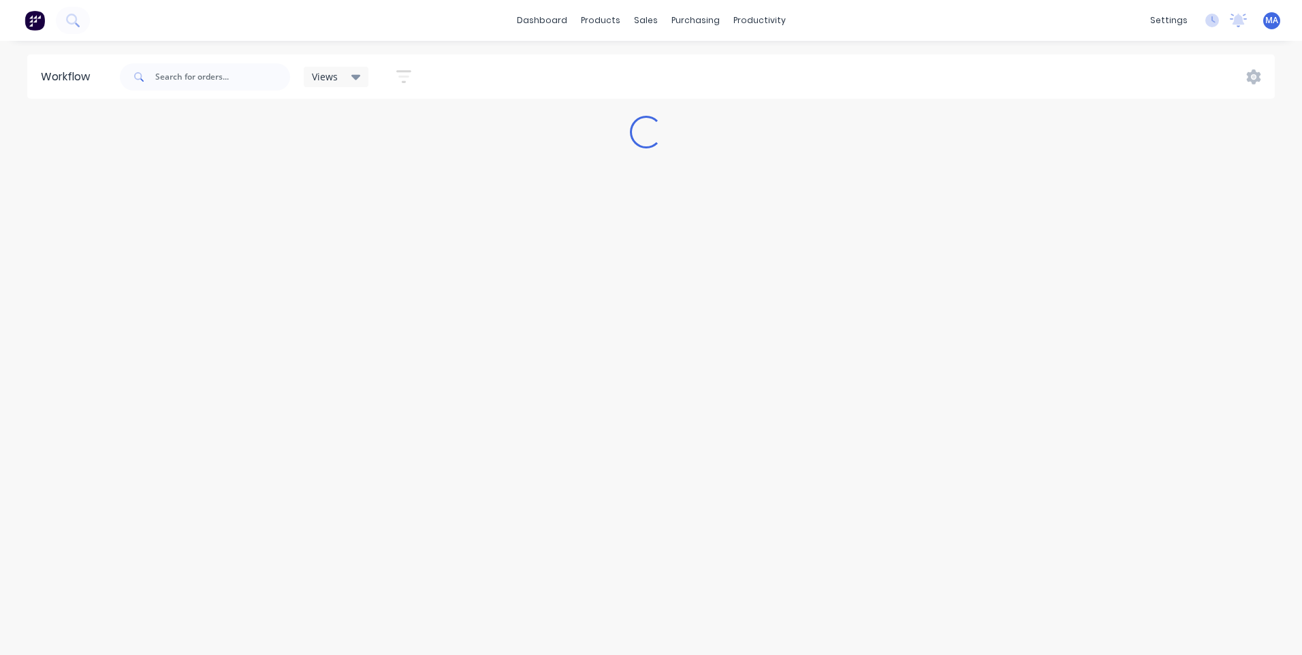
click at [230, 91] on div at bounding box center [205, 77] width 170 height 41
click at [230, 78] on input "text" at bounding box center [222, 76] width 135 height 27
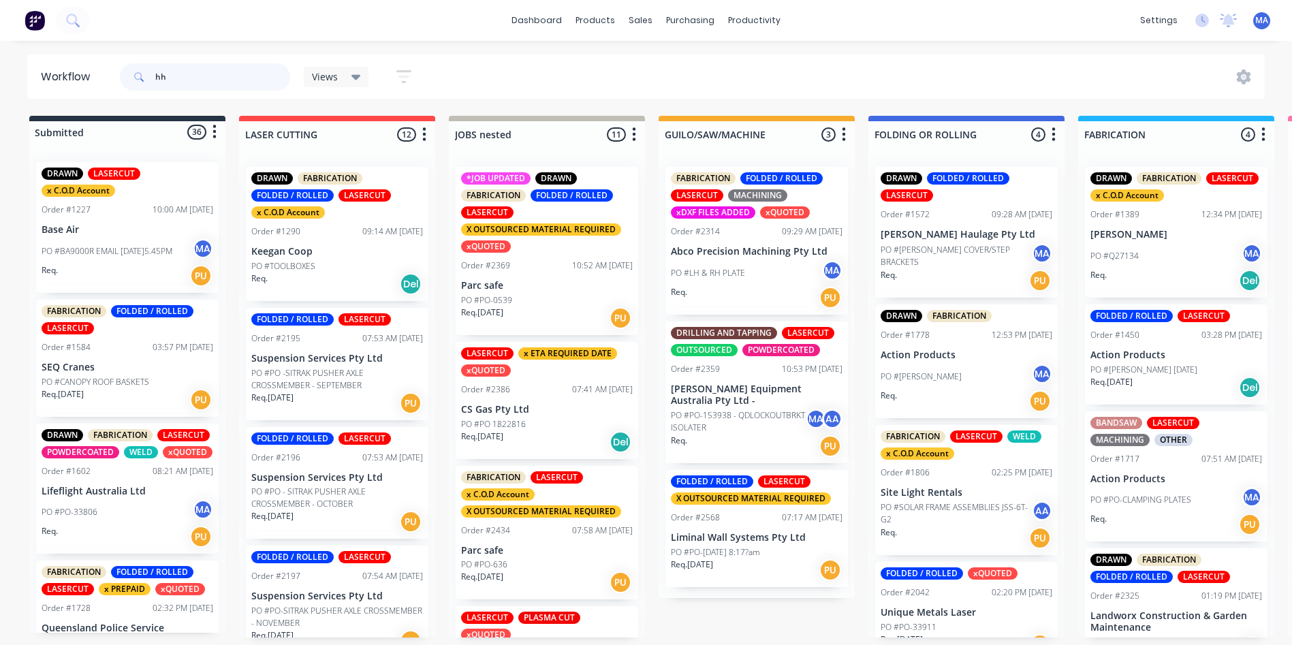
type input "hha"
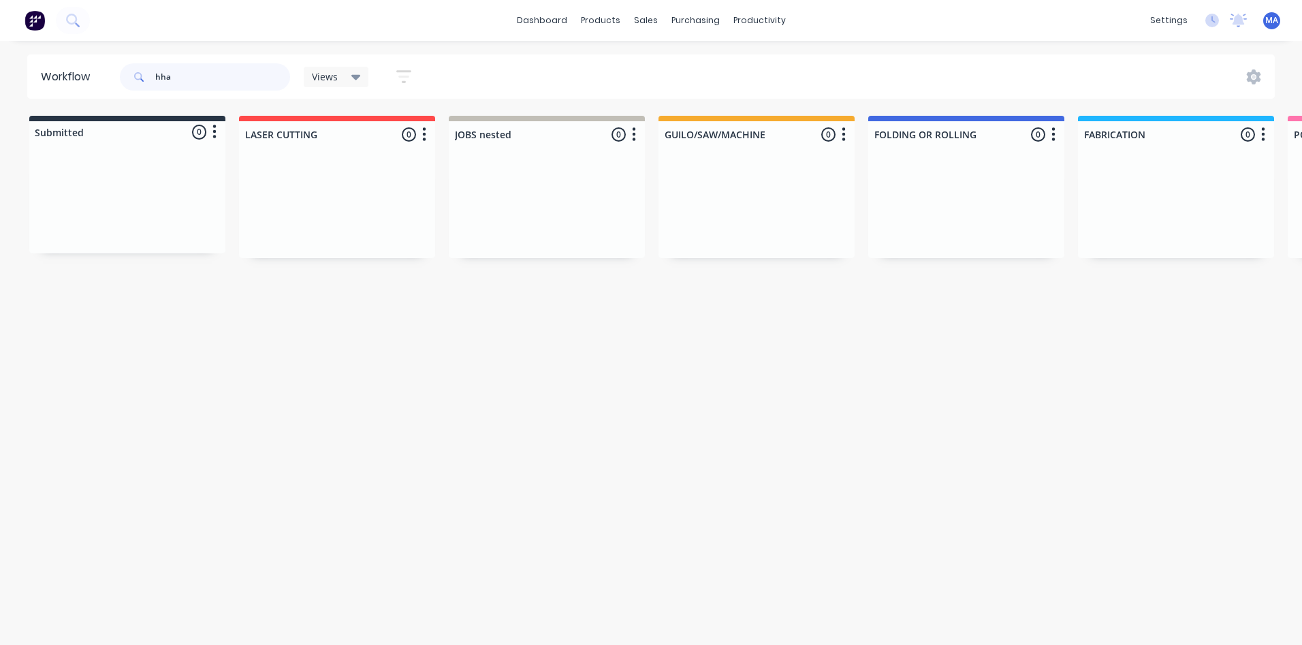
drag, startPoint x: 212, startPoint y: 76, endPoint x: 108, endPoint y: 69, distance: 103.8
click at [108, 69] on header "Workflow hha Views Save new view None (Default) edit Show/Hide statuses Show li…" at bounding box center [651, 76] width 1248 height 44
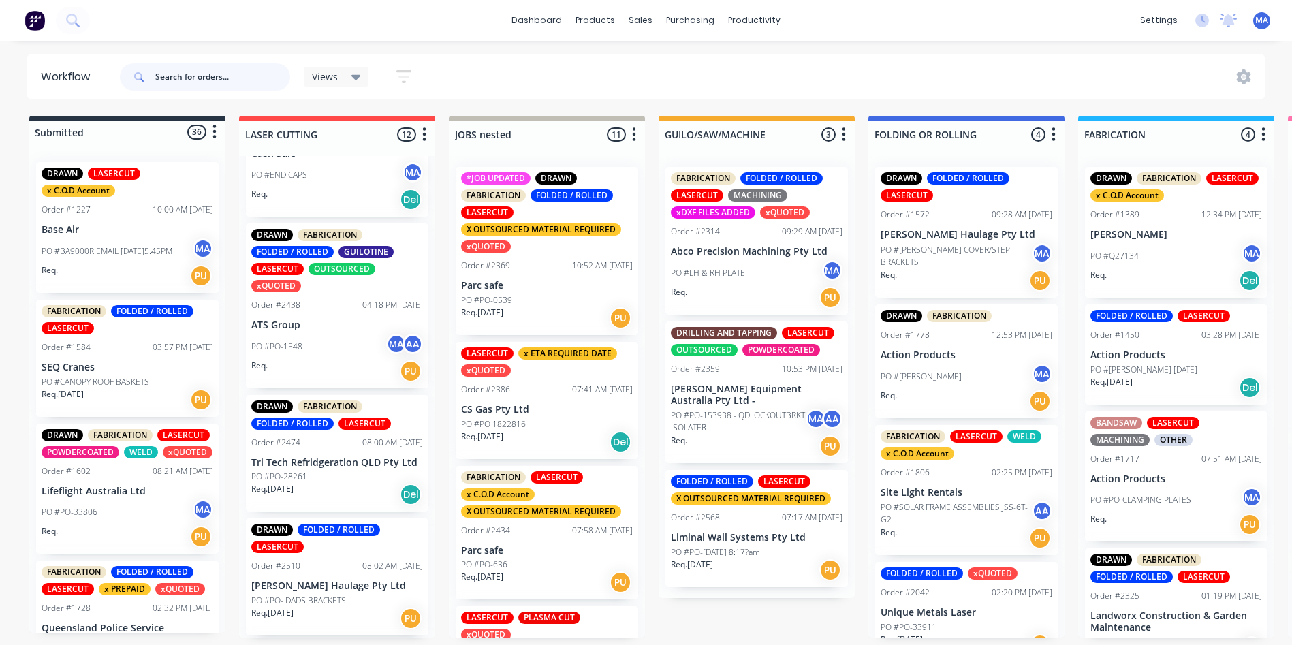
scroll to position [817, 0]
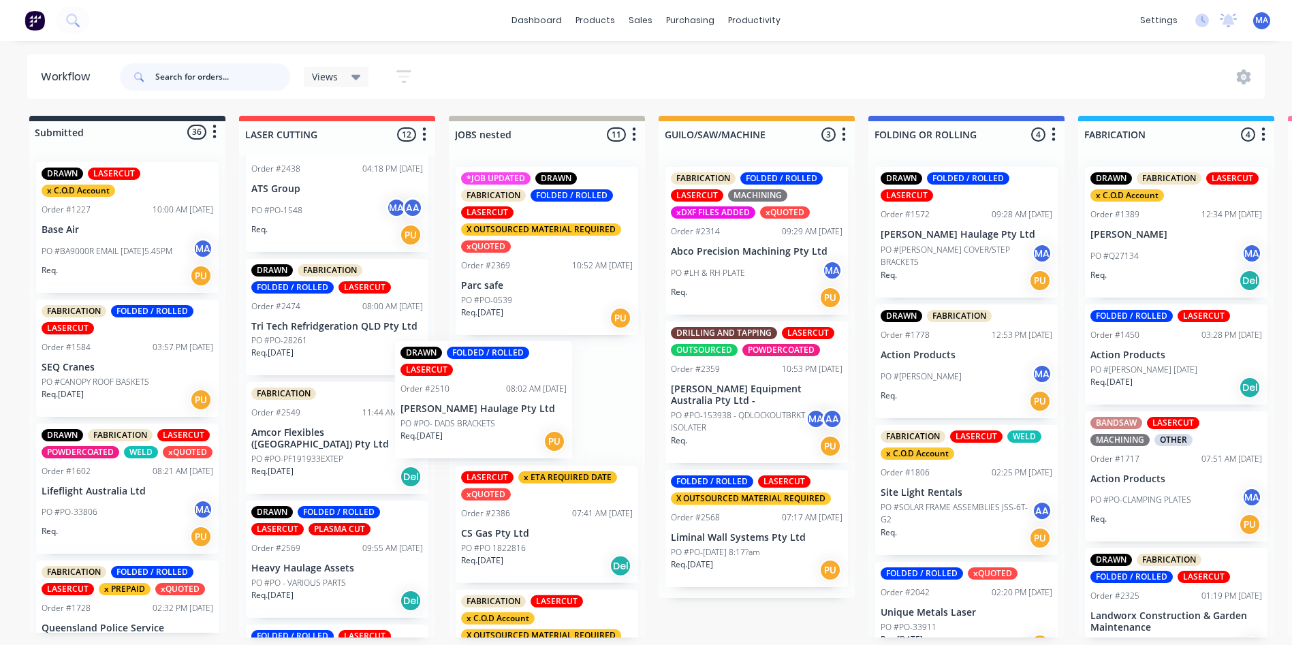
drag, startPoint x: 319, startPoint y: 443, endPoint x: 482, endPoint y: 399, distance: 168.7
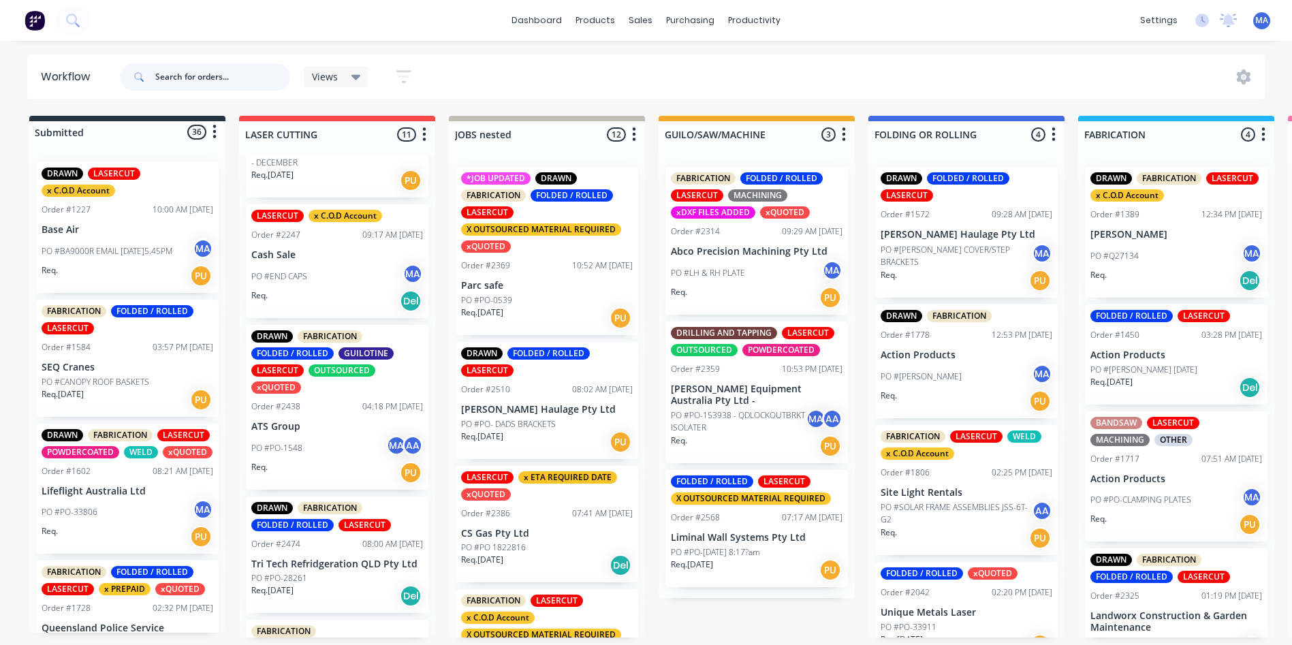
scroll to position [545, 0]
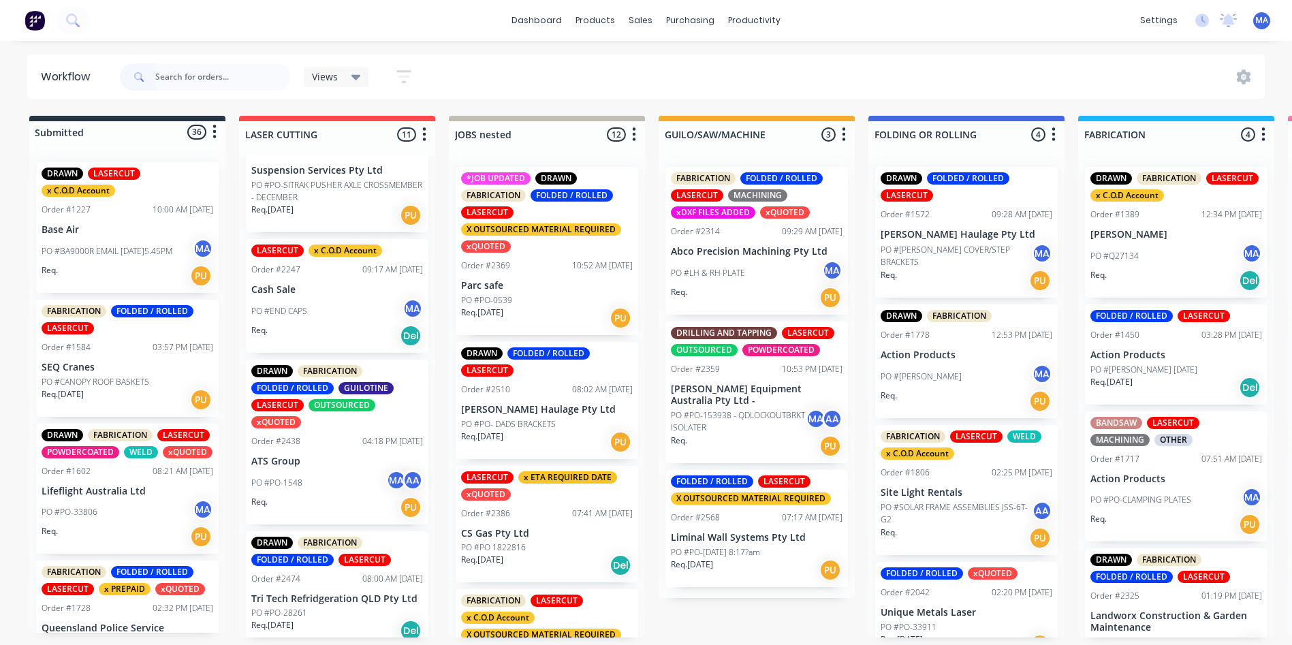
click at [330, 463] on p "ATS Group" at bounding box center [337, 462] width 172 height 12
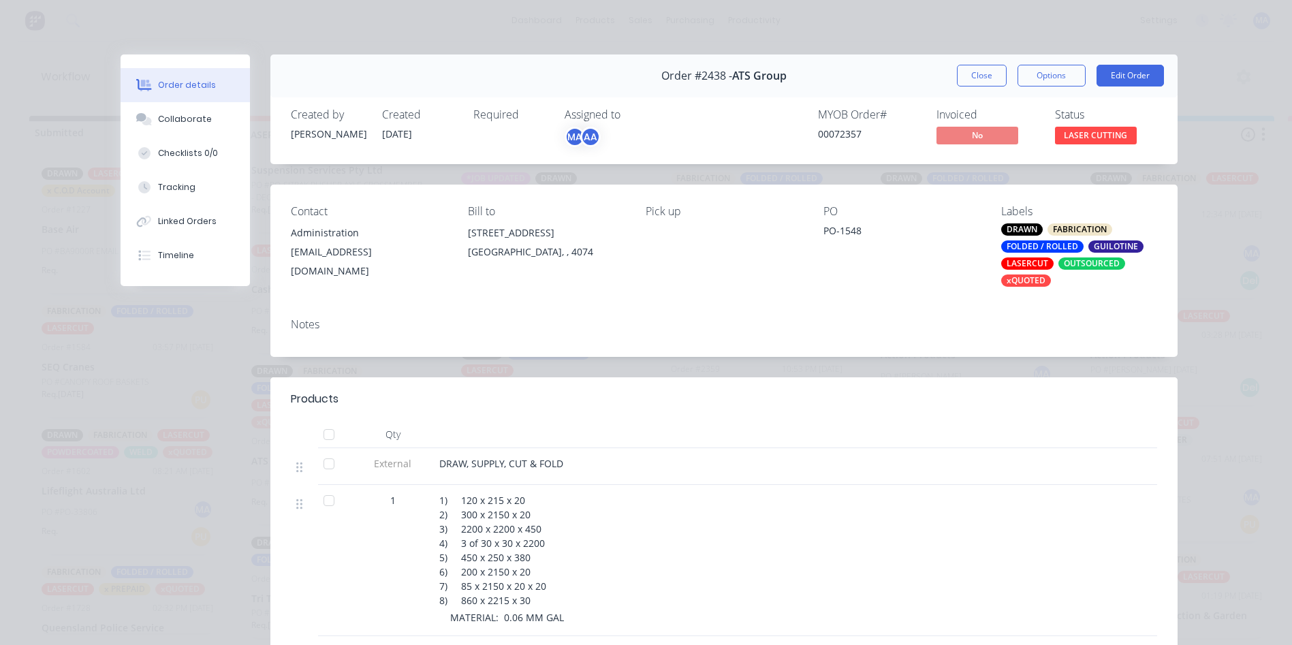
scroll to position [204, 0]
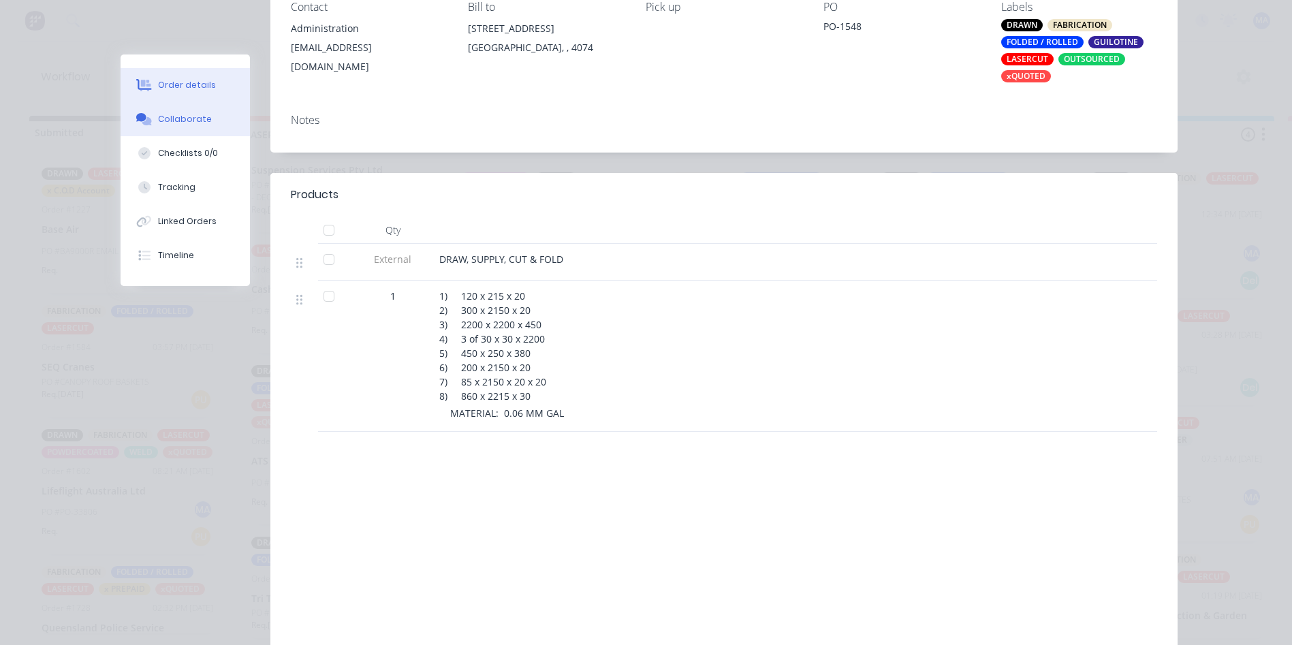
click at [216, 109] on button "Collaborate" at bounding box center [185, 119] width 129 height 34
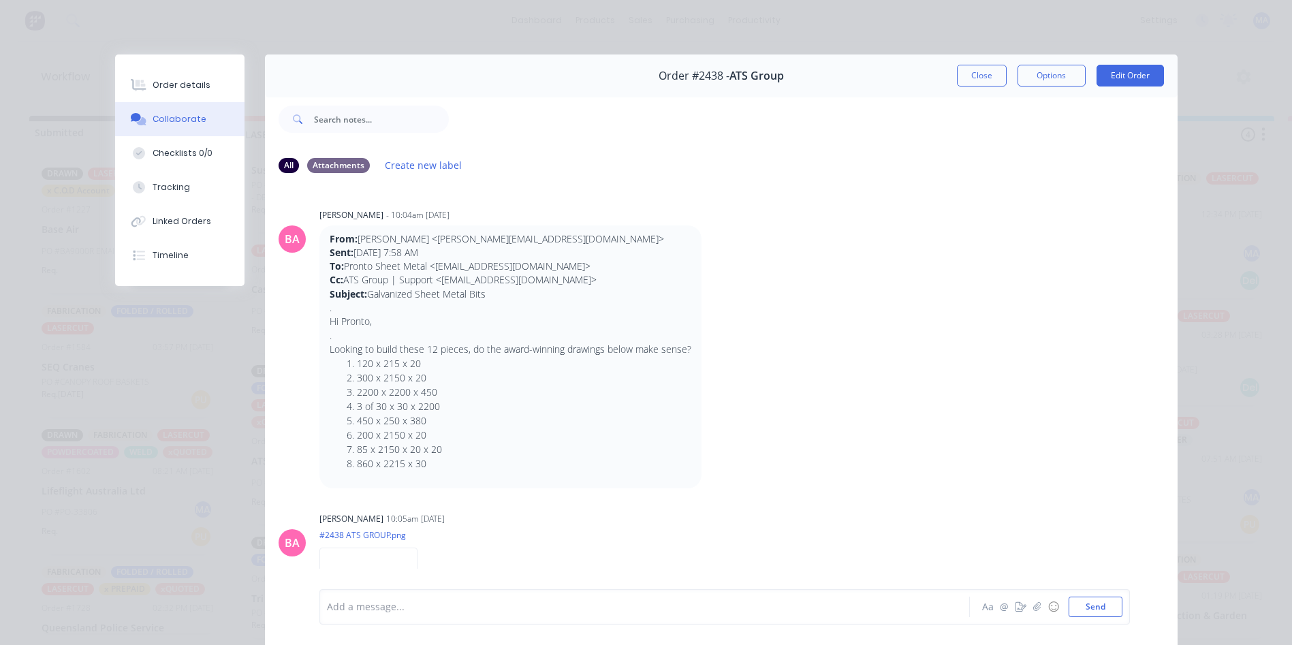
scroll to position [341, 0]
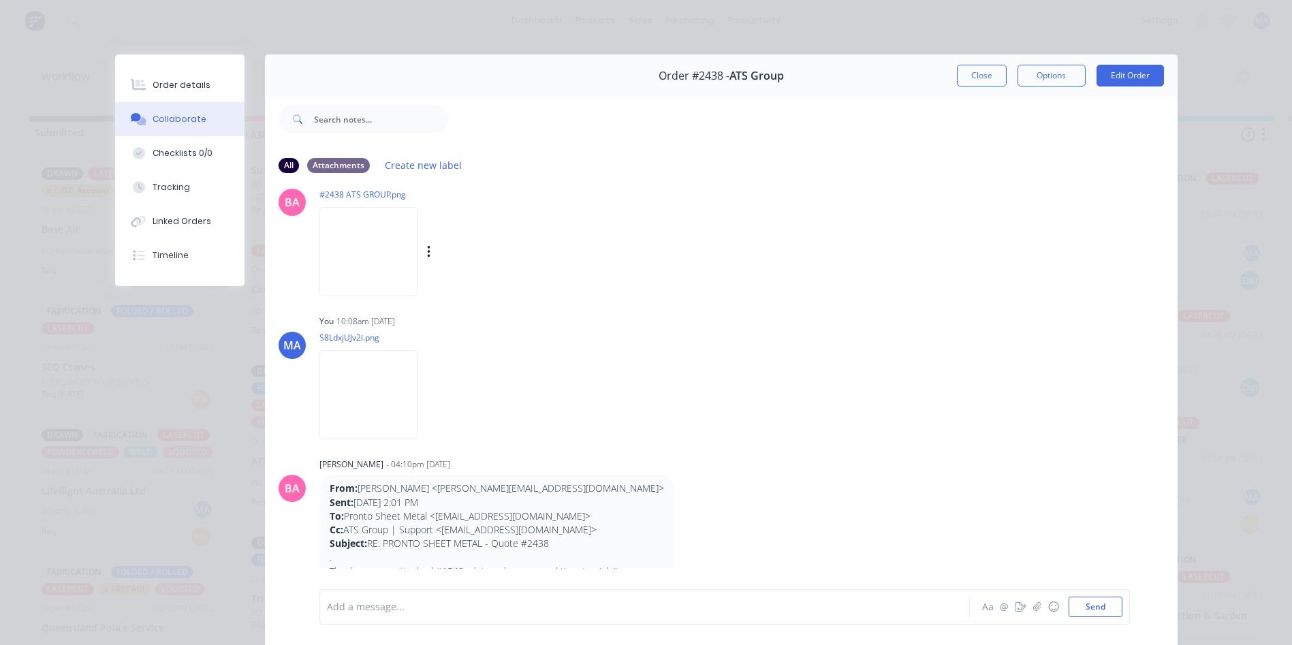
click at [384, 283] on img at bounding box center [368, 251] width 98 height 89
click at [987, 73] on button "Close" at bounding box center [982, 76] width 50 height 22
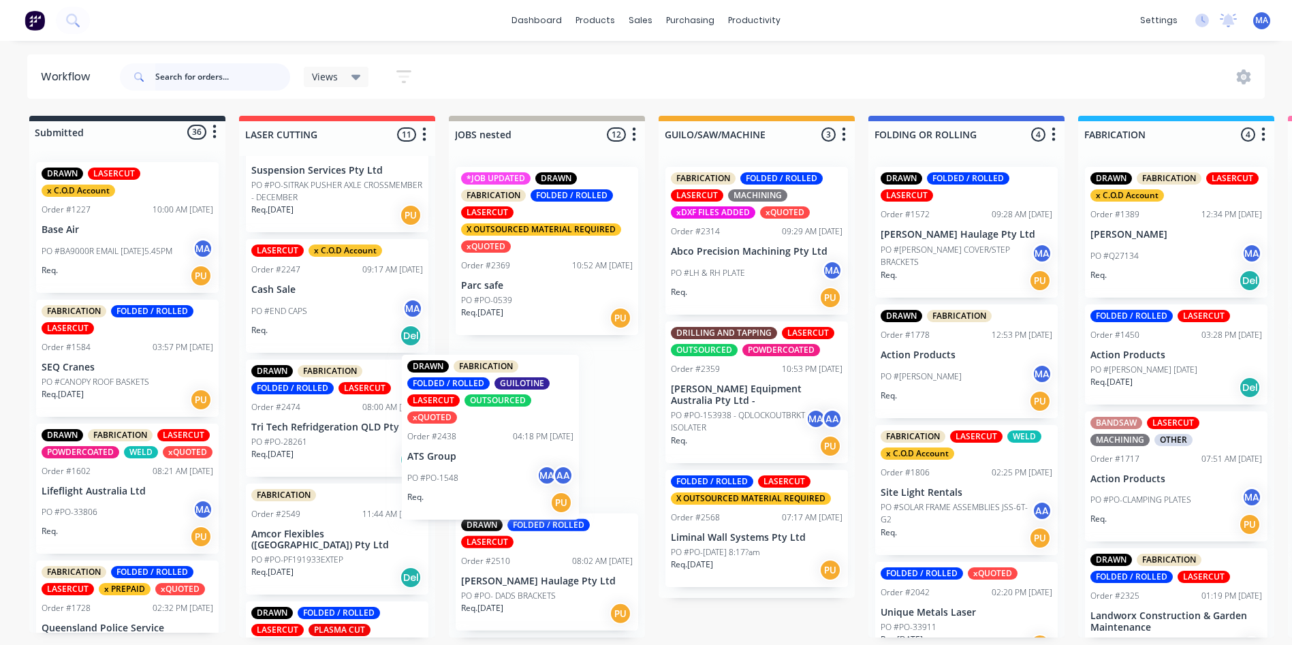
drag, startPoint x: 315, startPoint y: 469, endPoint x: 501, endPoint y: 461, distance: 186.1
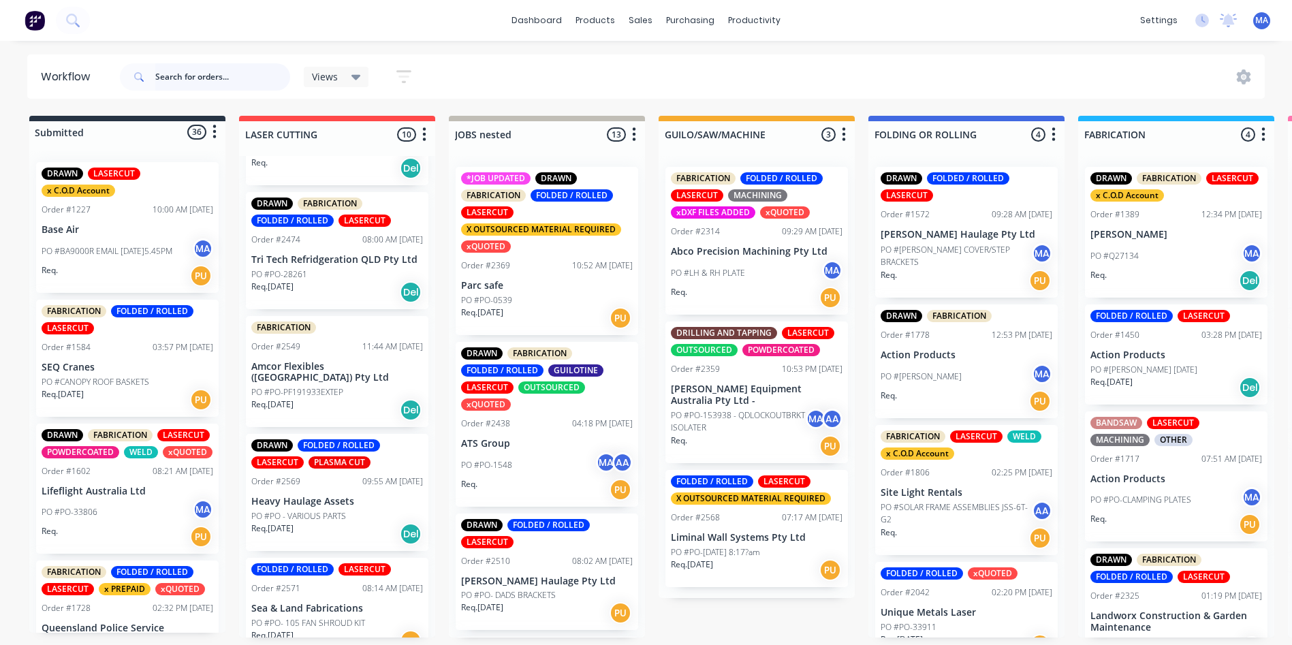
scroll to position [722, 0]
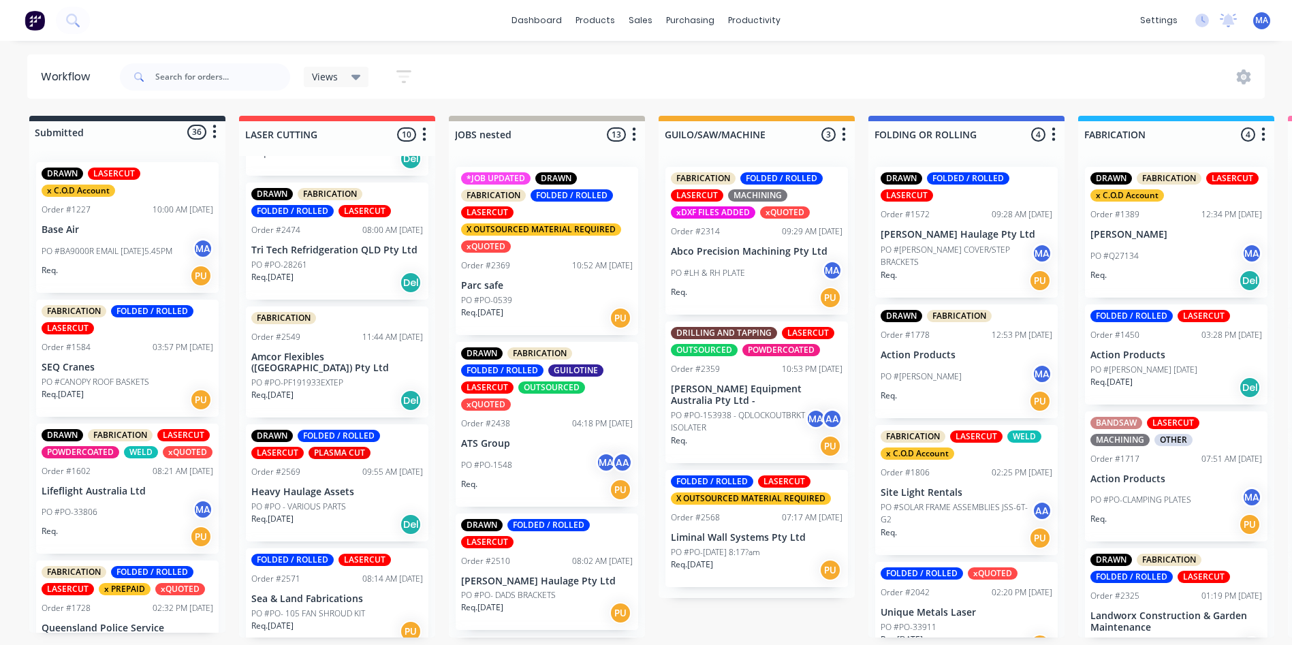
click at [328, 486] on p "Heavy Haulage Assets" at bounding box center [337, 492] width 172 height 12
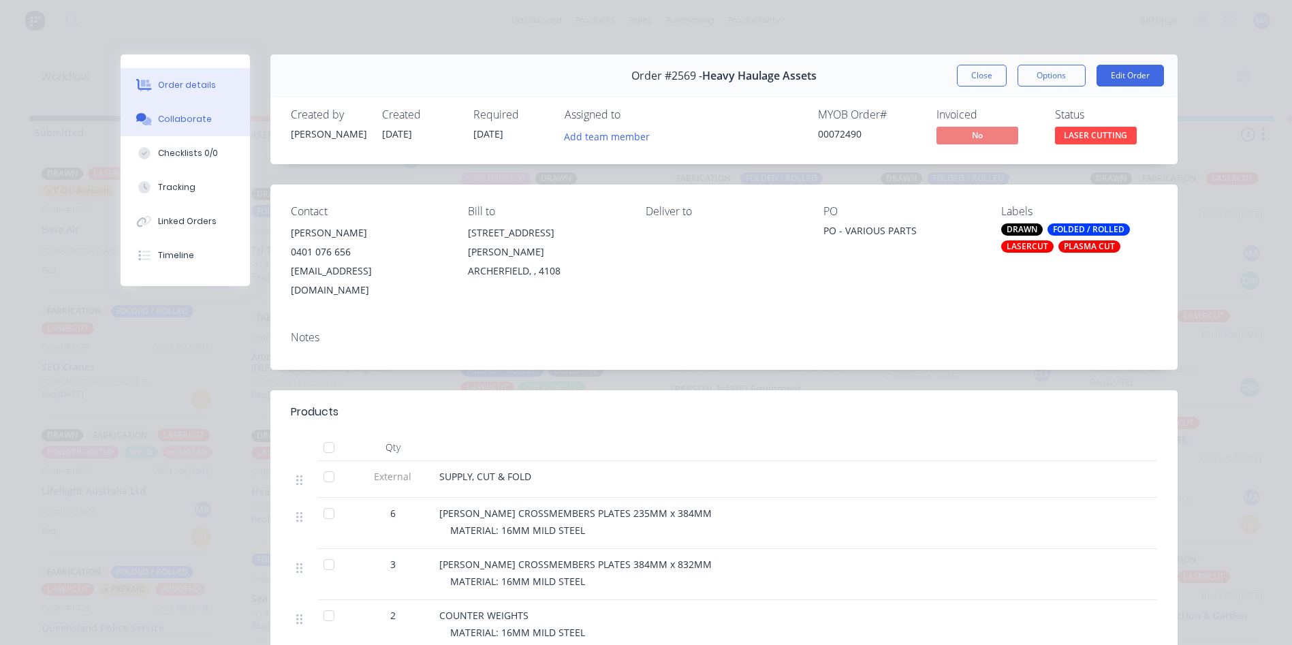
click at [214, 112] on button "Collaborate" at bounding box center [185, 119] width 129 height 34
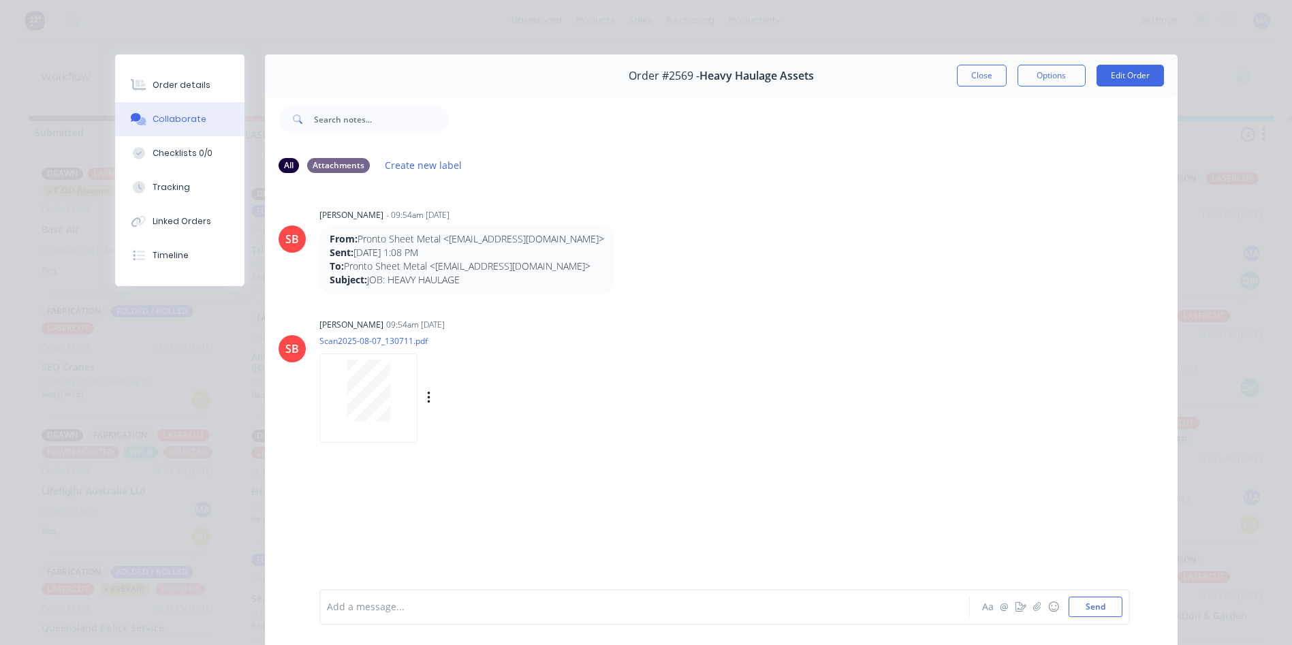
click at [399, 386] on div at bounding box center [369, 391] width 86 height 62
